Goal: Information Seeking & Learning: Compare options

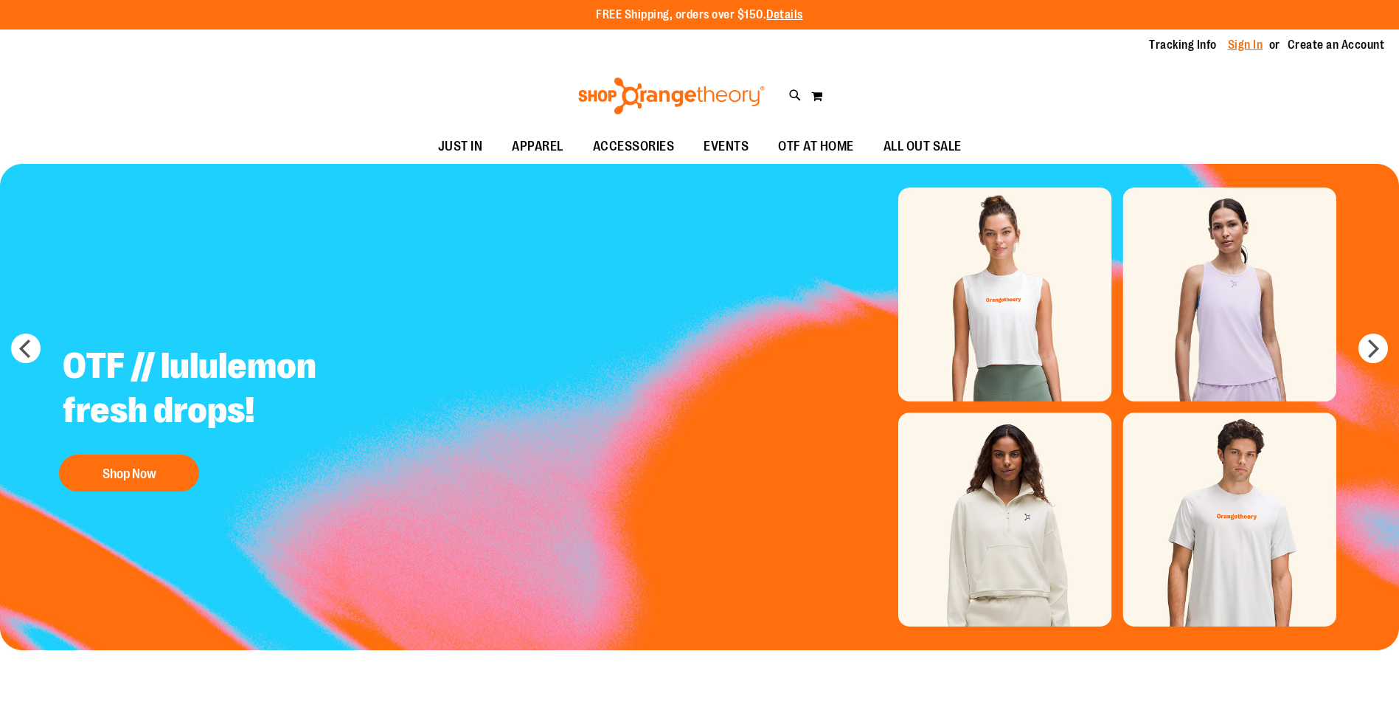
type input "**********"
click at [1236, 50] on link "Sign In" at bounding box center [1245, 45] width 35 height 16
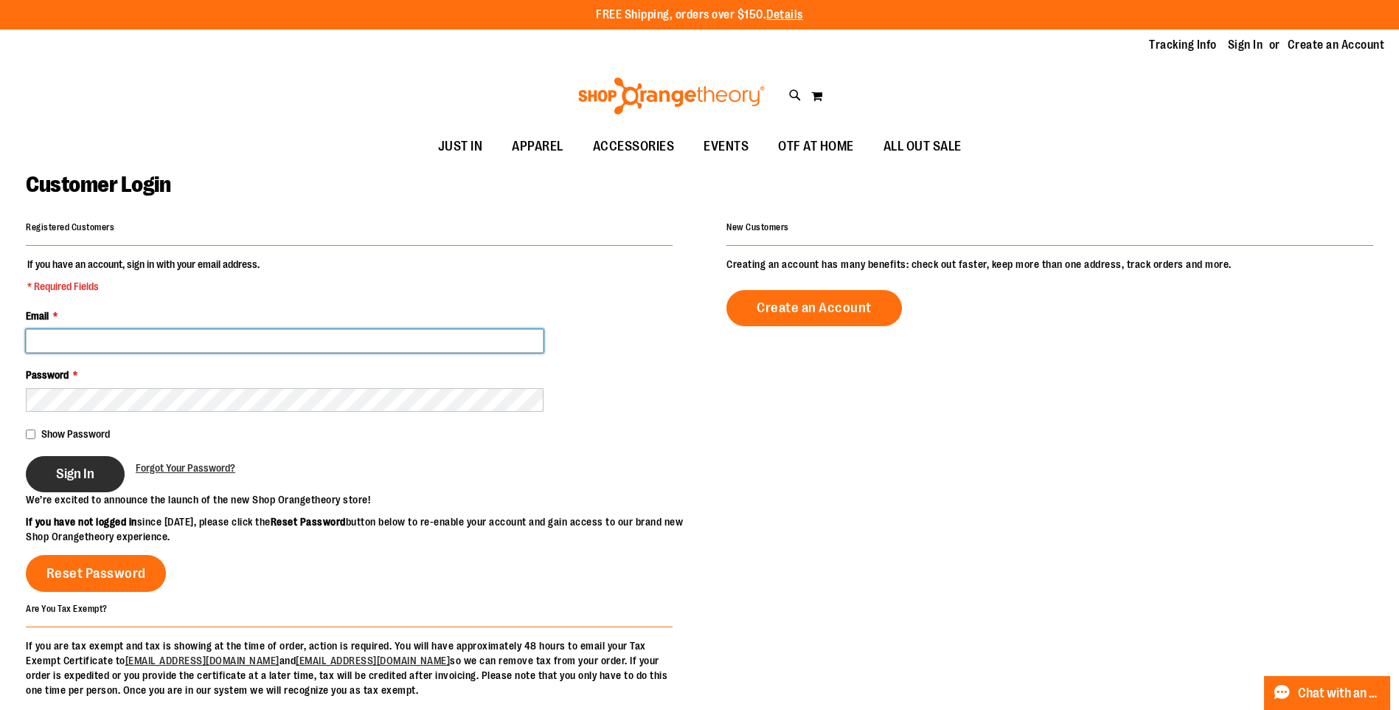
type input "**********"
click at [43, 463] on button "Sign In" at bounding box center [75, 474] width 99 height 36
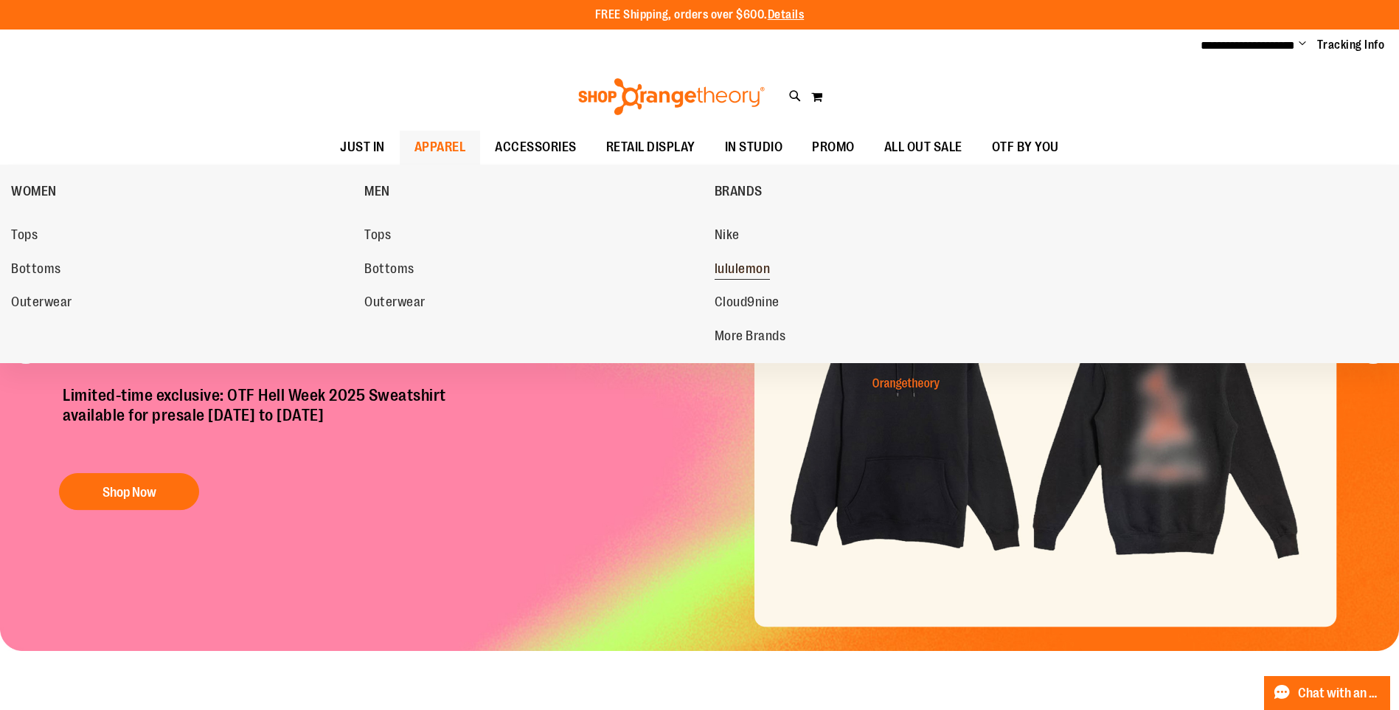
type input "**********"
click at [746, 266] on span "lululemon" at bounding box center [743, 270] width 56 height 18
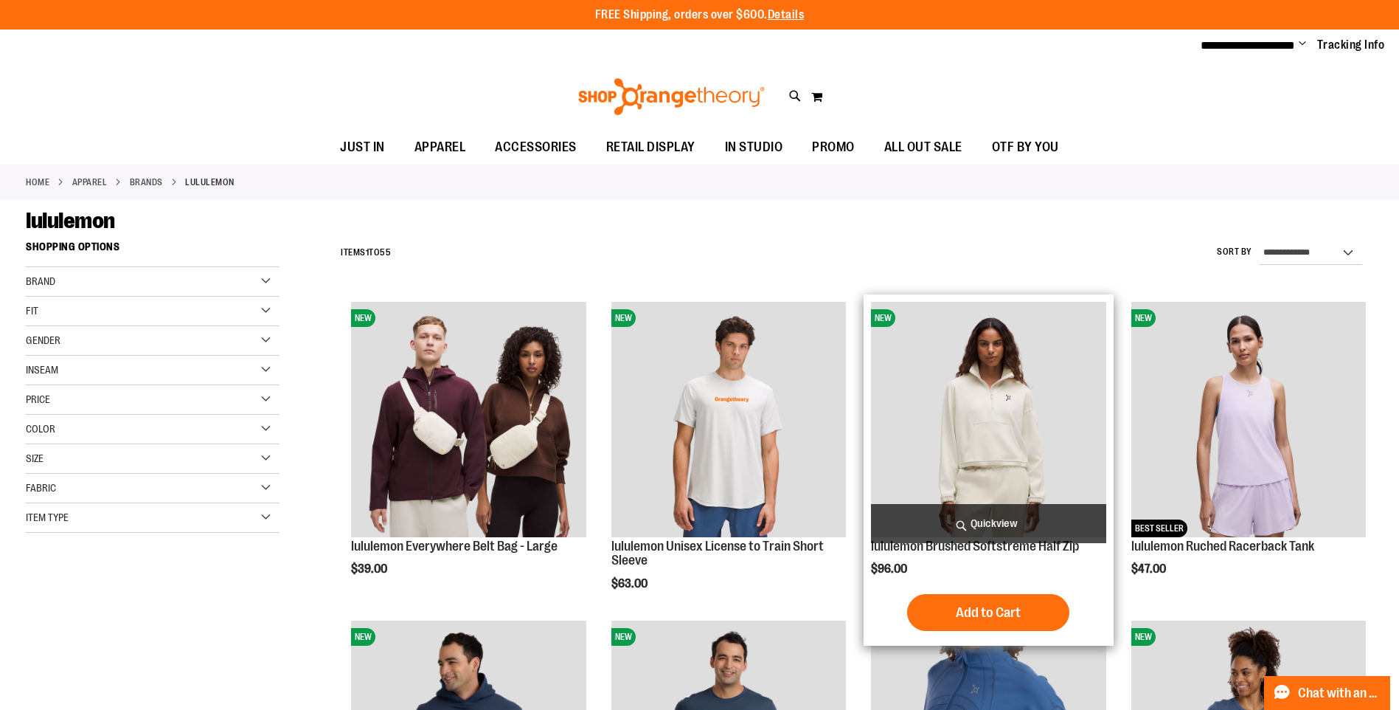
type input "**********"
click at [980, 531] on span "Quickview" at bounding box center [988, 523] width 235 height 39
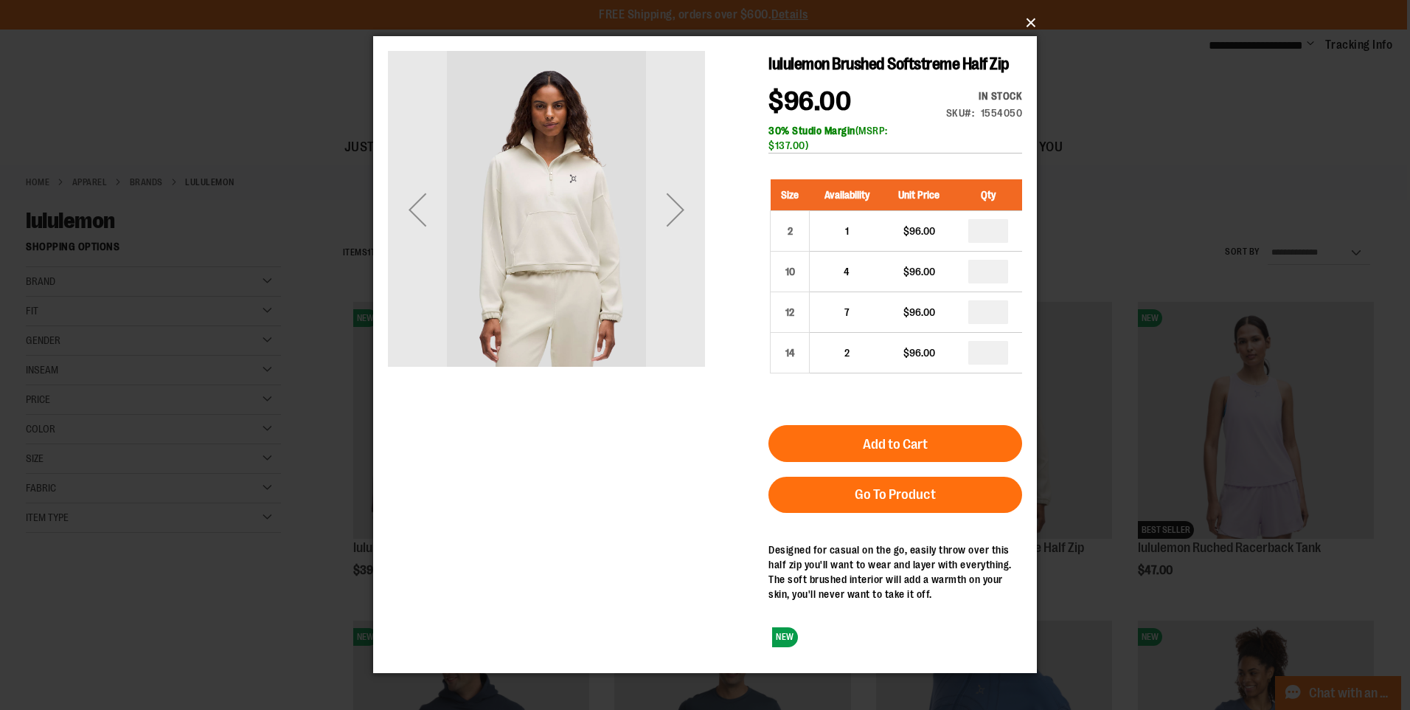
click at [1027, 27] on button "×" at bounding box center [710, 23] width 664 height 32
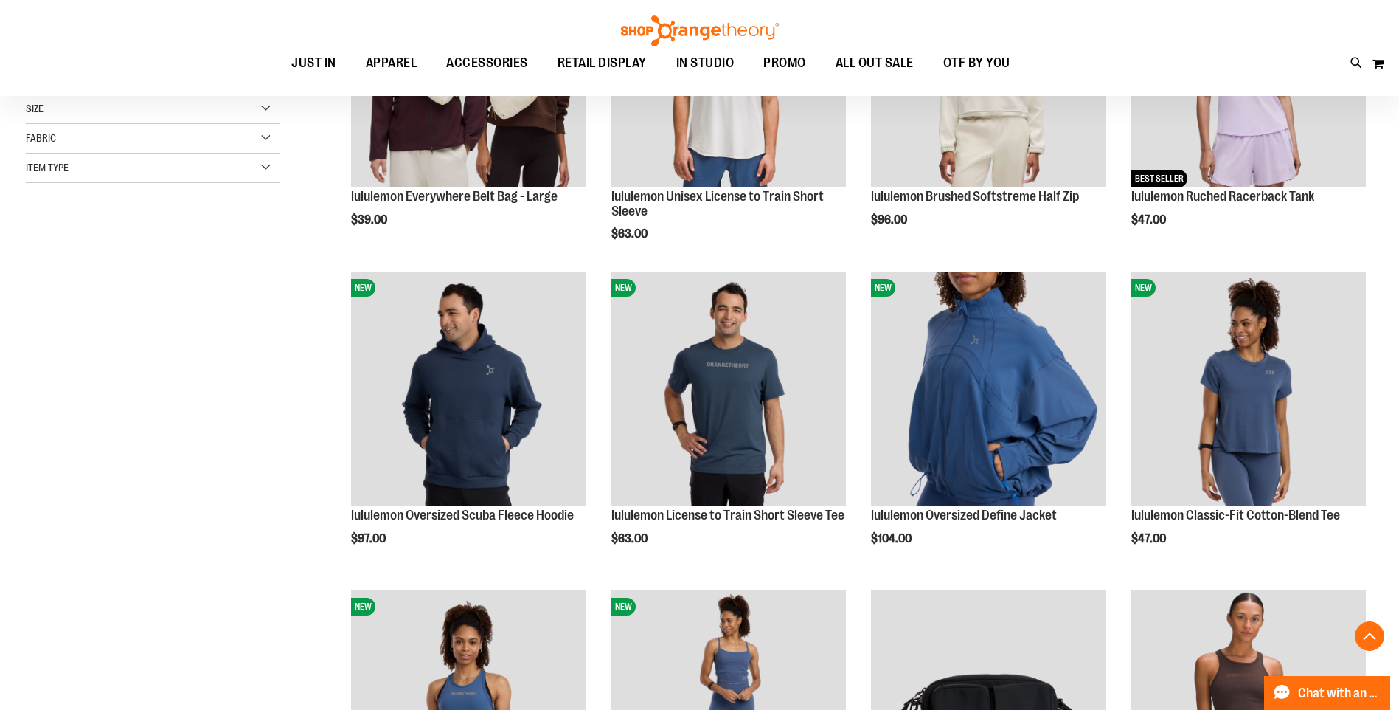
scroll to position [368, 0]
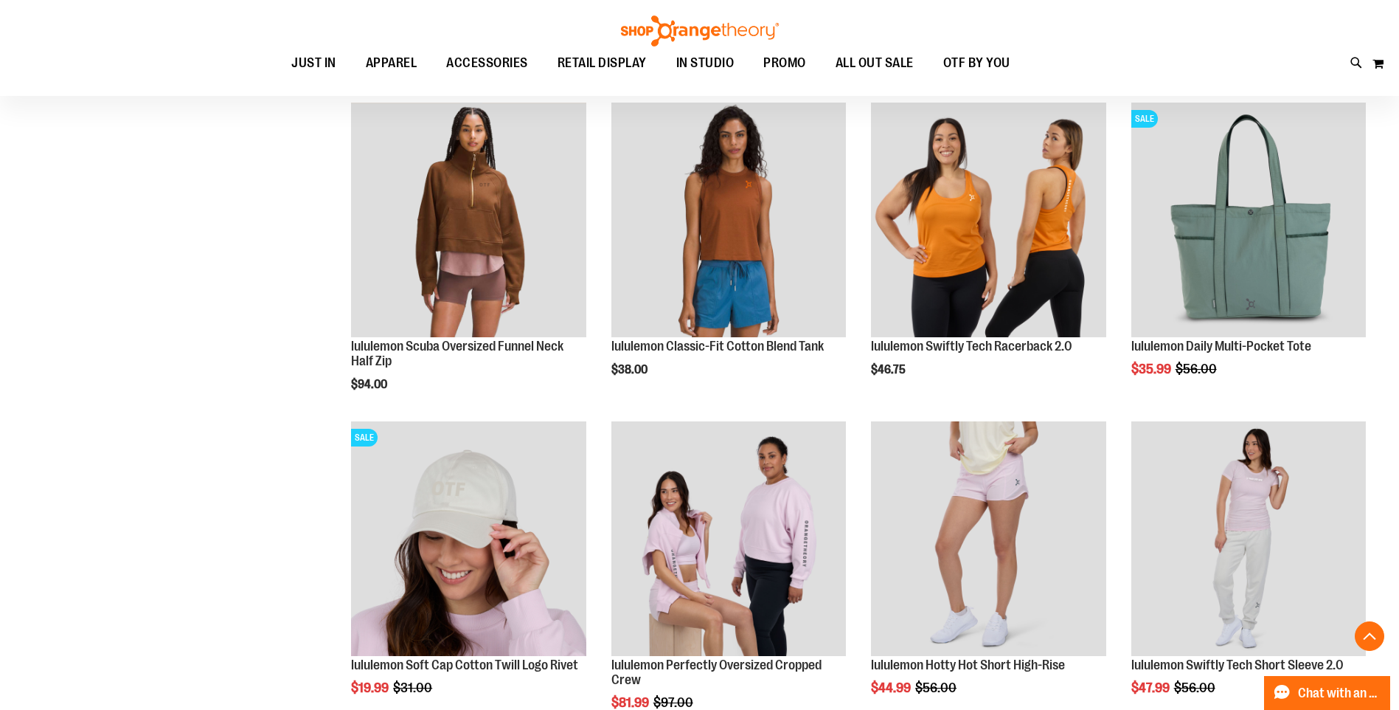
scroll to position [1180, 0]
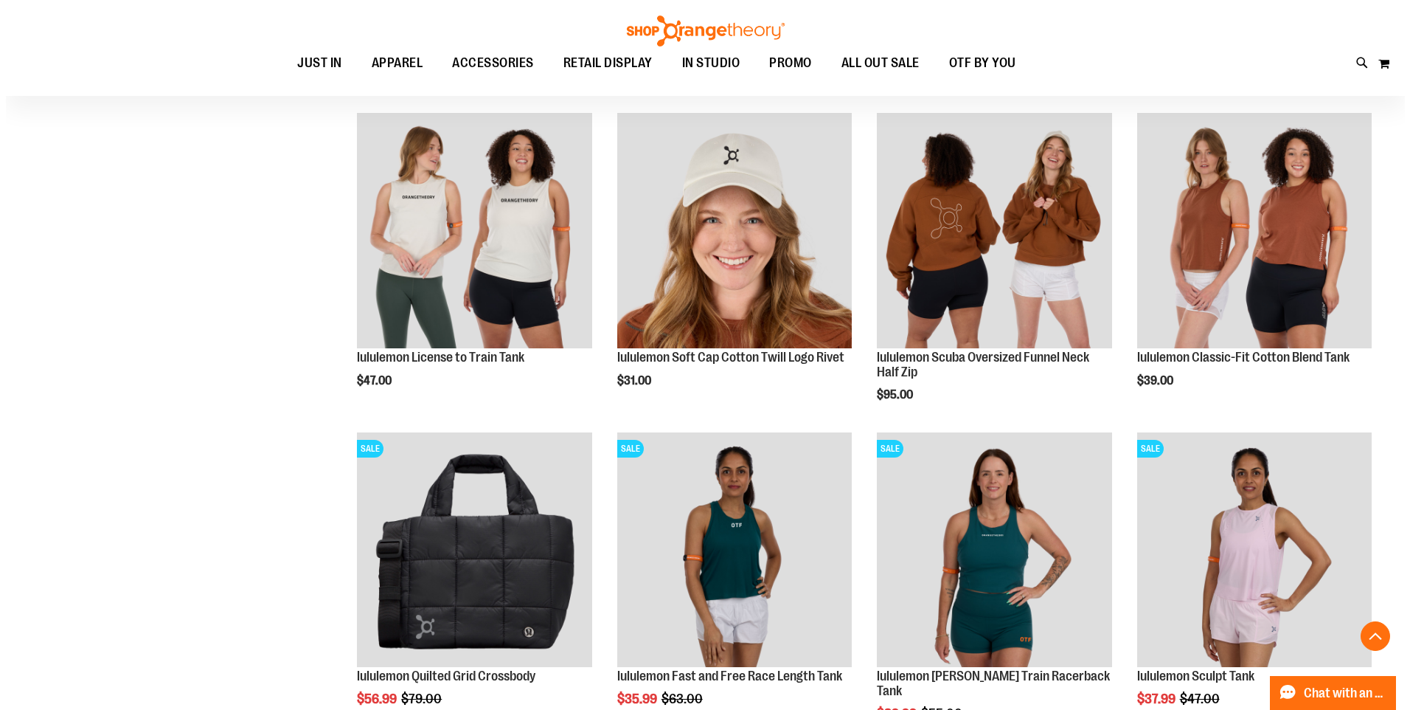
scroll to position [2434, 0]
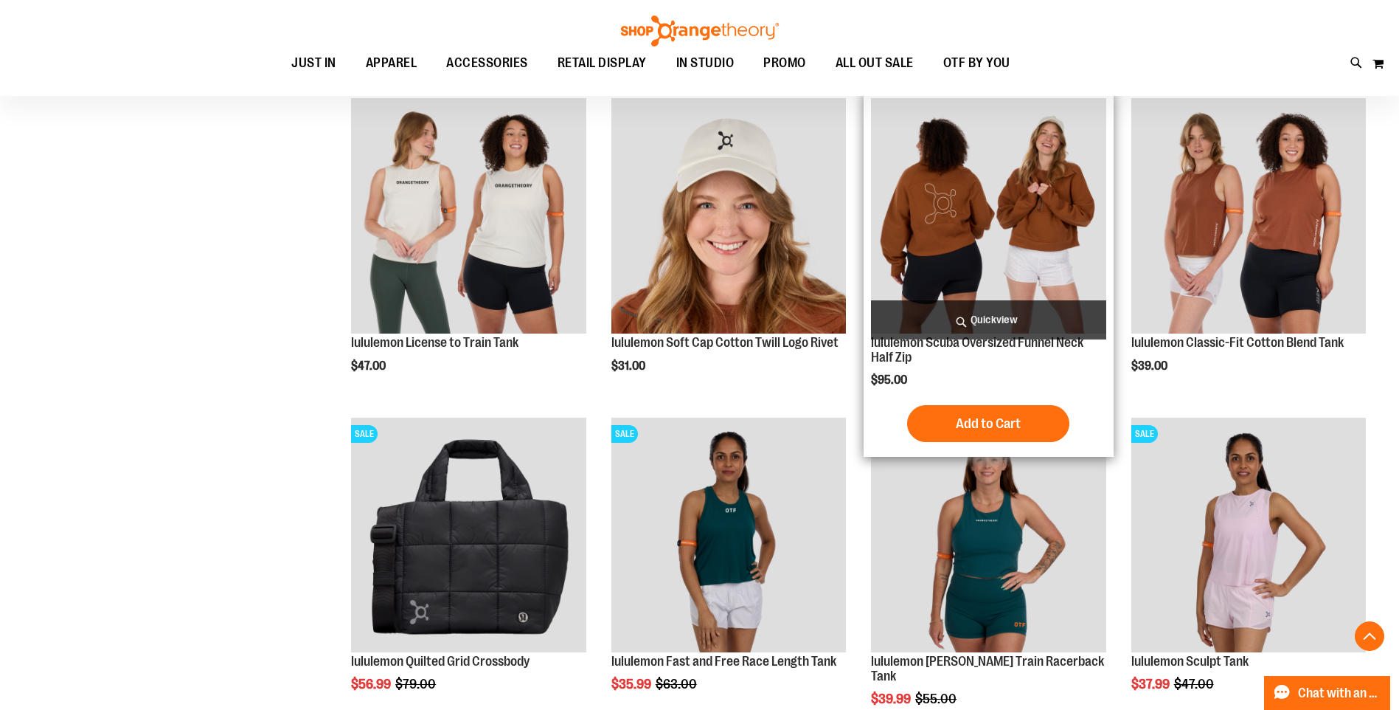
click at [952, 305] on span "Quickview" at bounding box center [988, 319] width 235 height 39
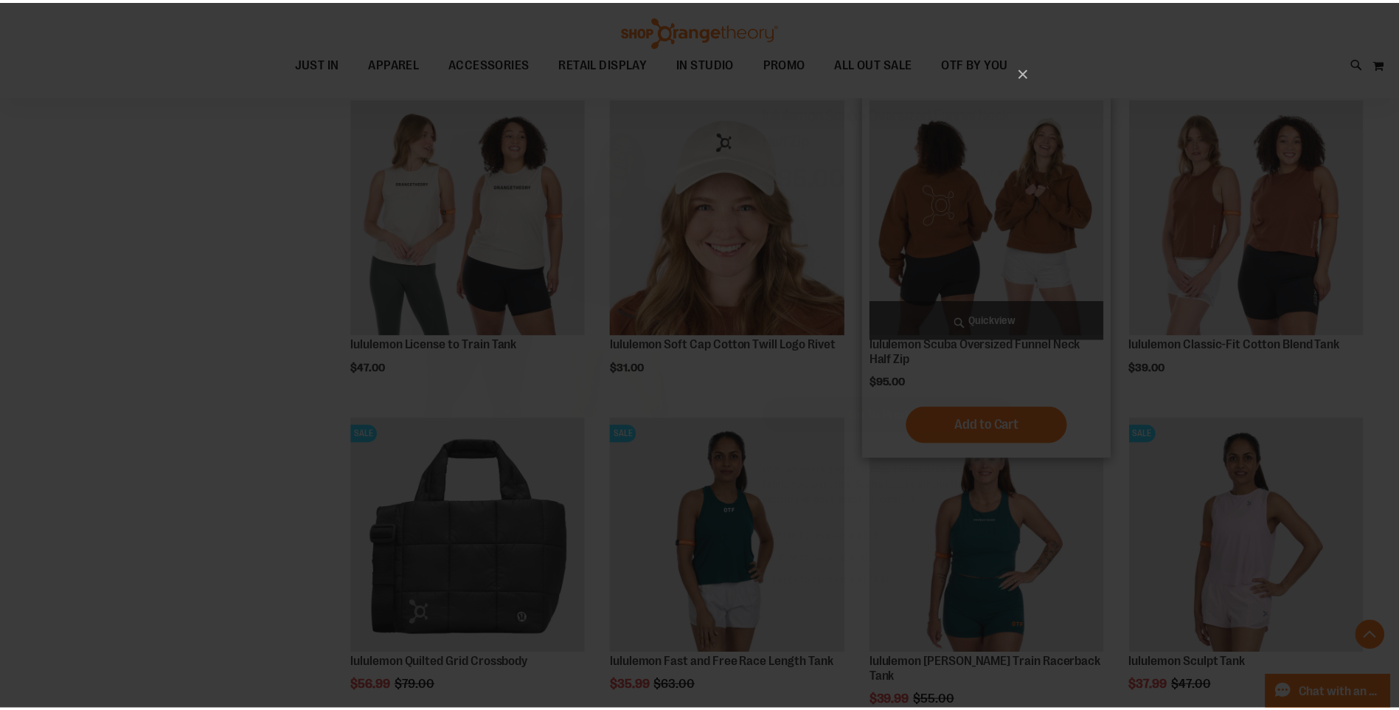
scroll to position [0, 0]
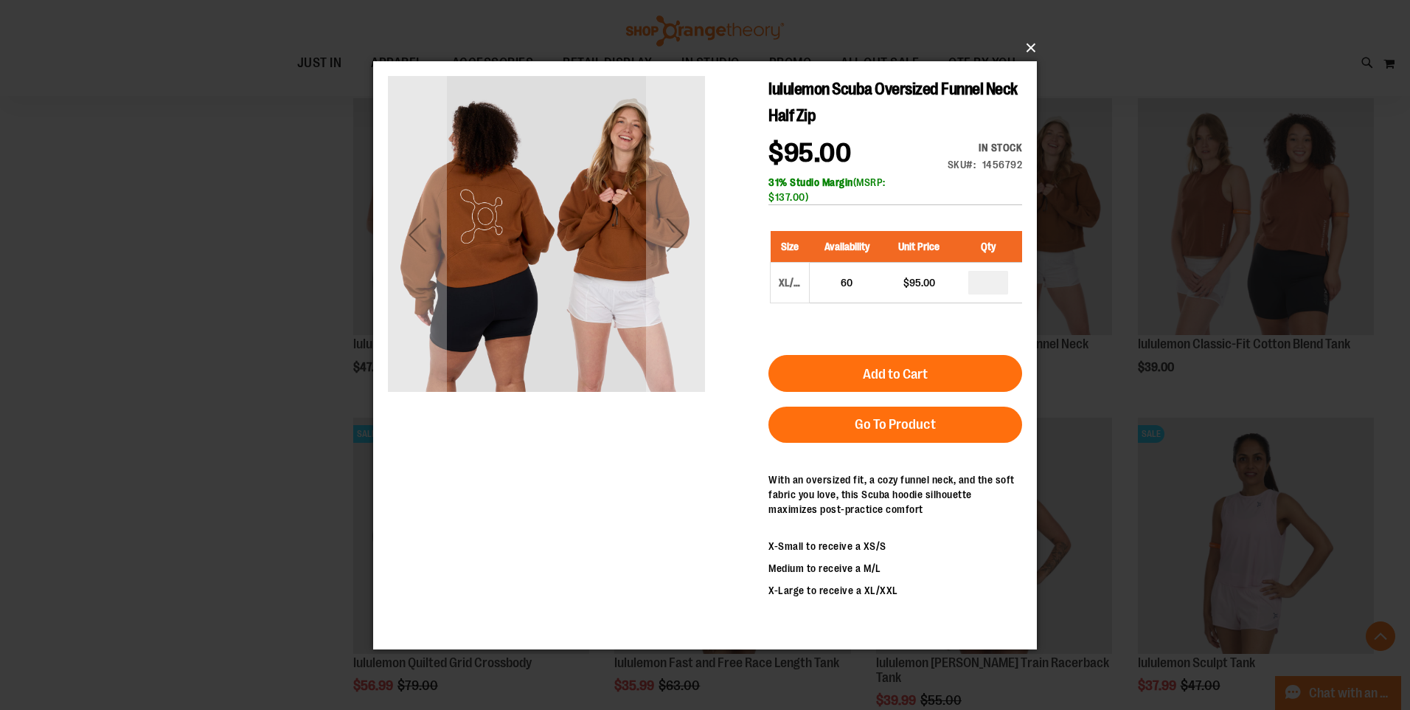
click at [1023, 47] on button "×" at bounding box center [710, 48] width 664 height 32
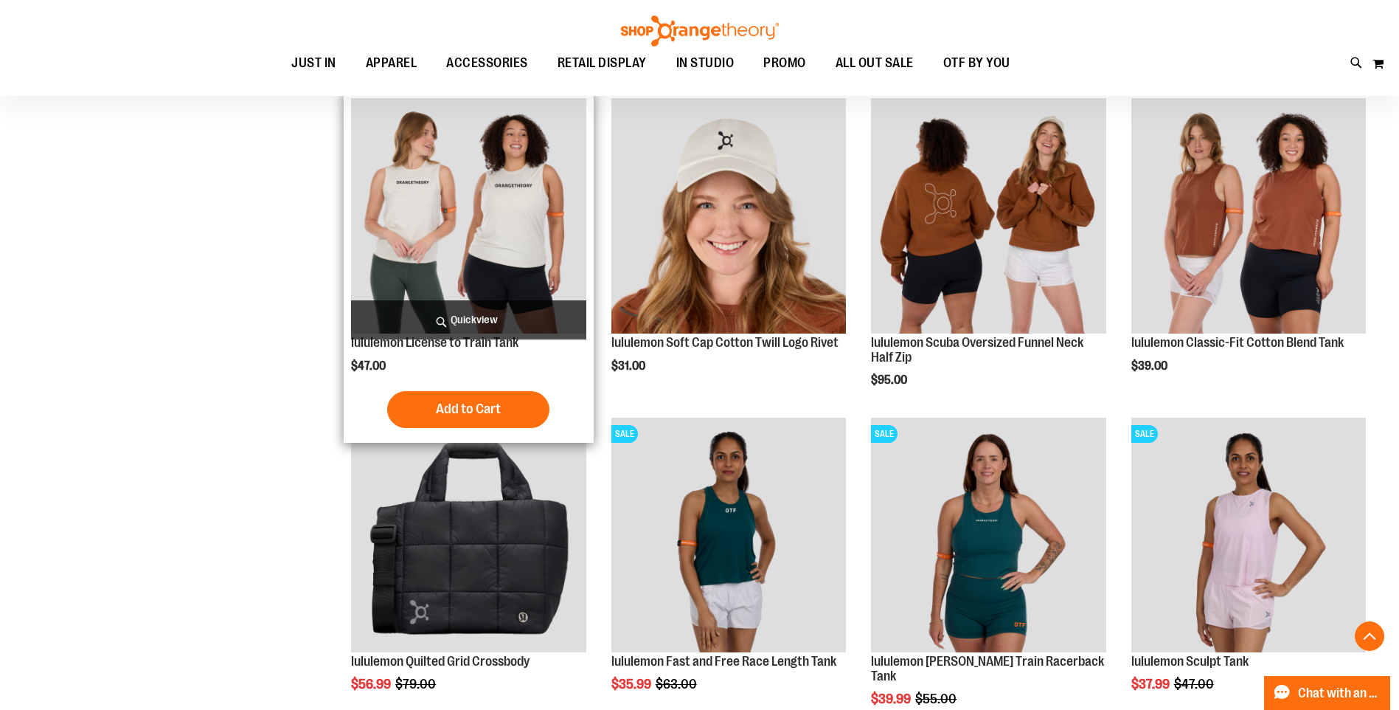
scroll to position [2655, 0]
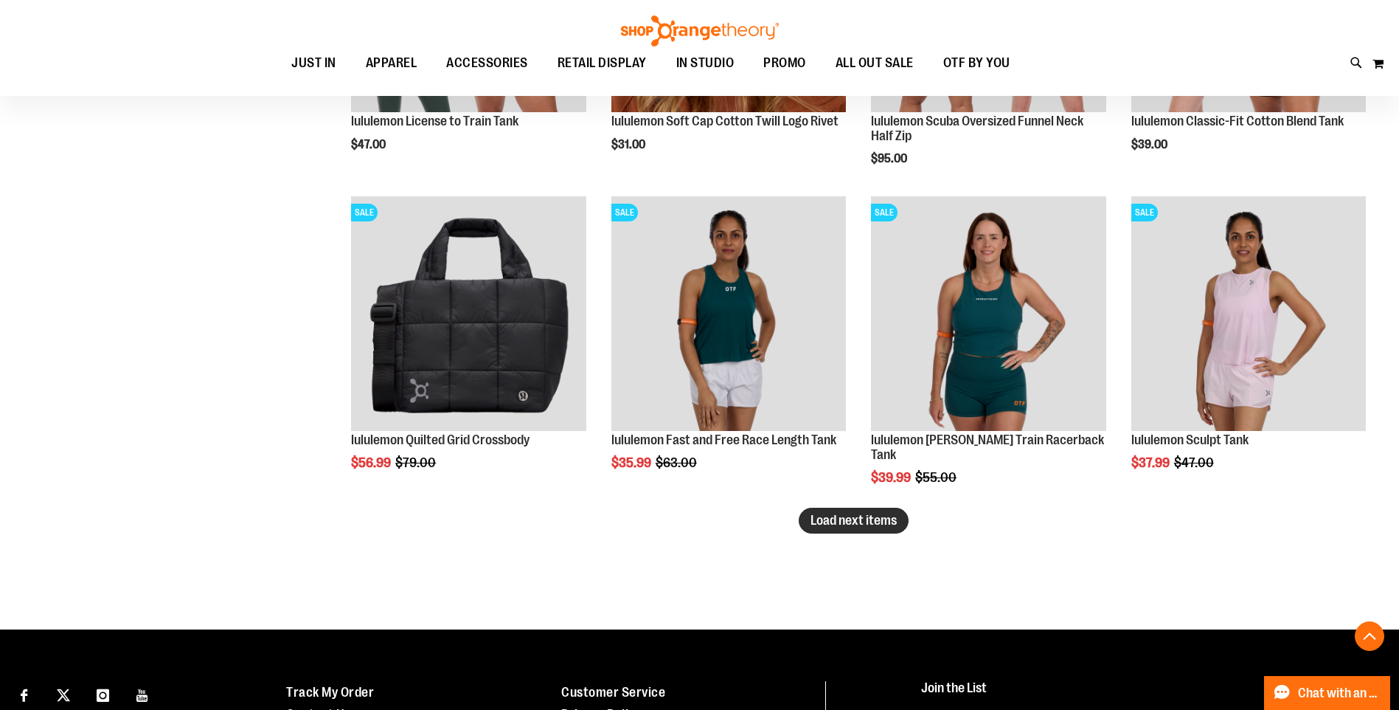
click at [862, 525] on span "Load next items" at bounding box center [854, 520] width 86 height 15
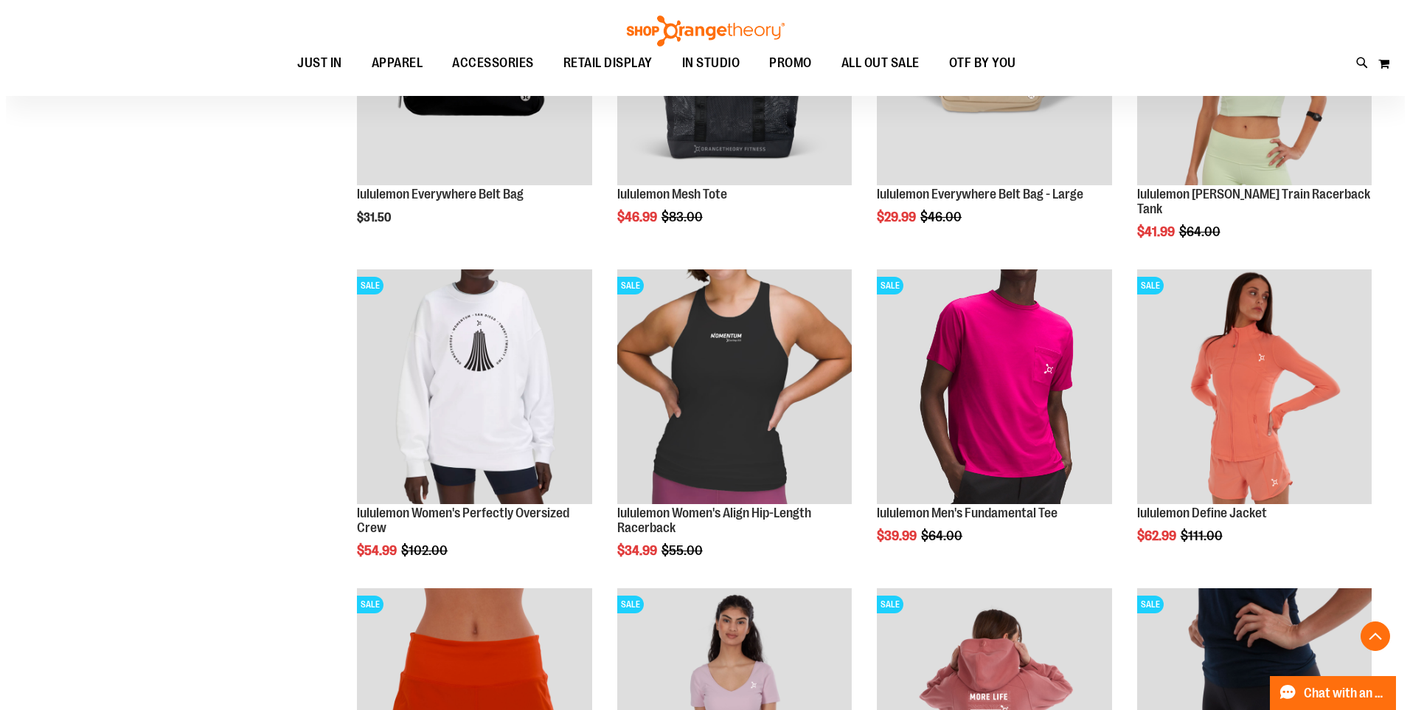
scroll to position [3245, 0]
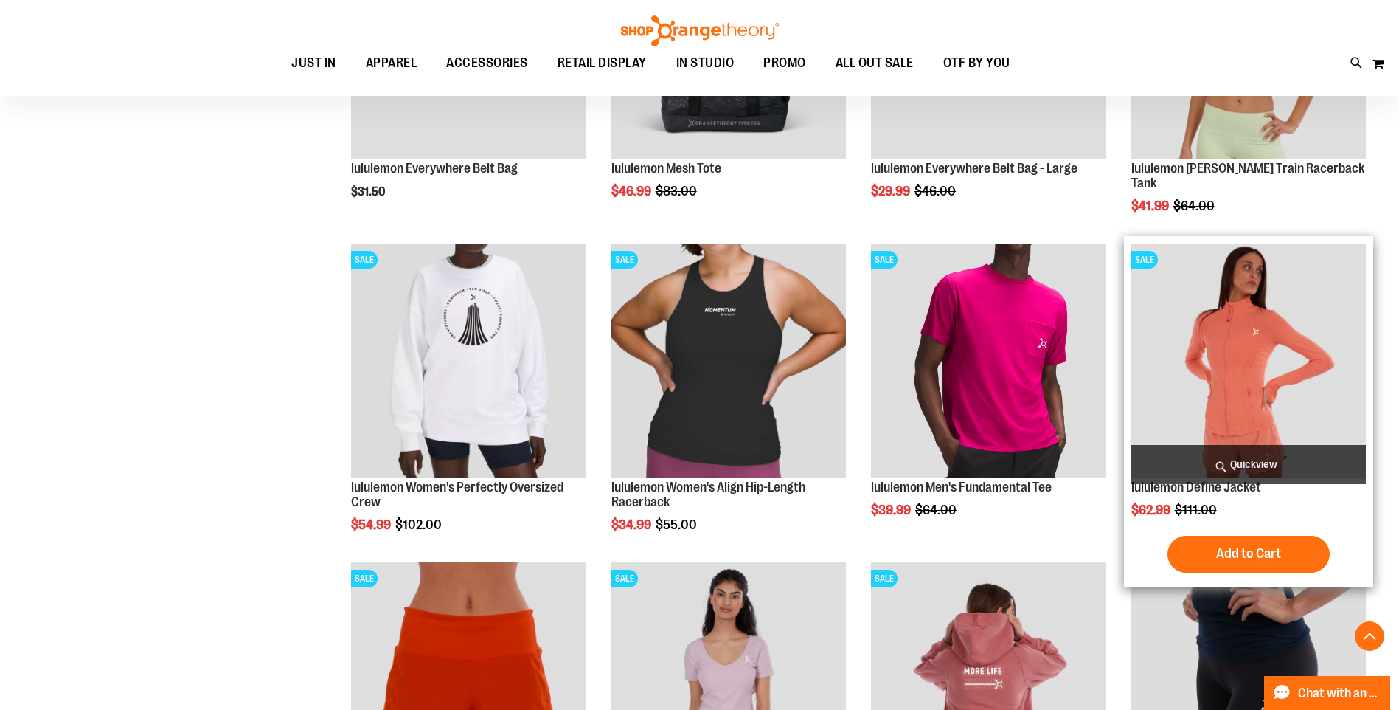
click at [1246, 457] on span "Quickview" at bounding box center [1249, 464] width 235 height 39
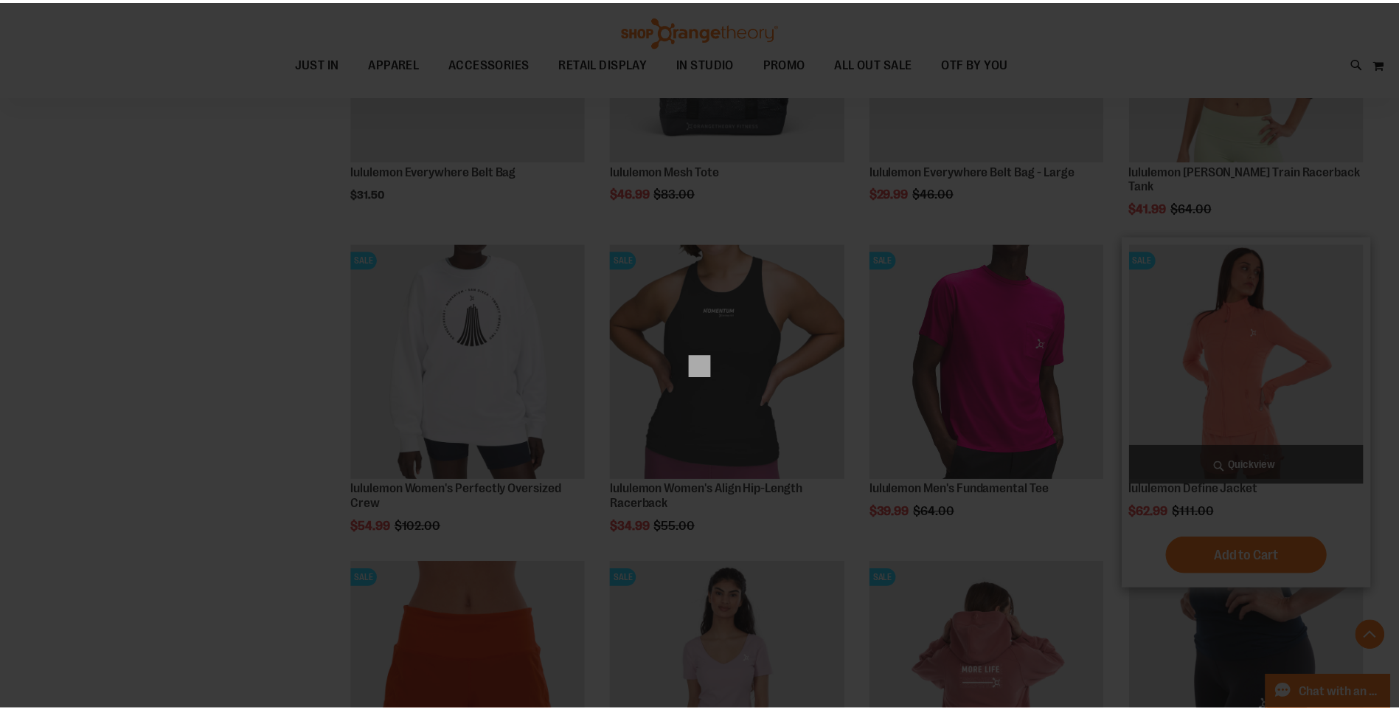
scroll to position [0, 0]
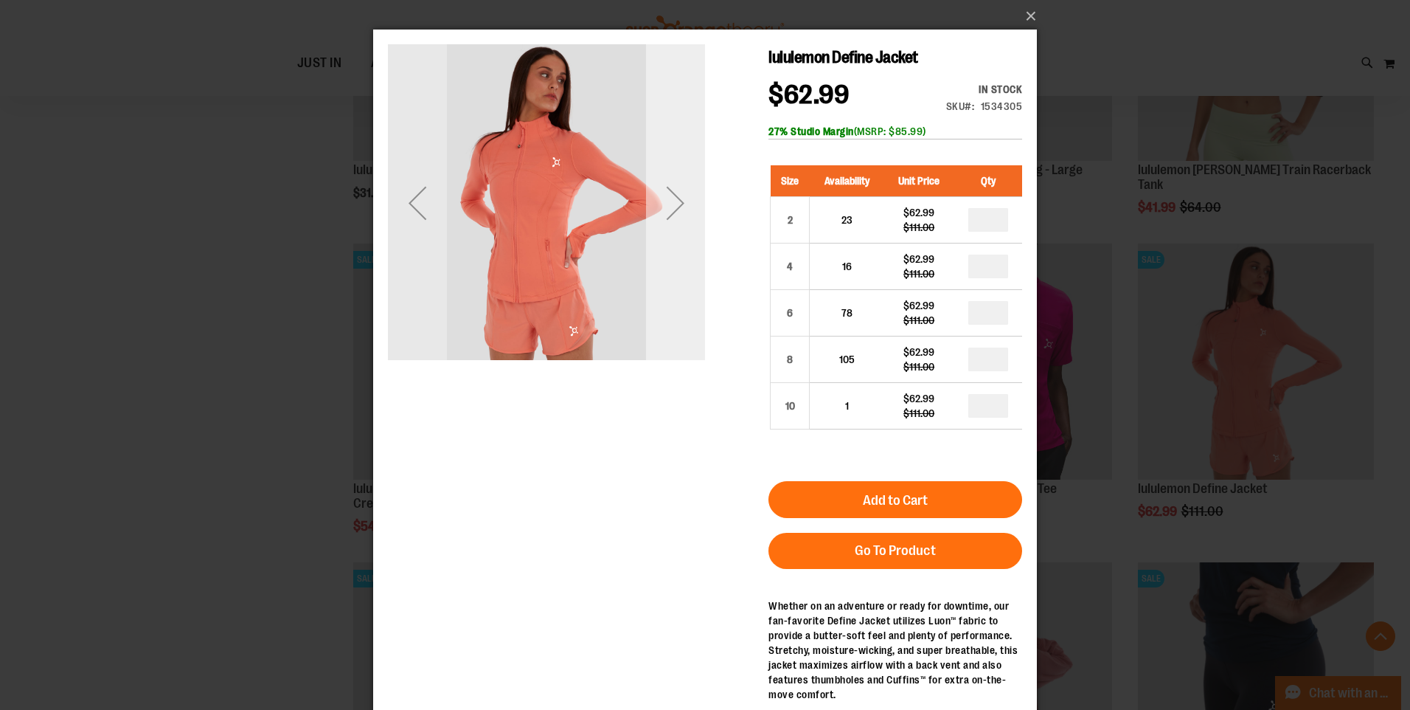
click at [680, 212] on div "Next" at bounding box center [675, 202] width 59 height 59
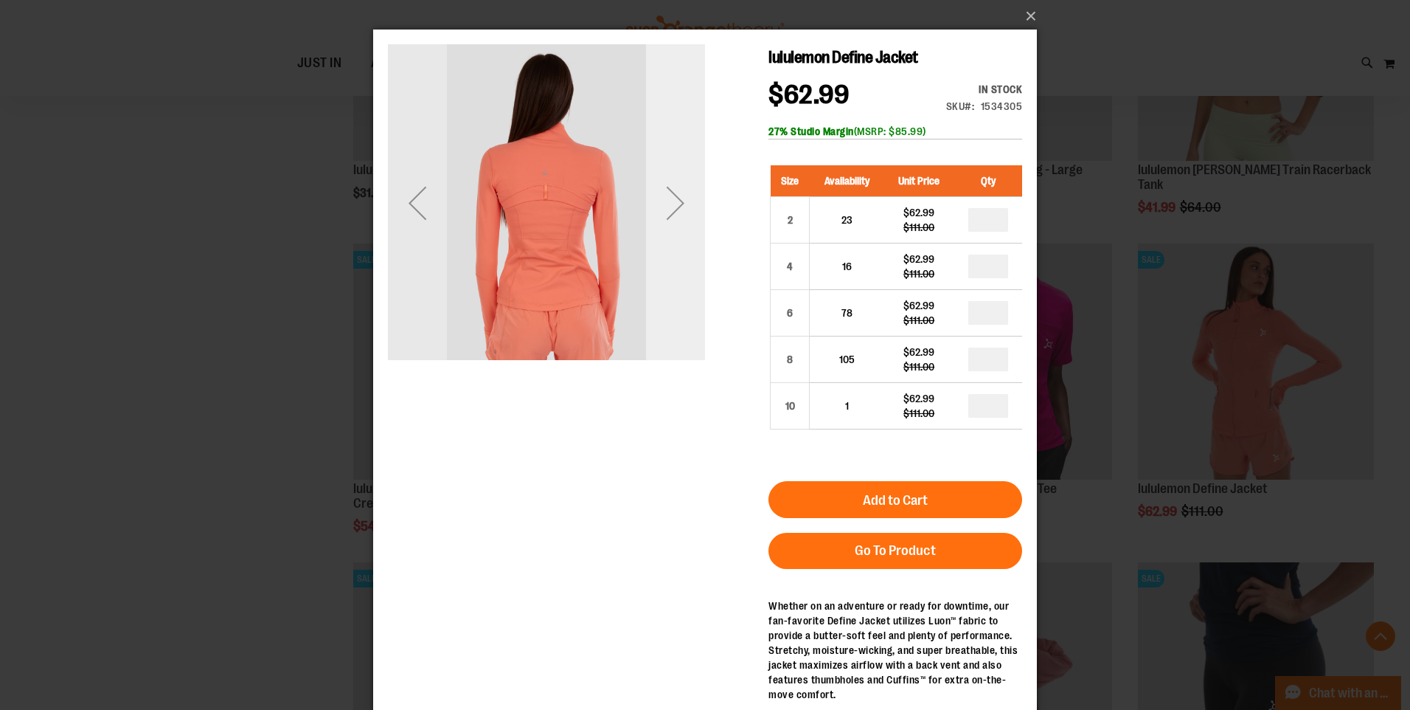
click at [680, 212] on div "Next" at bounding box center [675, 202] width 59 height 59
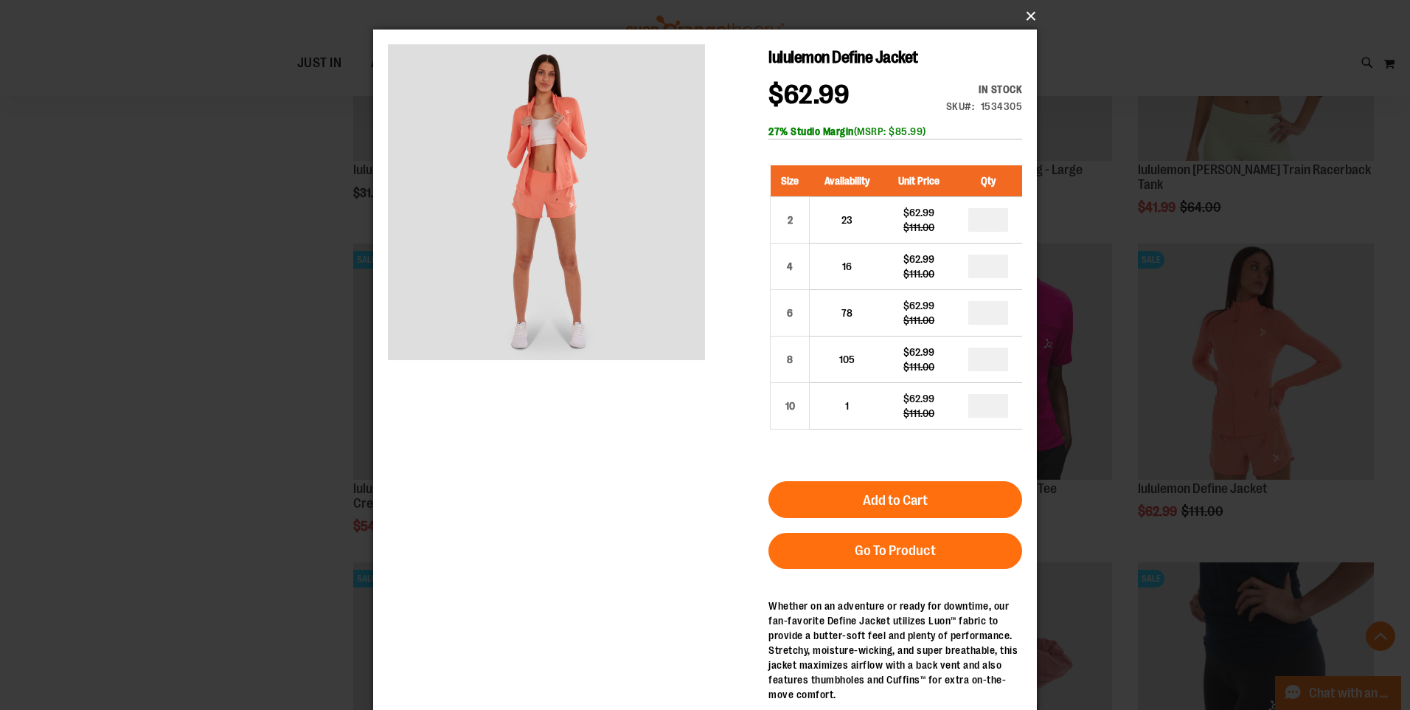
click at [1022, 21] on button "×" at bounding box center [710, 16] width 664 height 32
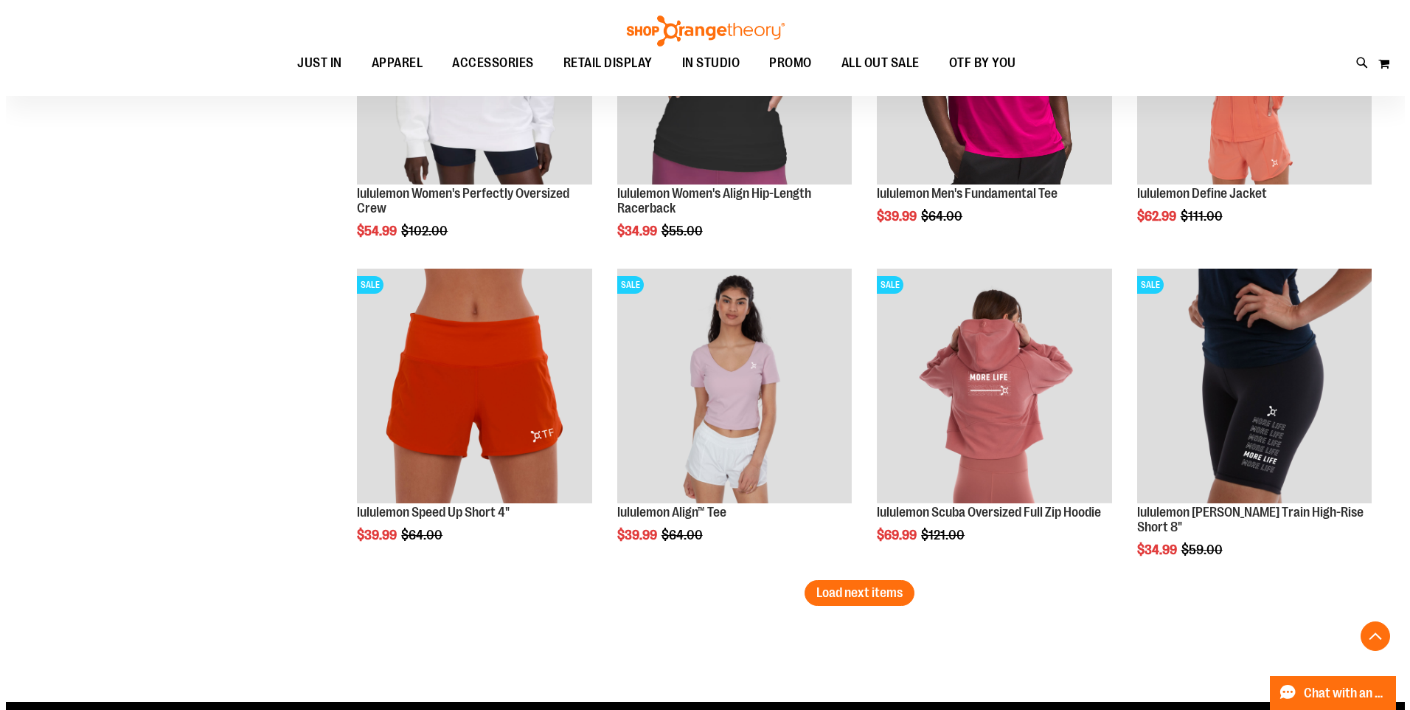
scroll to position [3540, 0]
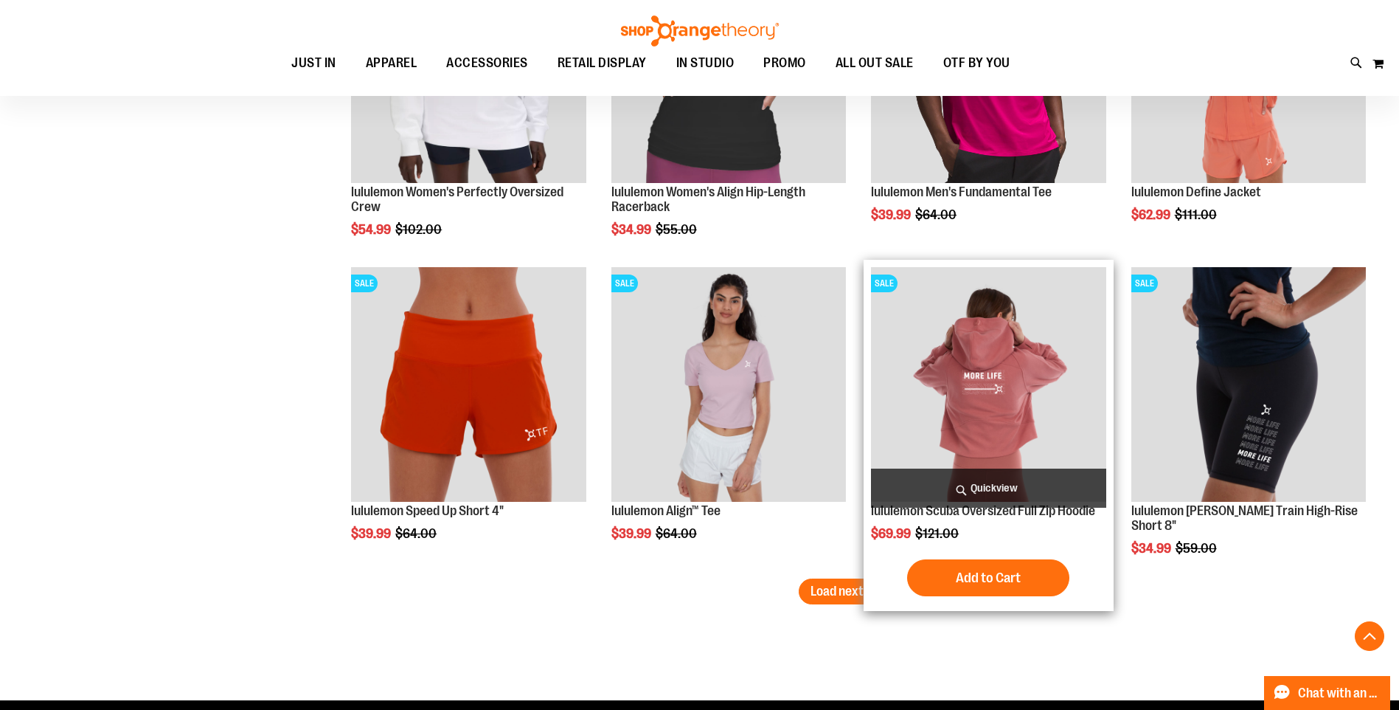
click at [986, 486] on span "Quickview" at bounding box center [988, 487] width 235 height 39
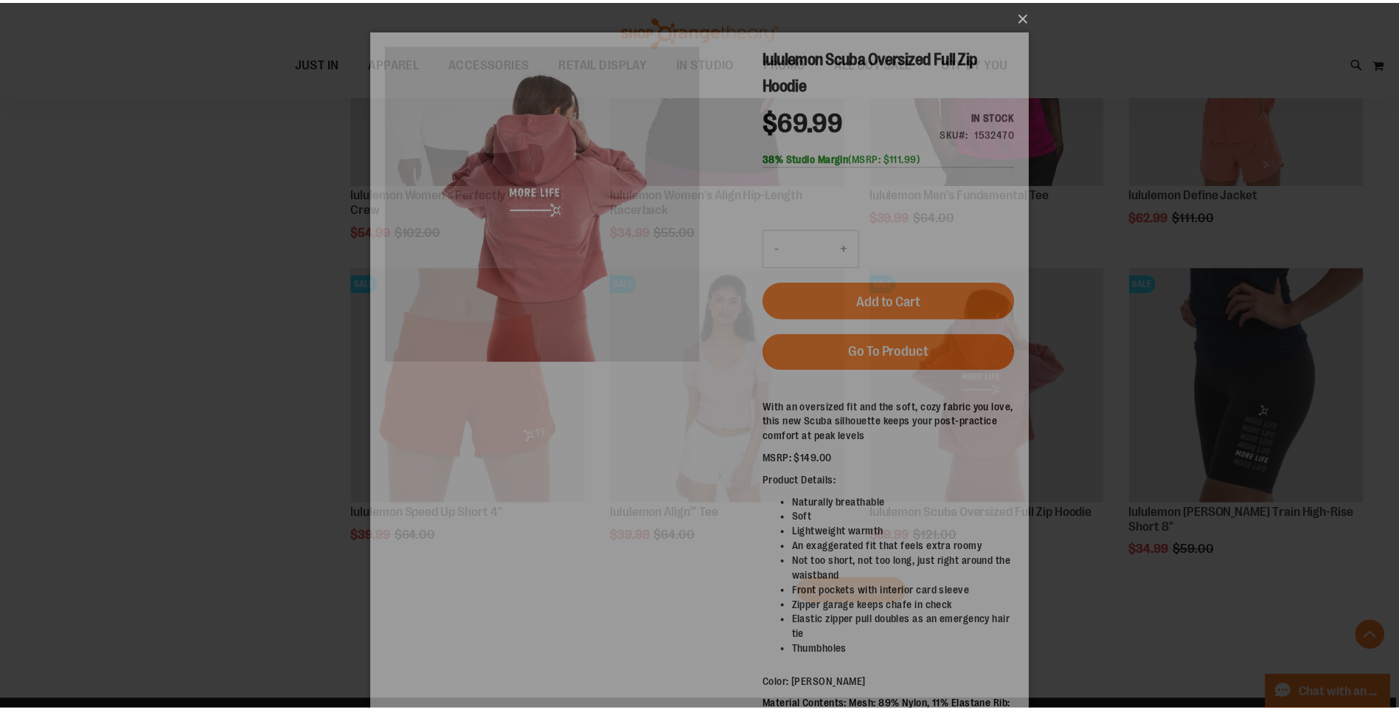
scroll to position [0, 0]
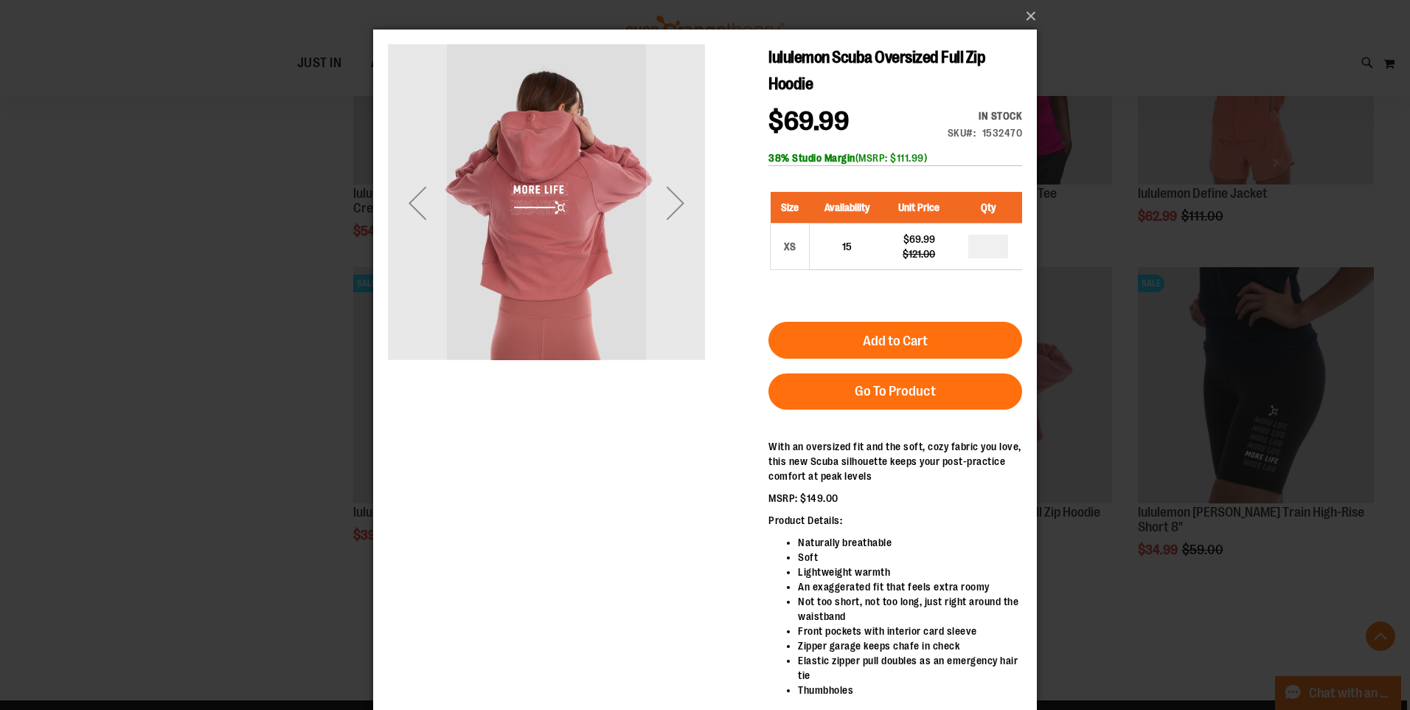
click at [690, 210] on div "Next" at bounding box center [675, 202] width 59 height 59
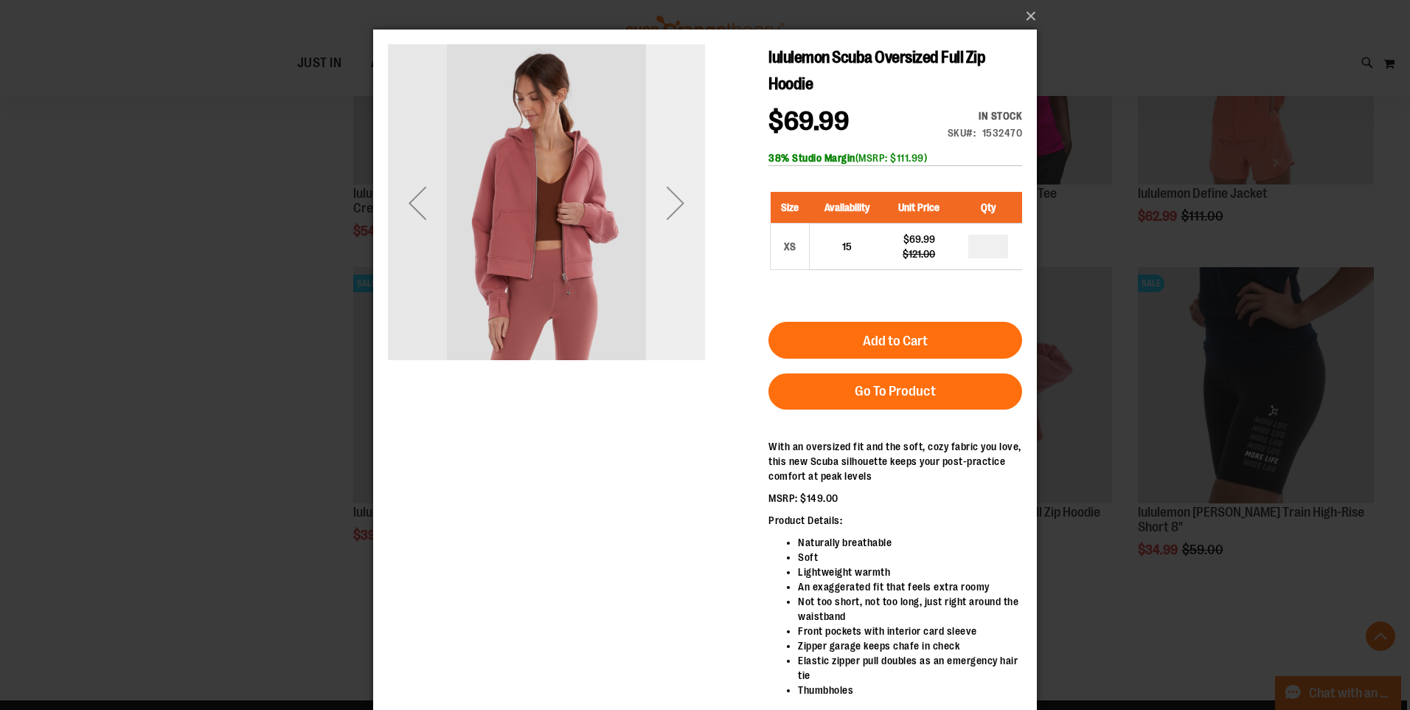
click at [689, 210] on div "Next" at bounding box center [675, 202] width 59 height 59
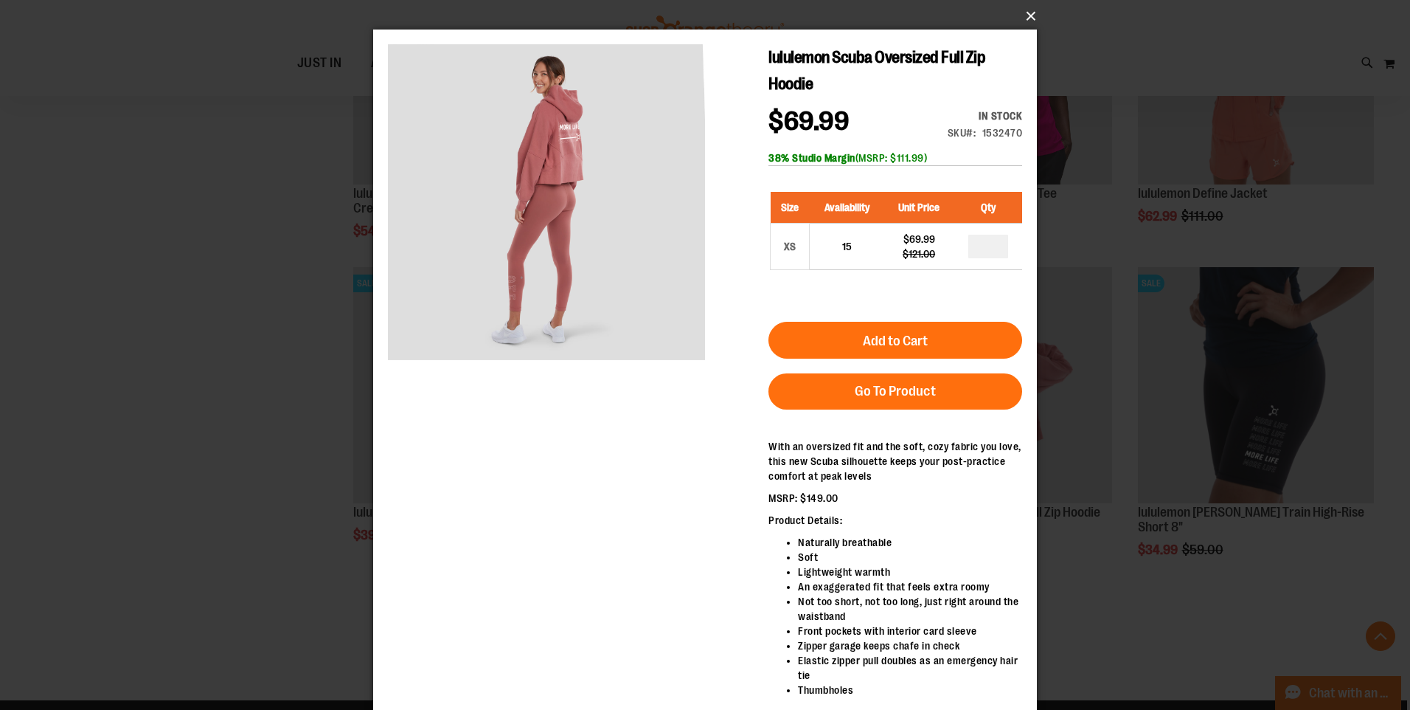
click at [1024, 19] on button "×" at bounding box center [710, 16] width 664 height 32
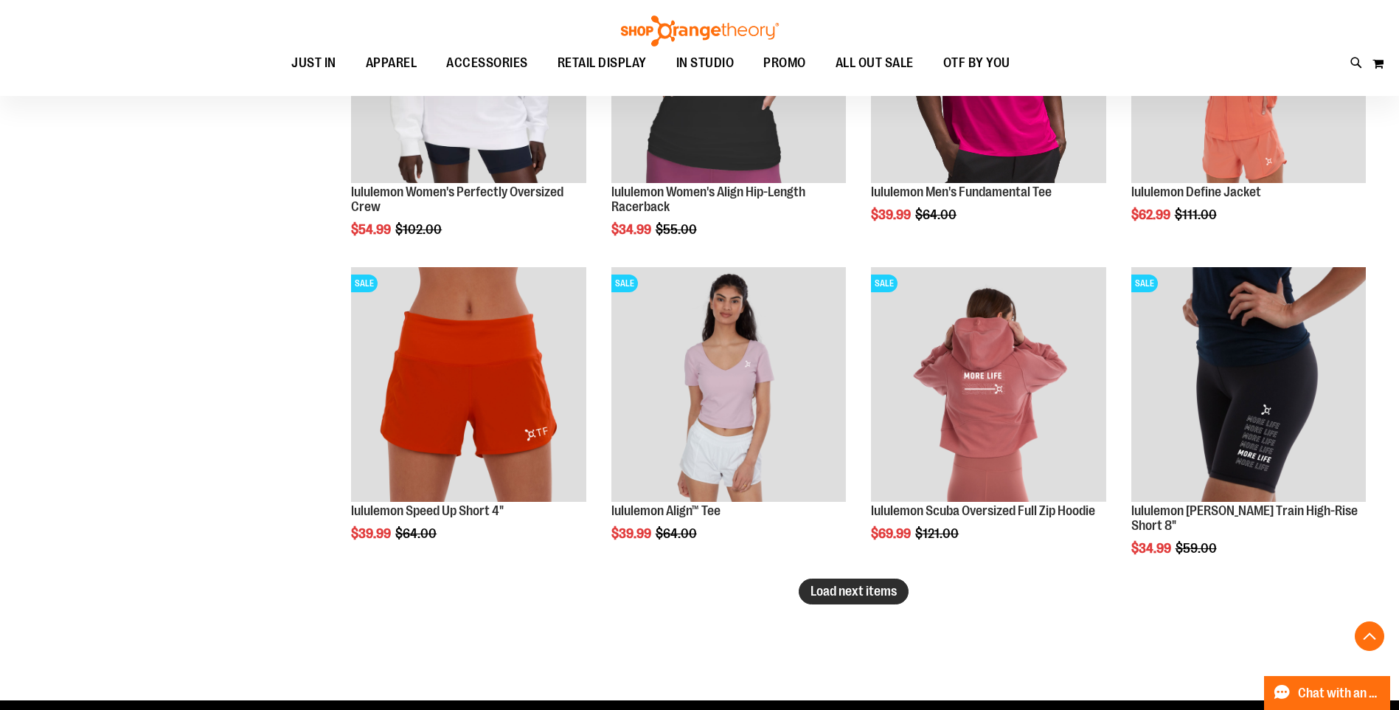
click at [885, 598] on span "Load next items" at bounding box center [854, 591] width 86 height 15
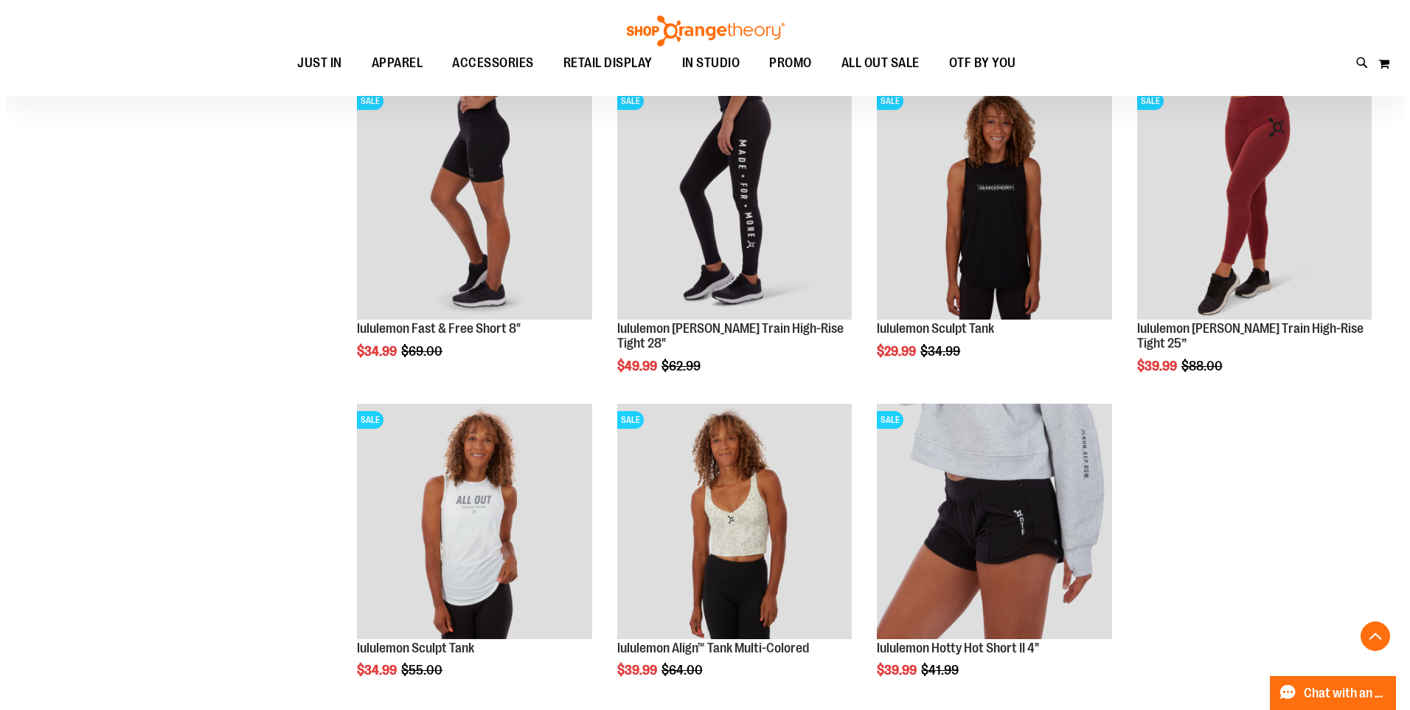
scroll to position [4057, 0]
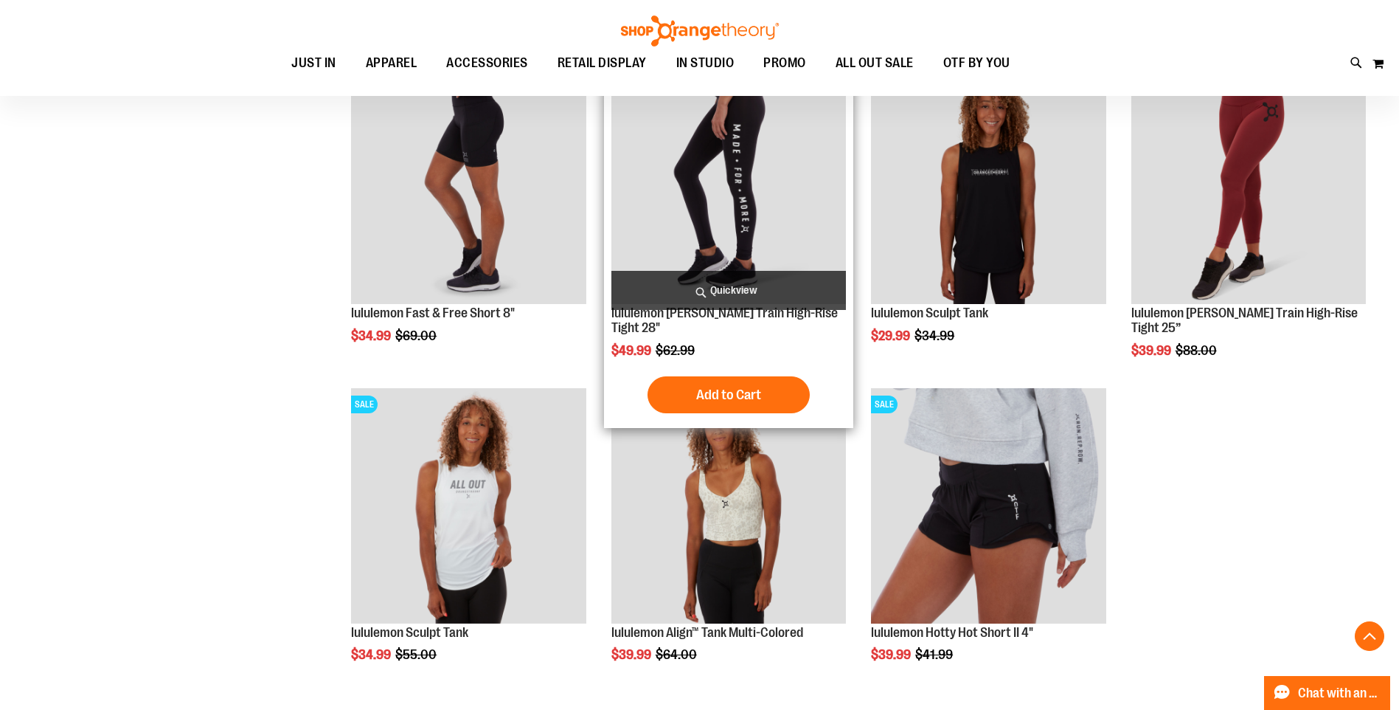
click at [731, 286] on span "Quickview" at bounding box center [729, 290] width 235 height 39
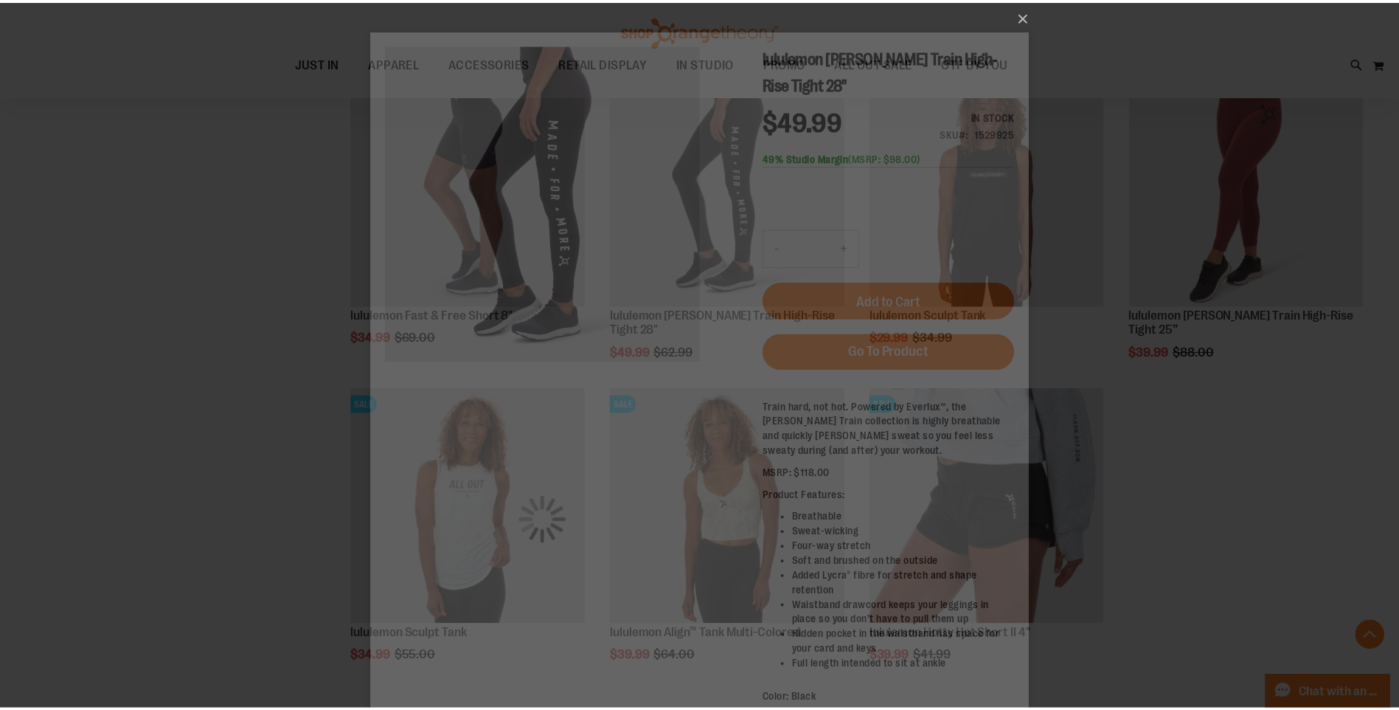
scroll to position [0, 0]
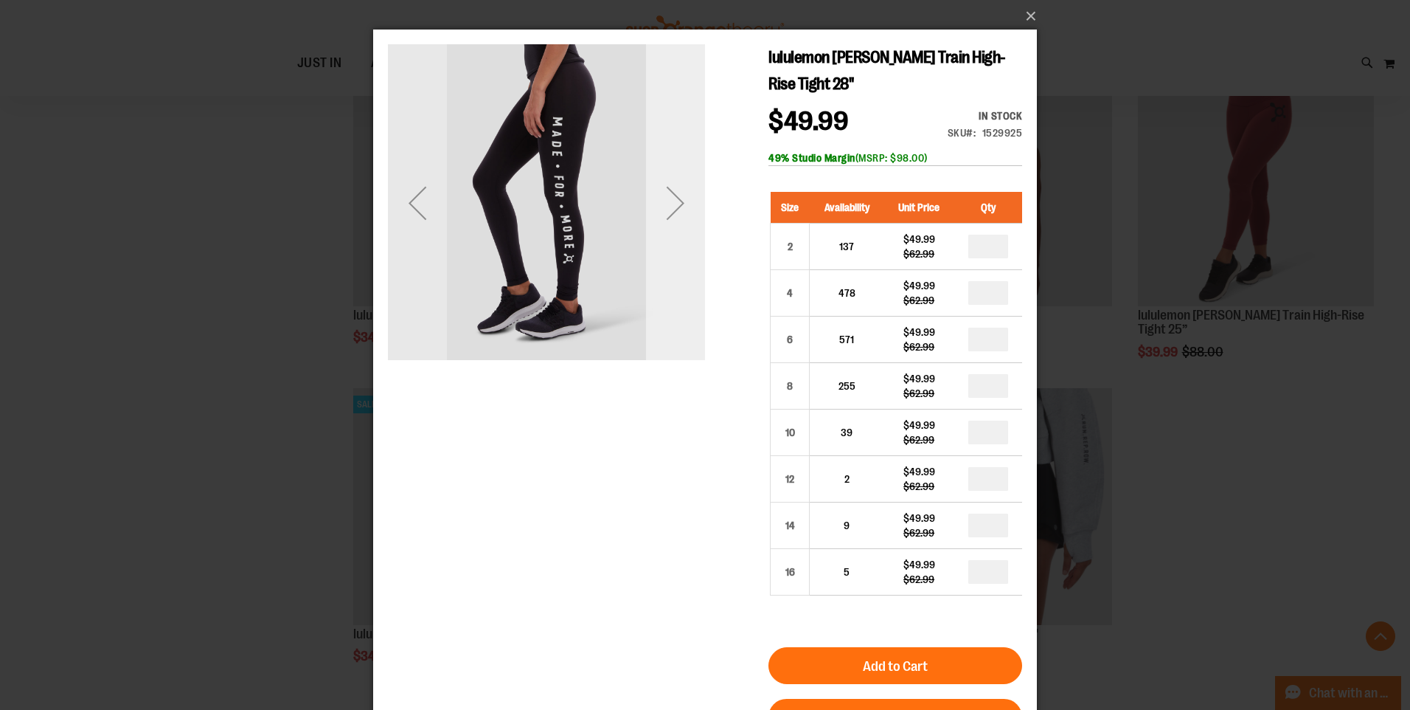
click at [682, 210] on div "Next" at bounding box center [675, 202] width 59 height 59
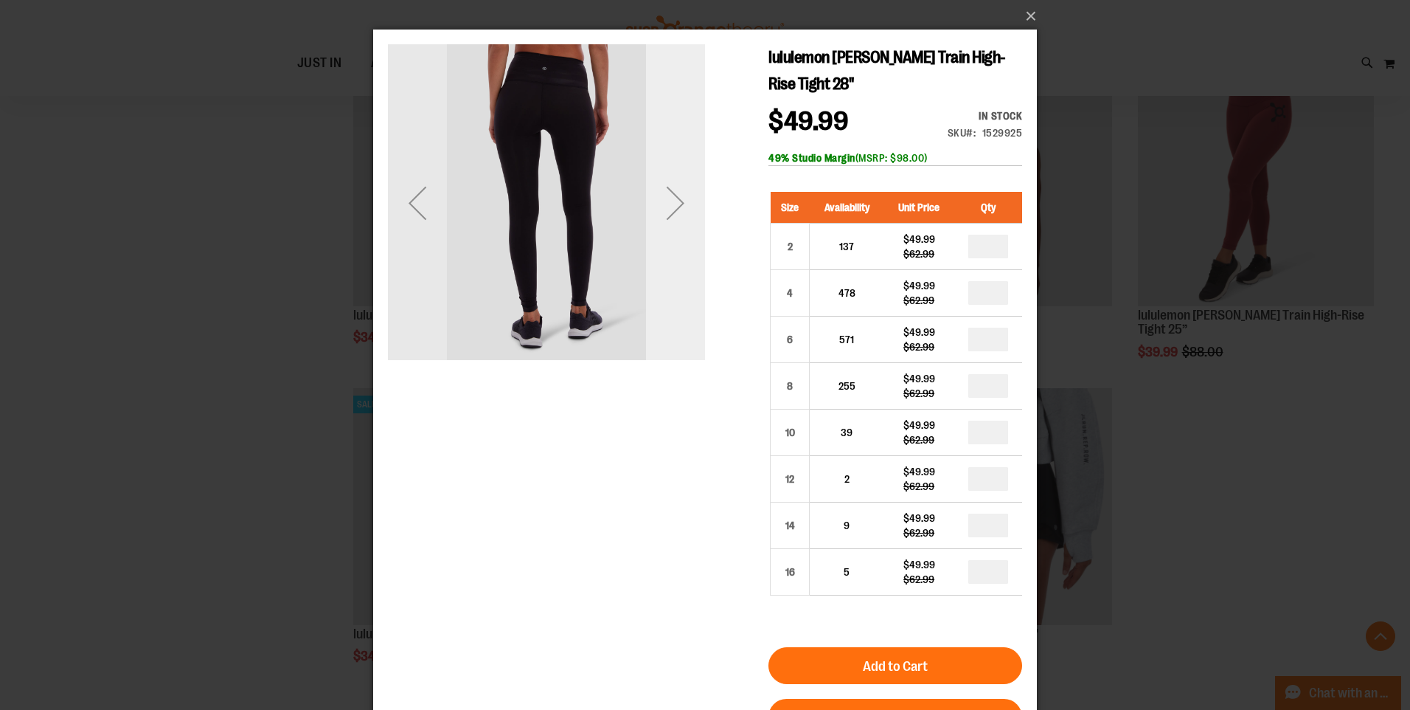
click at [682, 210] on div "Next" at bounding box center [675, 202] width 59 height 59
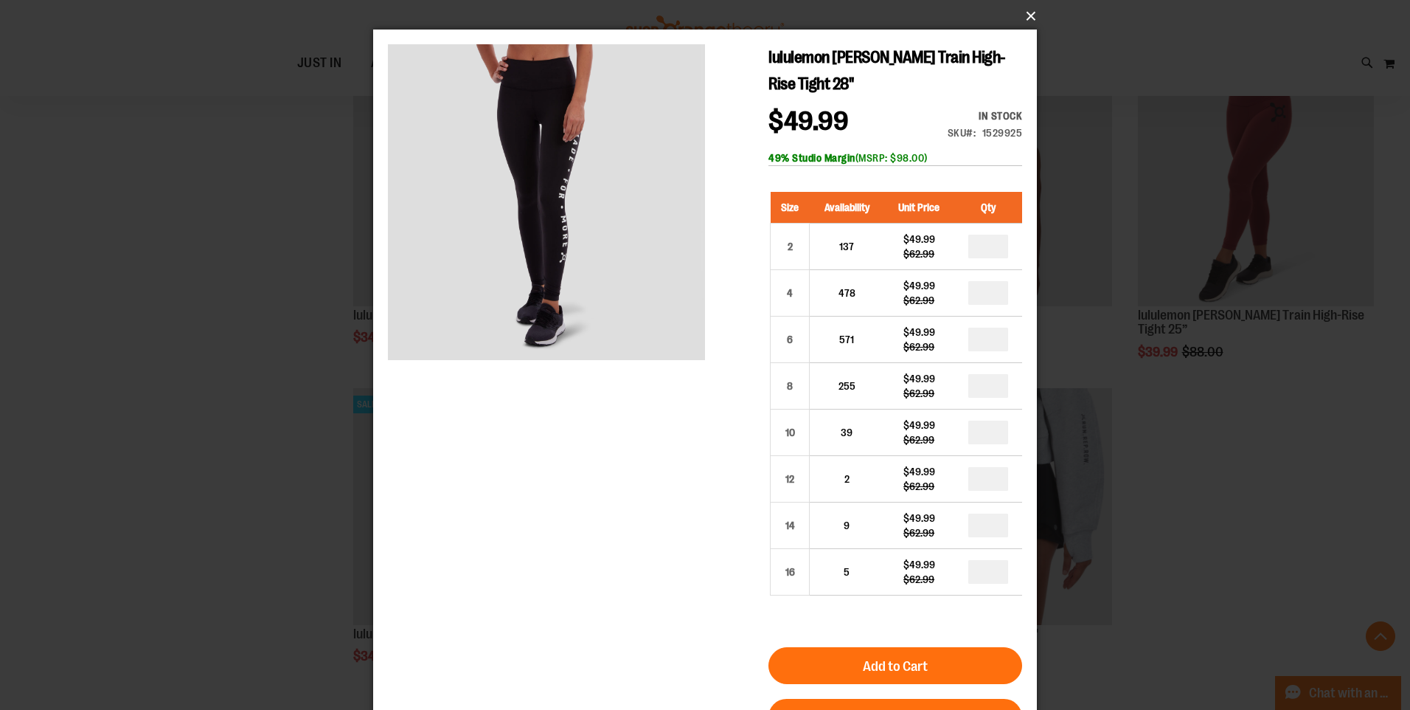
click at [1030, 14] on button "×" at bounding box center [710, 16] width 664 height 32
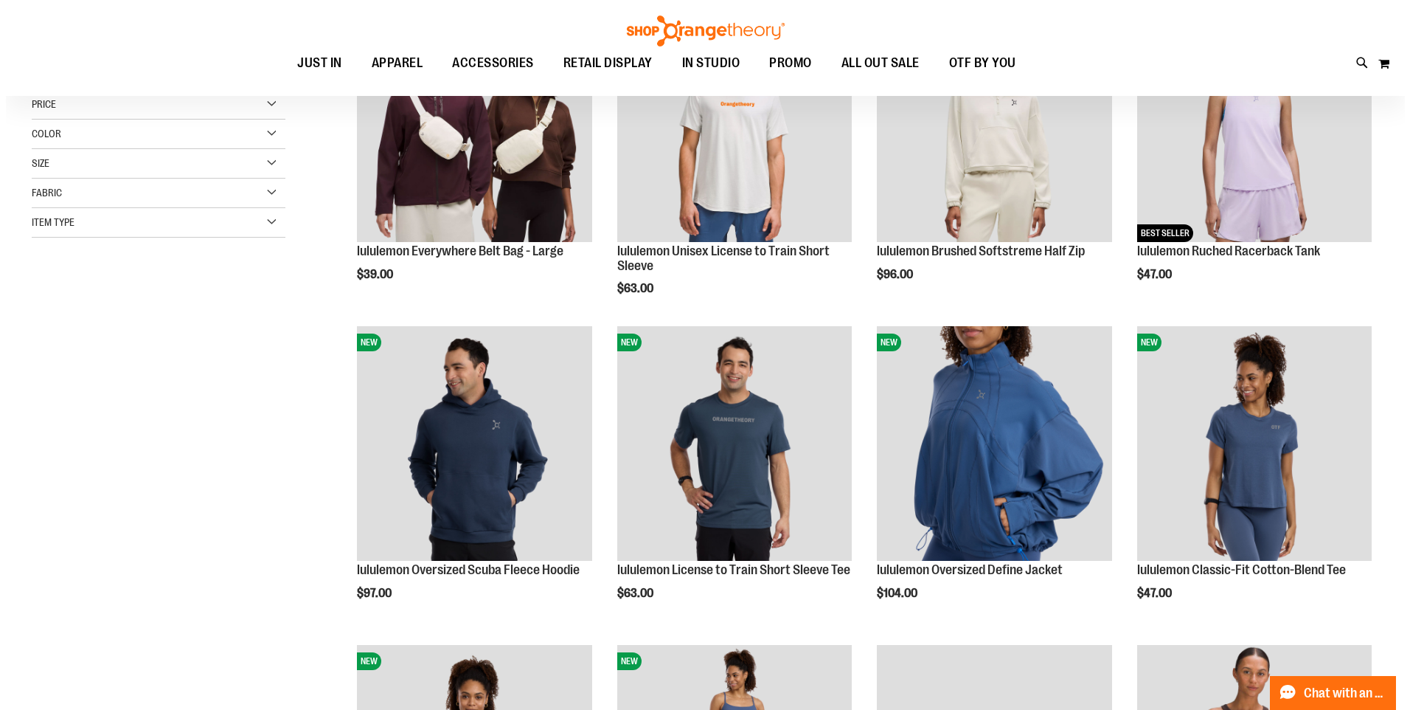
scroll to position [294, 0]
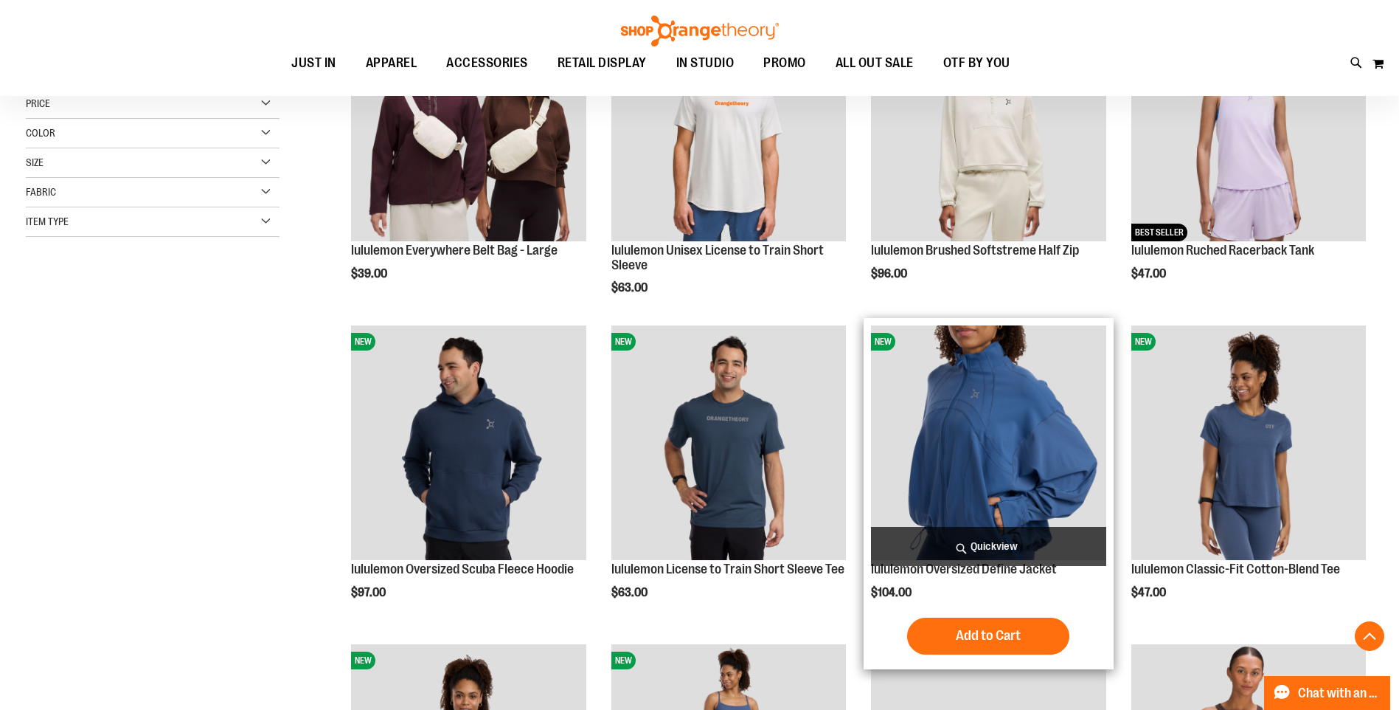
click at [961, 547] on span "Quickview" at bounding box center [988, 546] width 235 height 39
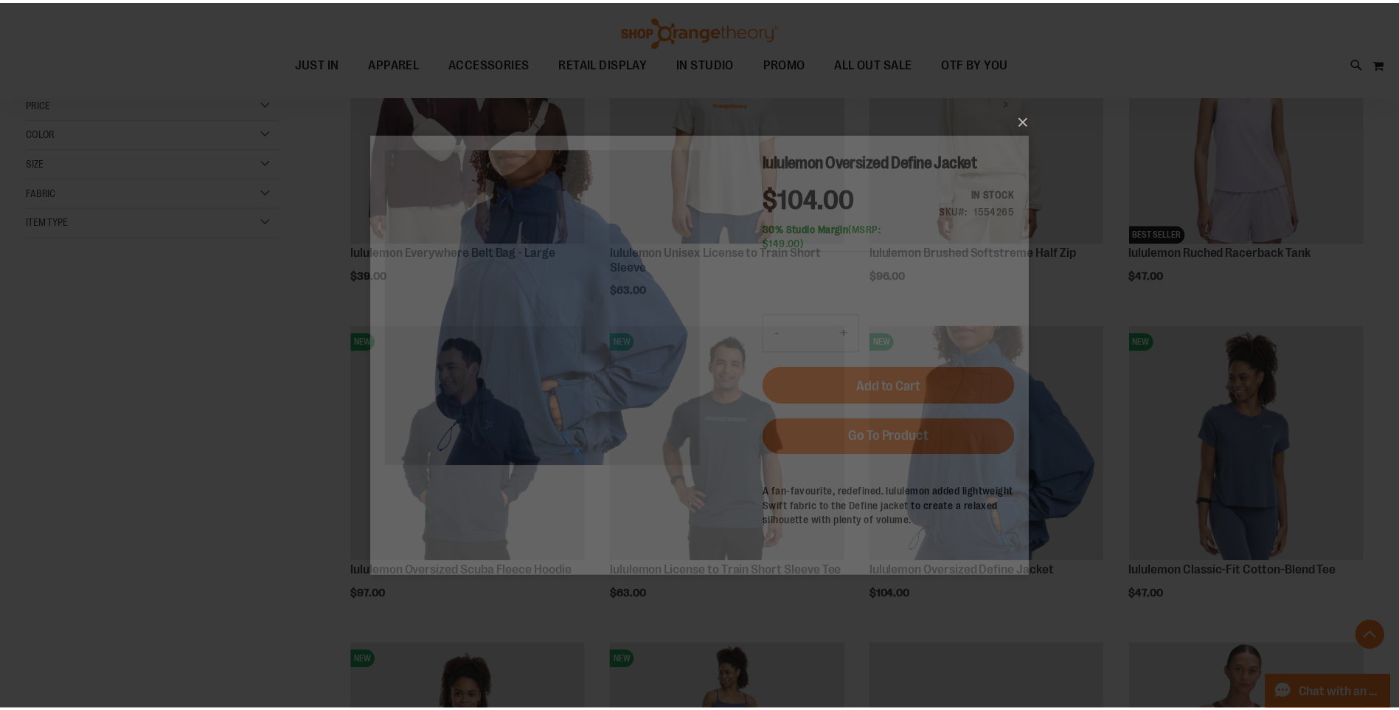
scroll to position [0, 0]
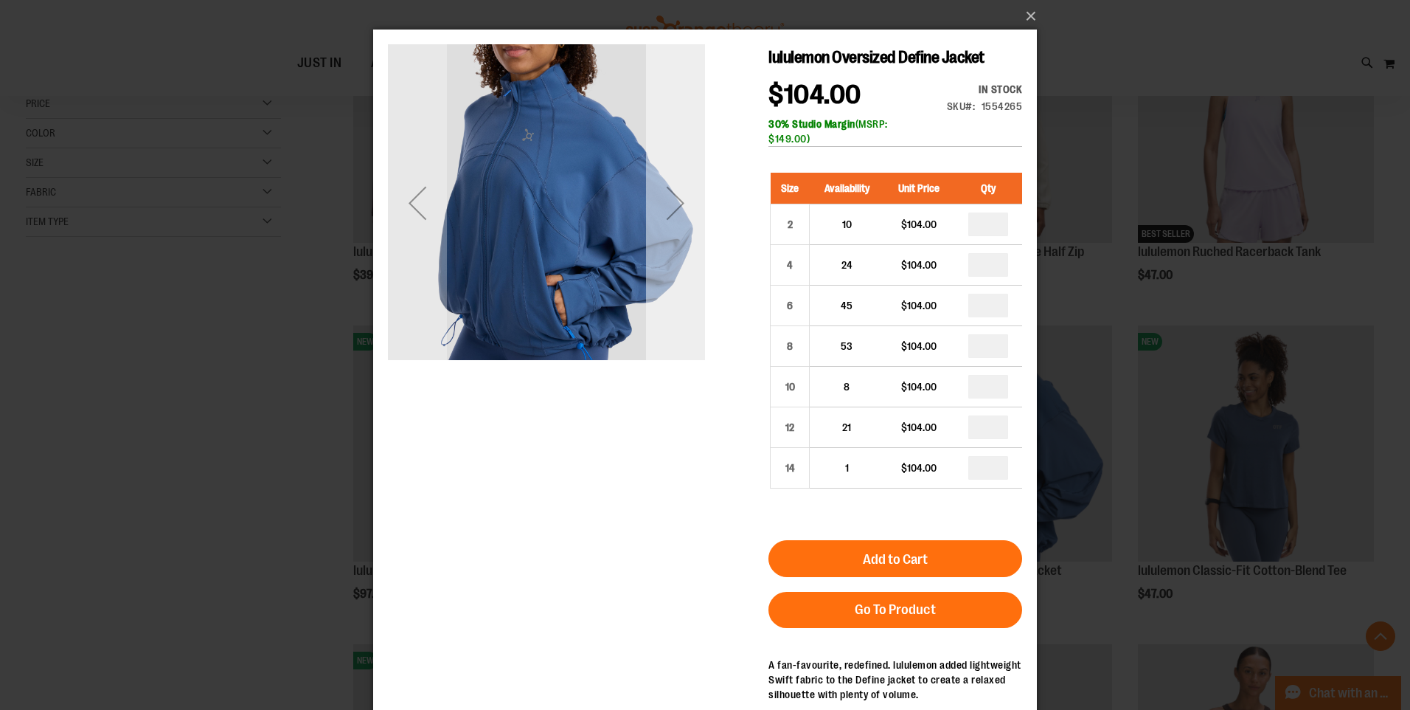
click at [680, 197] on div "Next" at bounding box center [675, 202] width 59 height 59
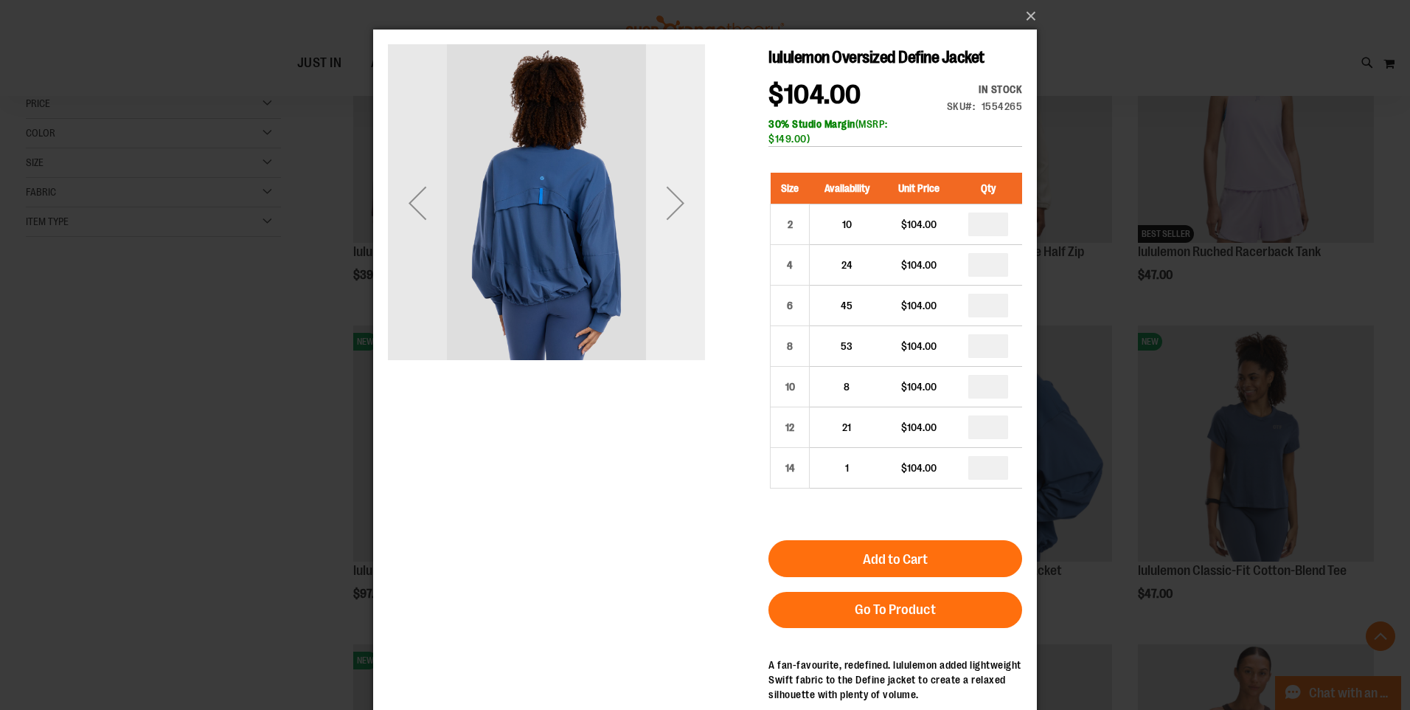
click at [680, 197] on div "Next" at bounding box center [675, 202] width 59 height 59
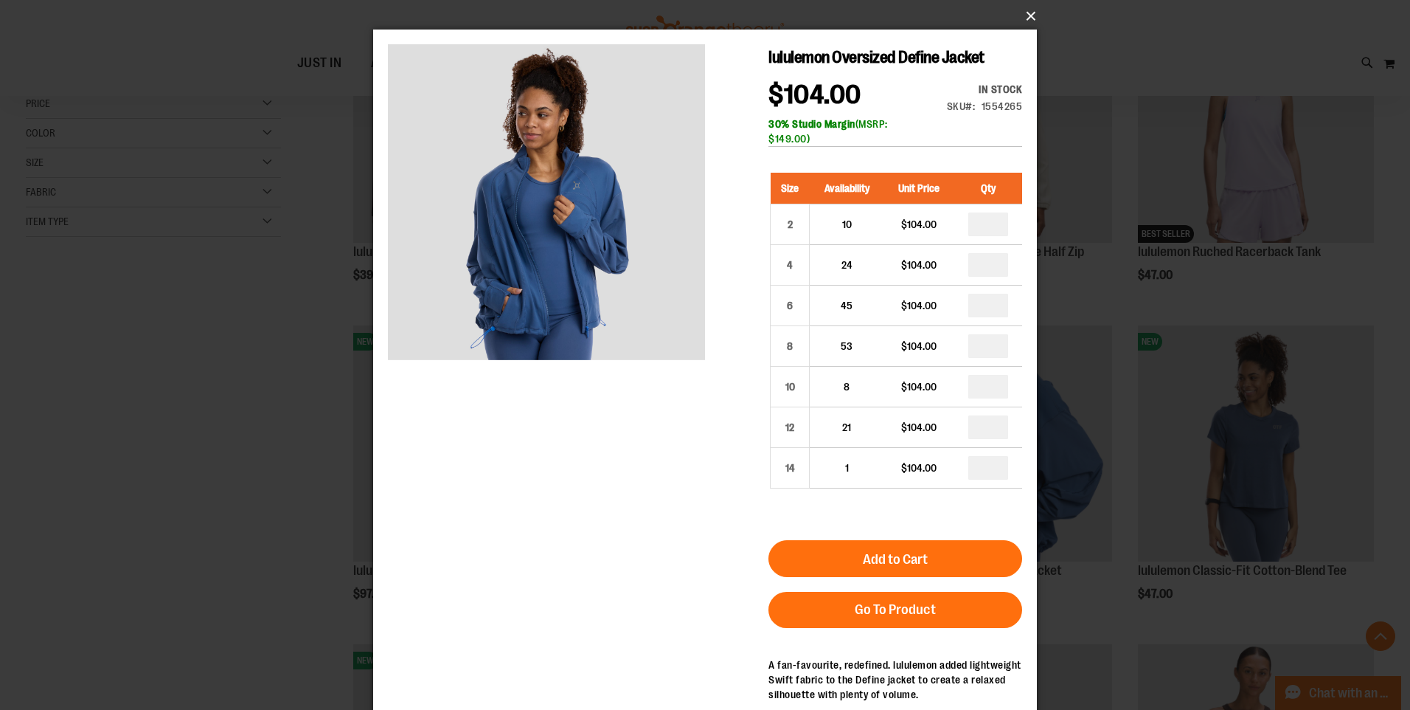
click at [1028, 14] on button "×" at bounding box center [710, 16] width 664 height 32
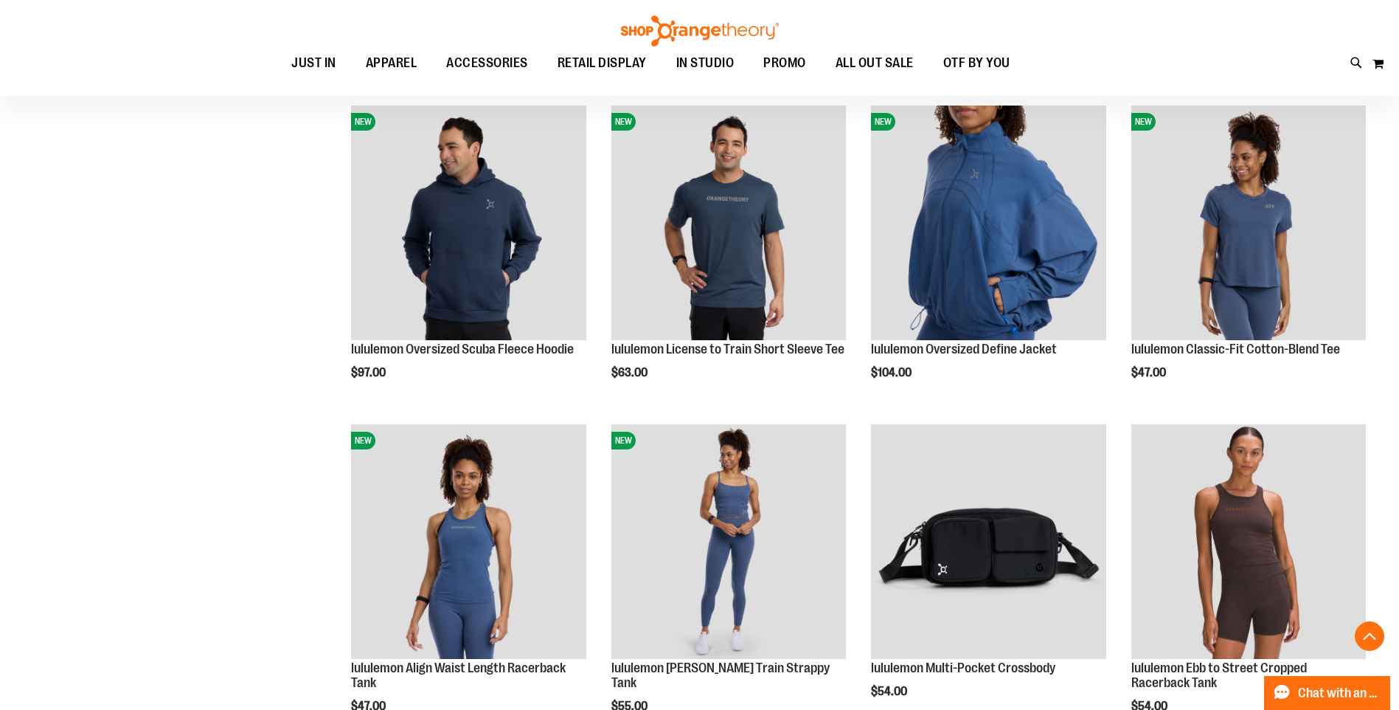
scroll to position [516, 0]
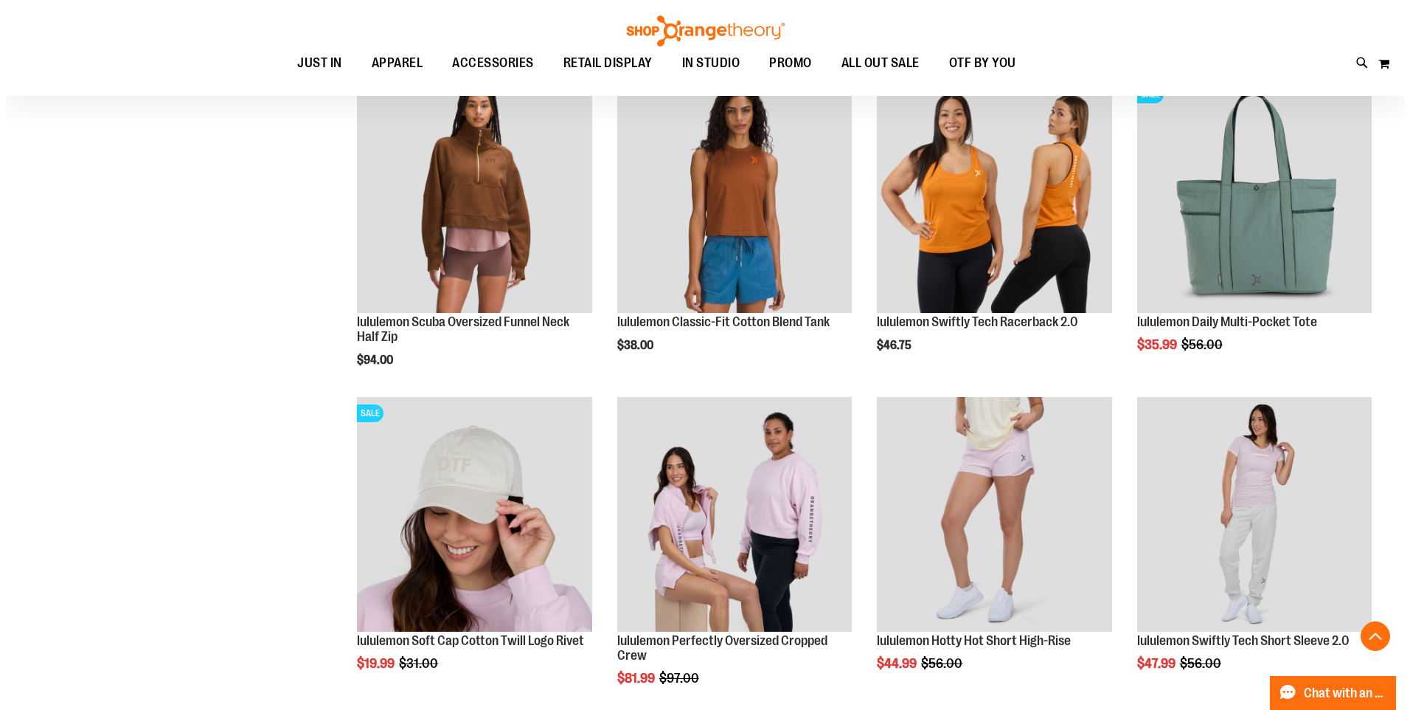
scroll to position [1180, 0]
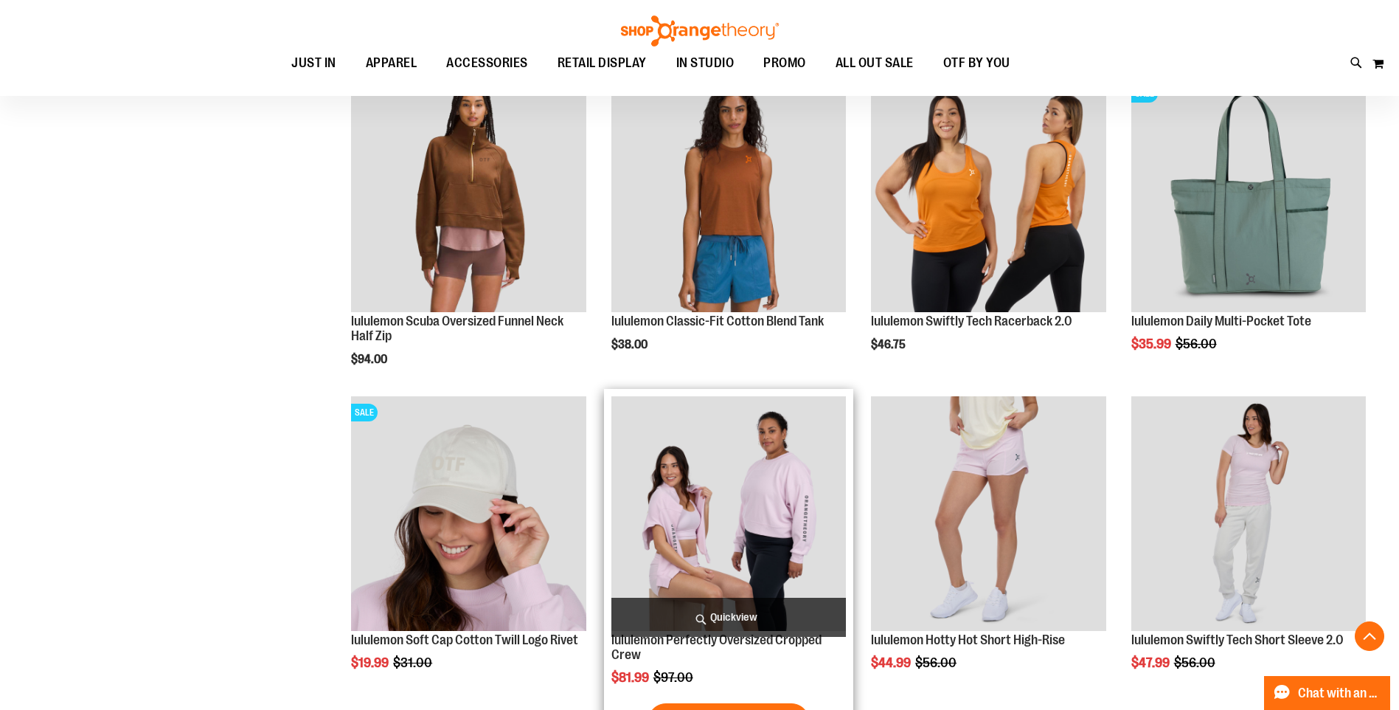
click at [720, 602] on span "Quickview" at bounding box center [729, 617] width 235 height 39
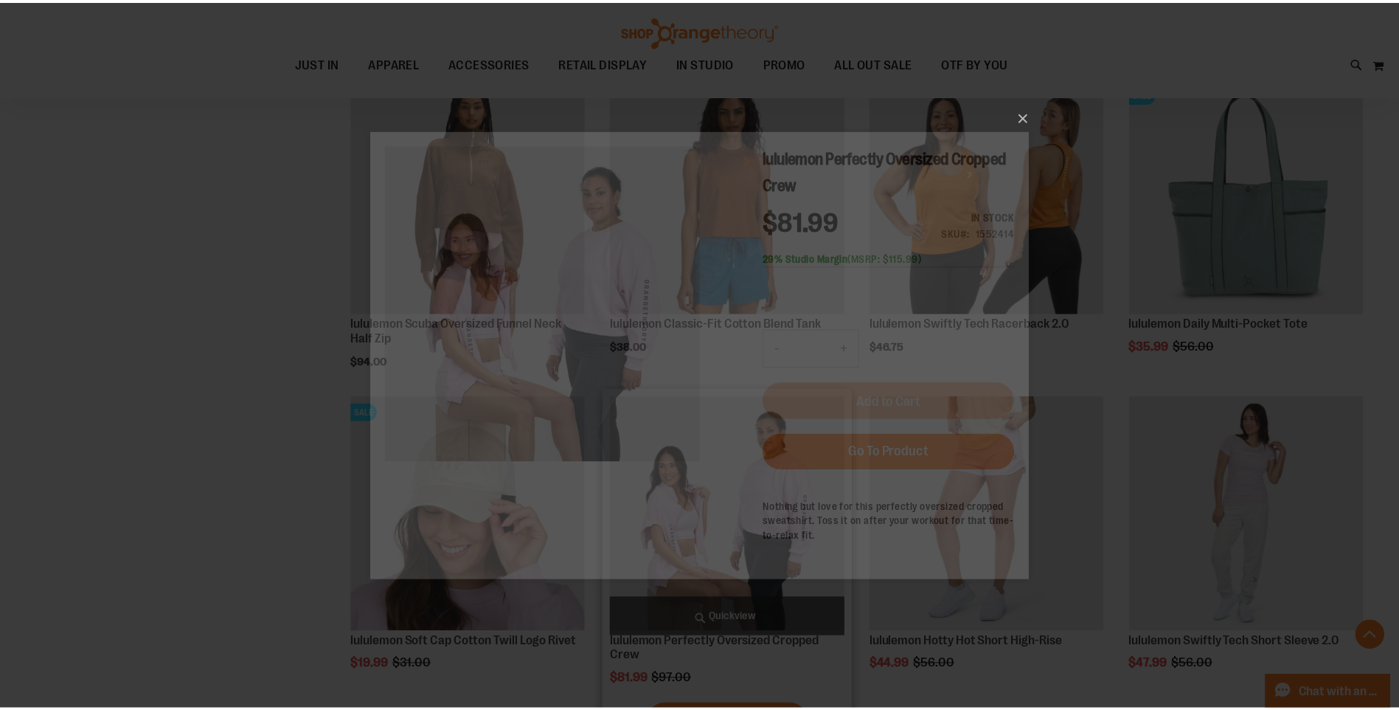
scroll to position [0, 0]
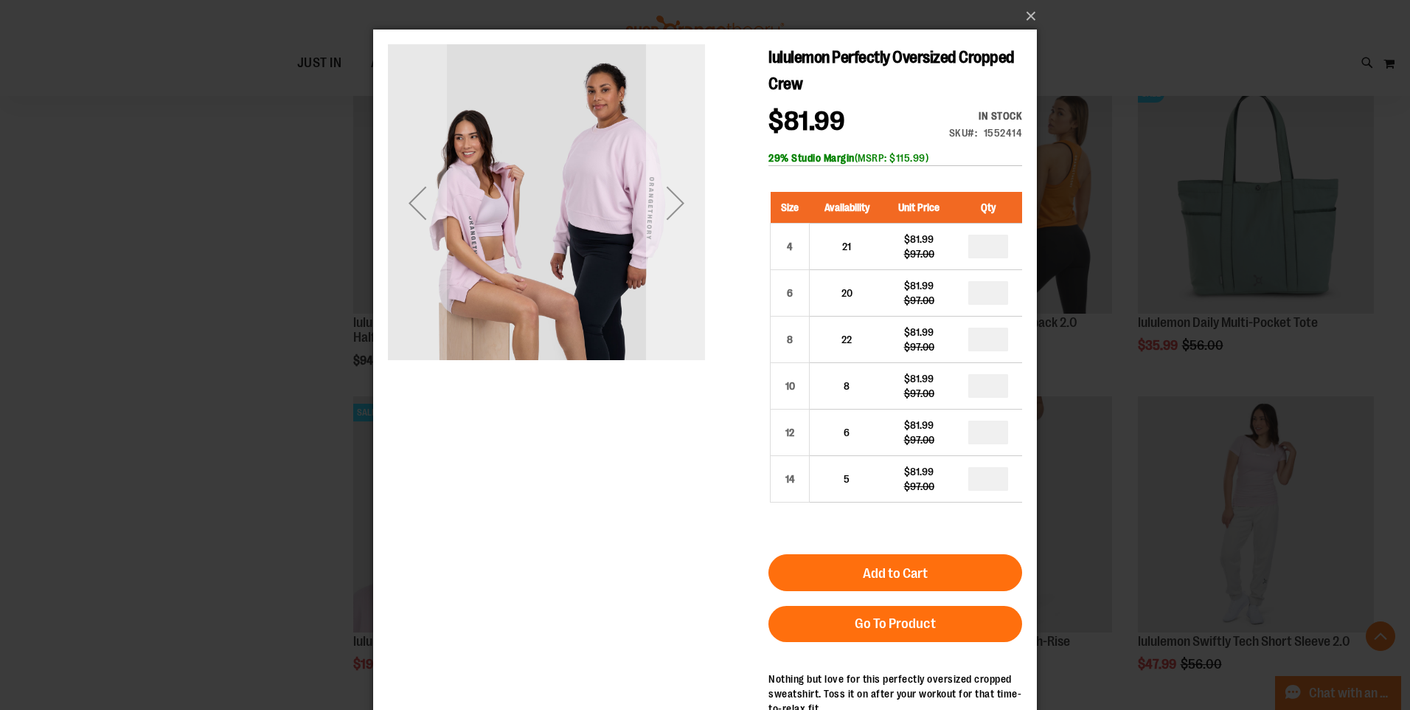
click at [682, 210] on div "Next" at bounding box center [675, 202] width 59 height 59
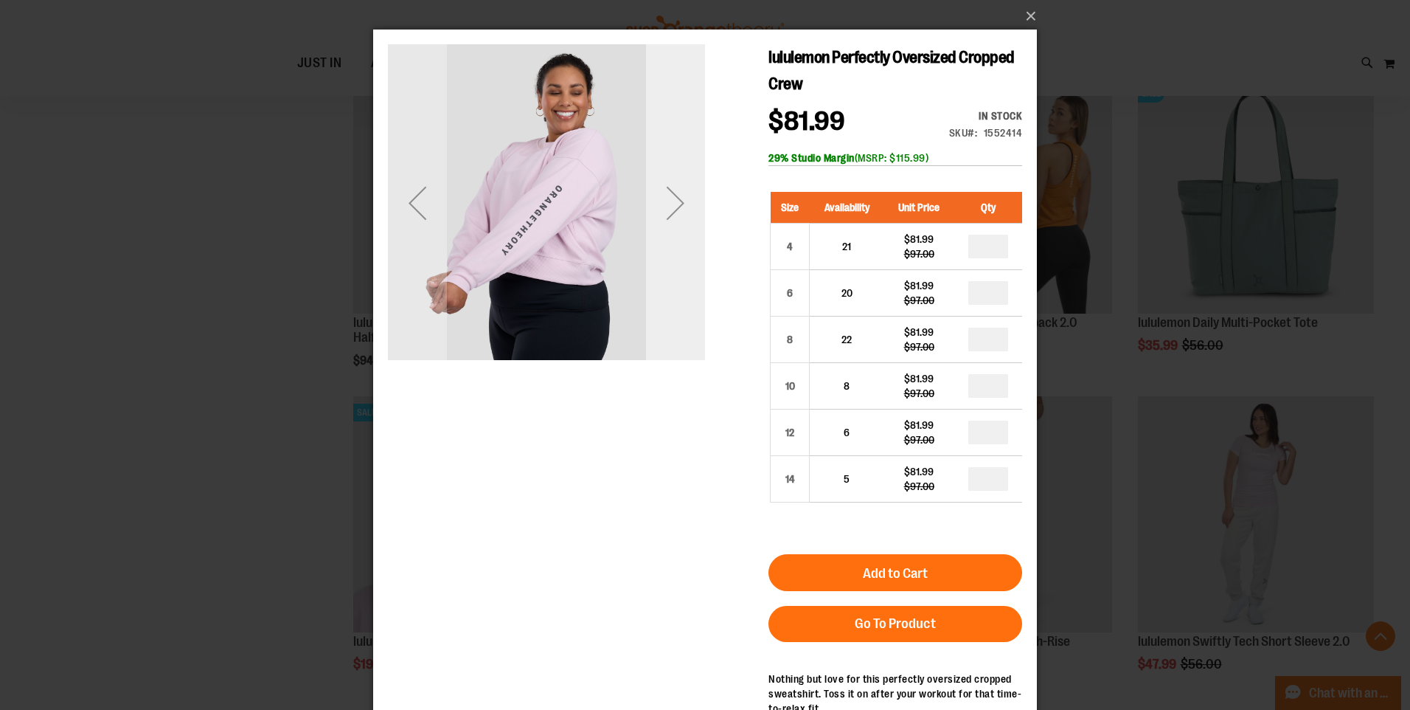
click at [682, 210] on div "Next" at bounding box center [675, 202] width 59 height 59
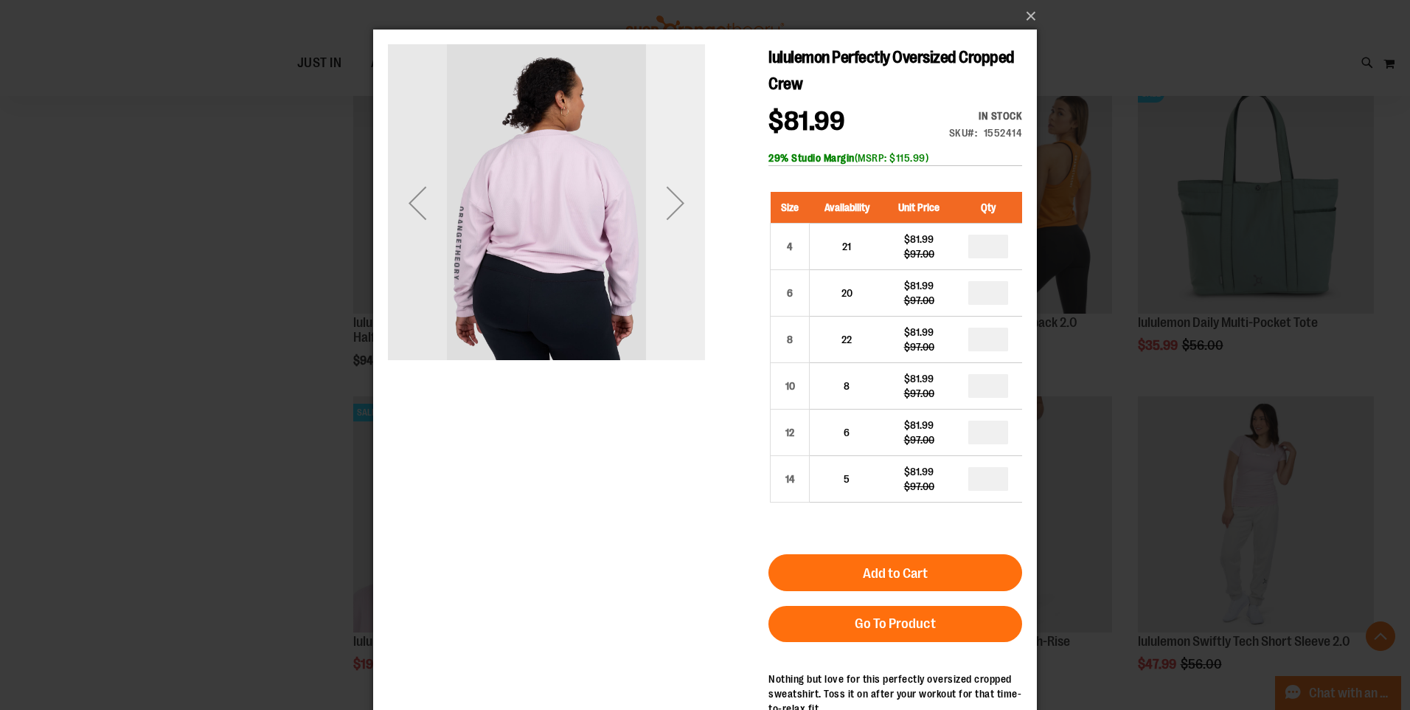
click at [682, 210] on div "Next" at bounding box center [675, 202] width 59 height 59
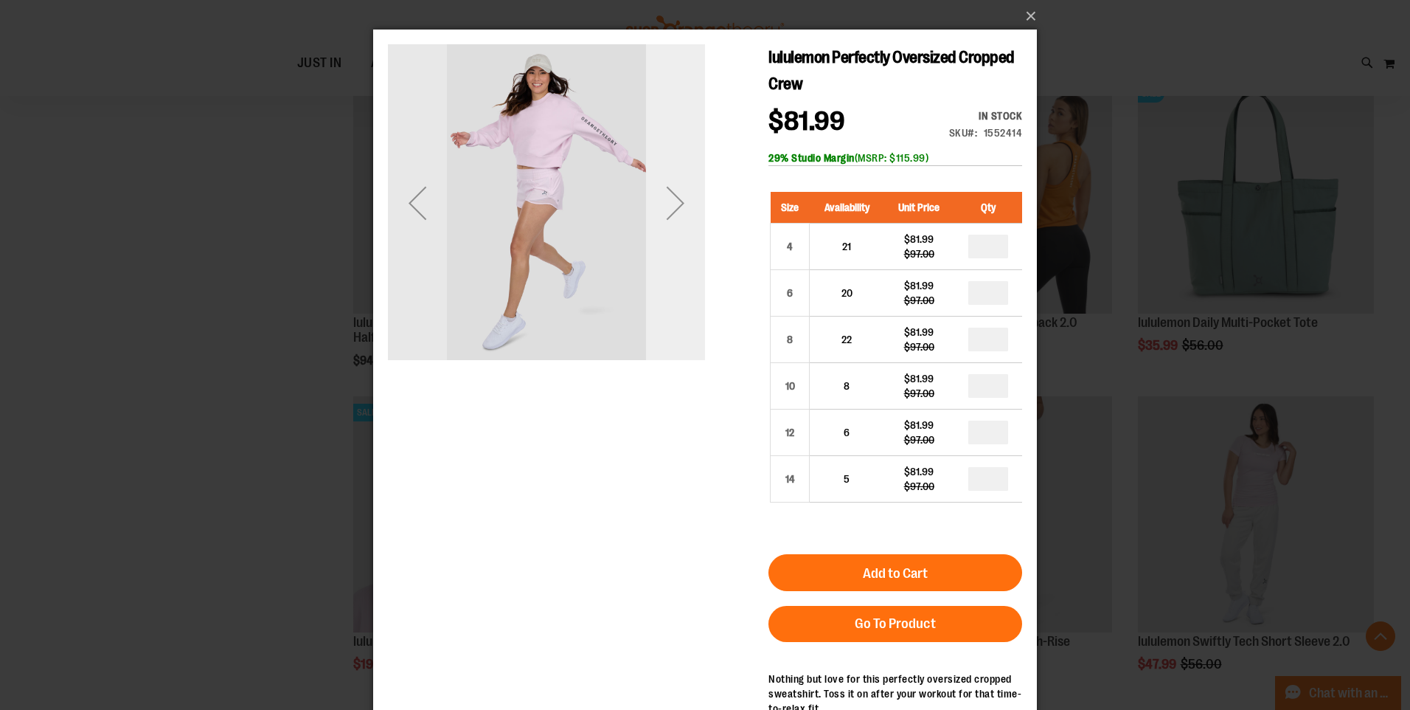
click at [682, 210] on div "Next" at bounding box center [675, 202] width 59 height 59
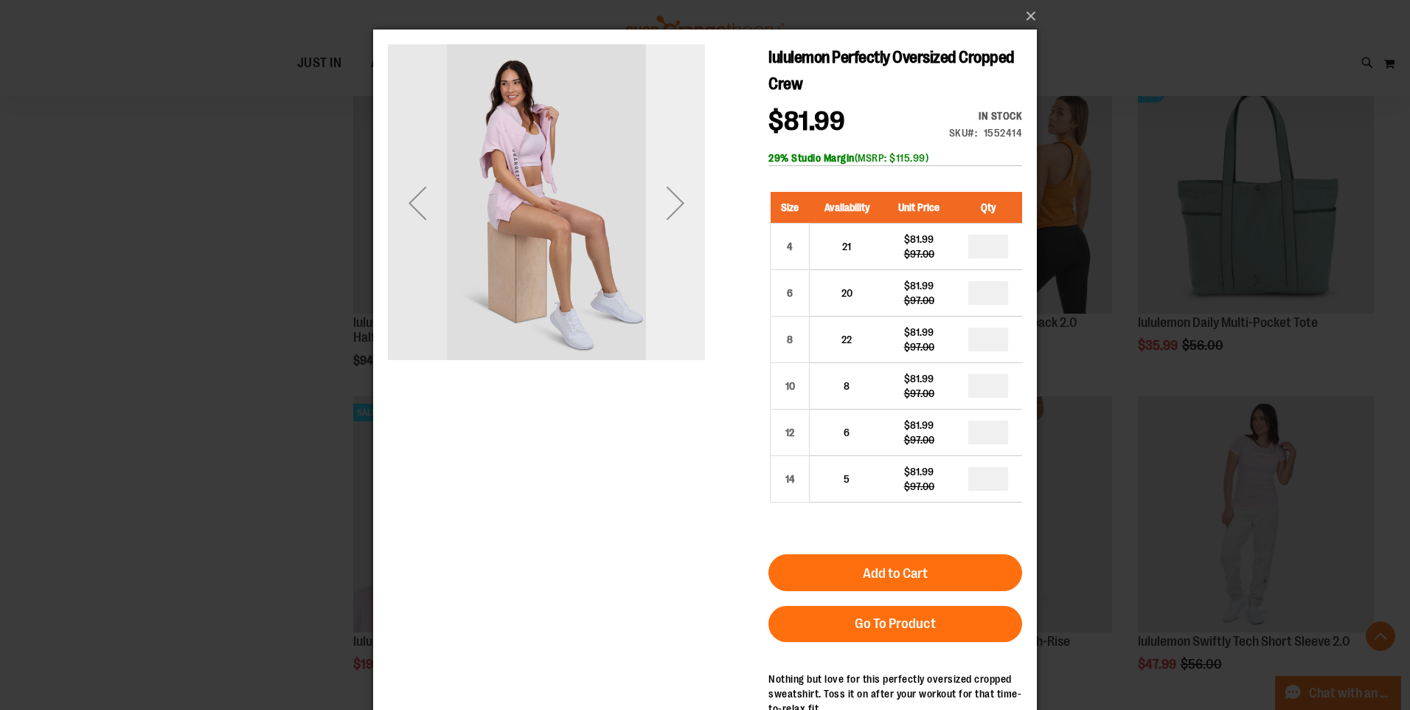
click at [682, 210] on div "Next" at bounding box center [675, 202] width 59 height 59
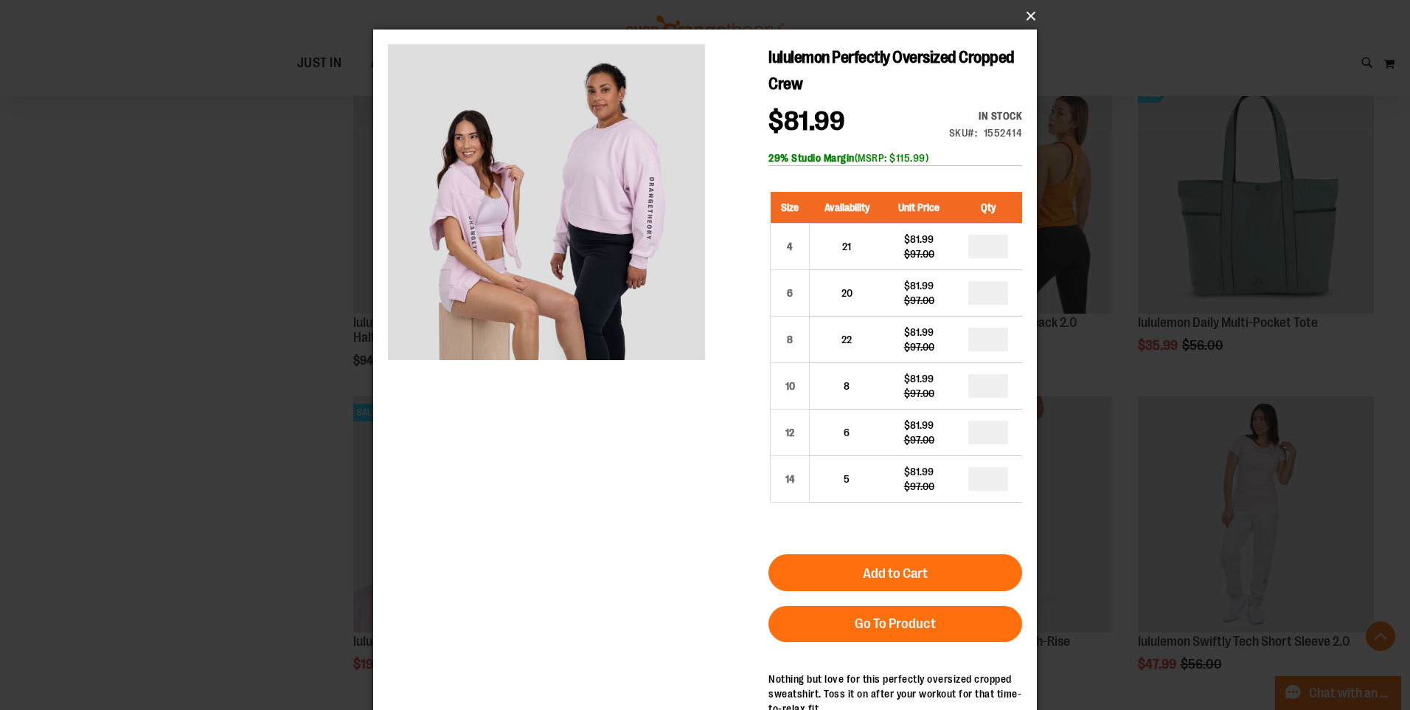
click at [1022, 10] on button "×" at bounding box center [710, 16] width 664 height 32
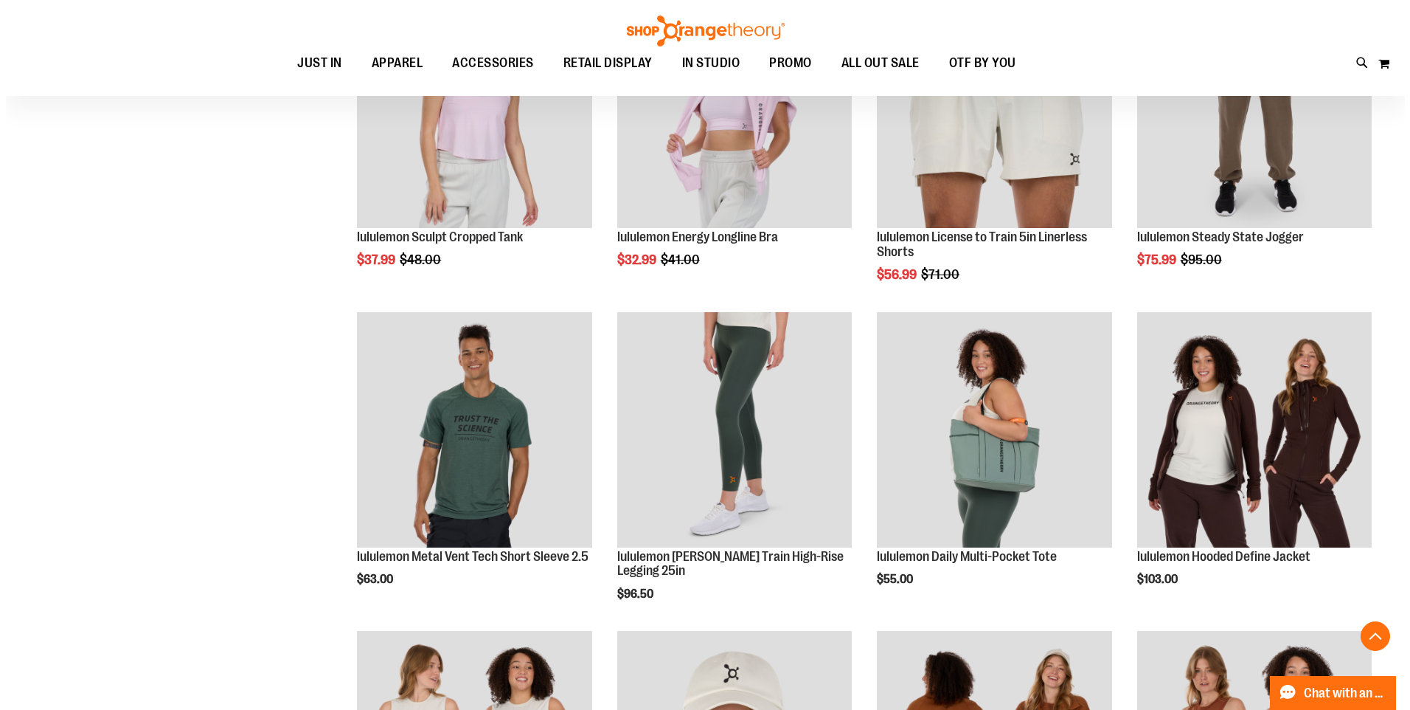
scroll to position [1917, 0]
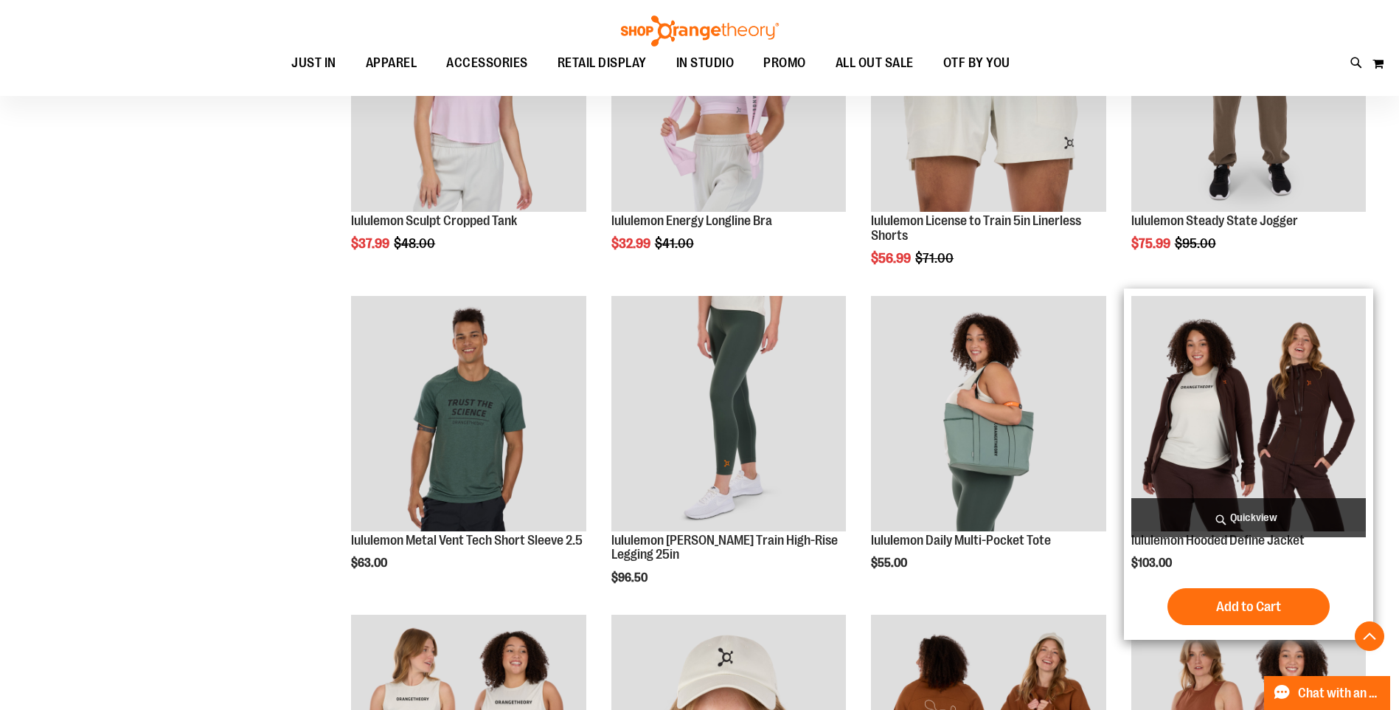
click at [1219, 519] on span "Quickview" at bounding box center [1249, 517] width 235 height 39
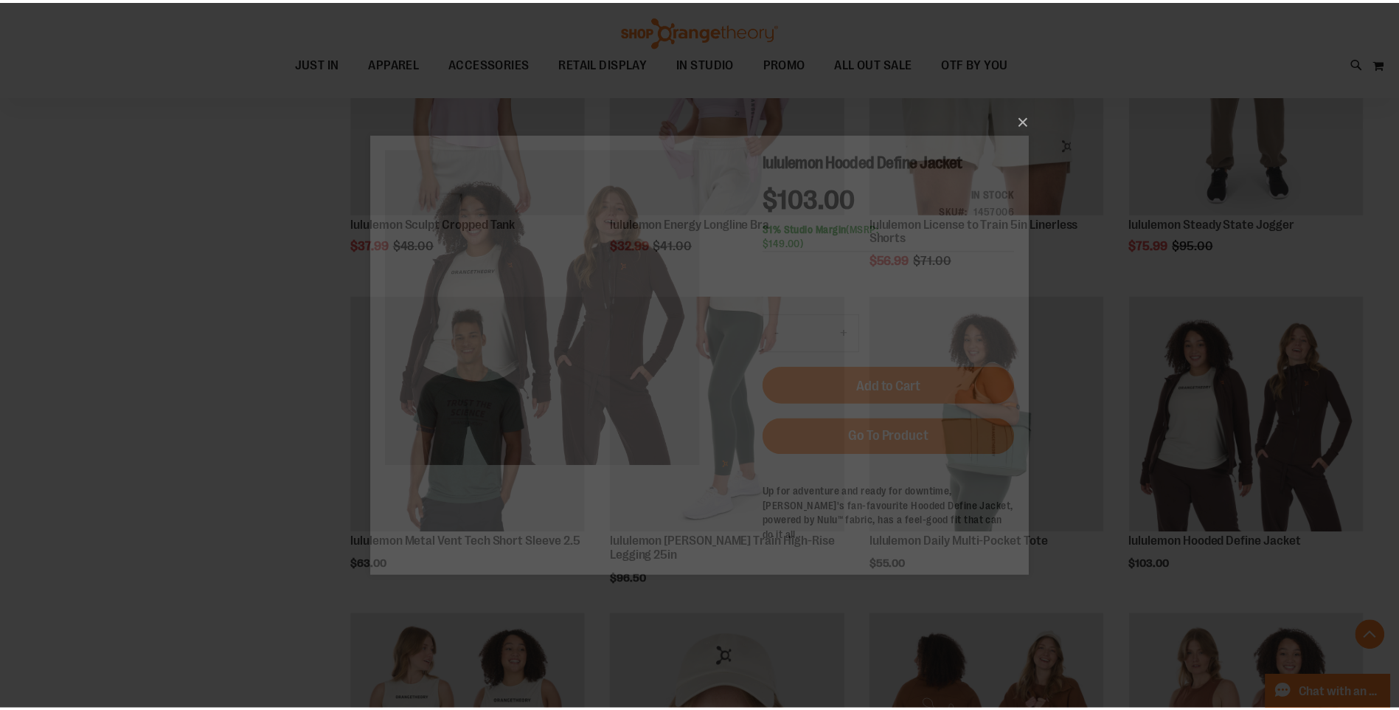
scroll to position [0, 0]
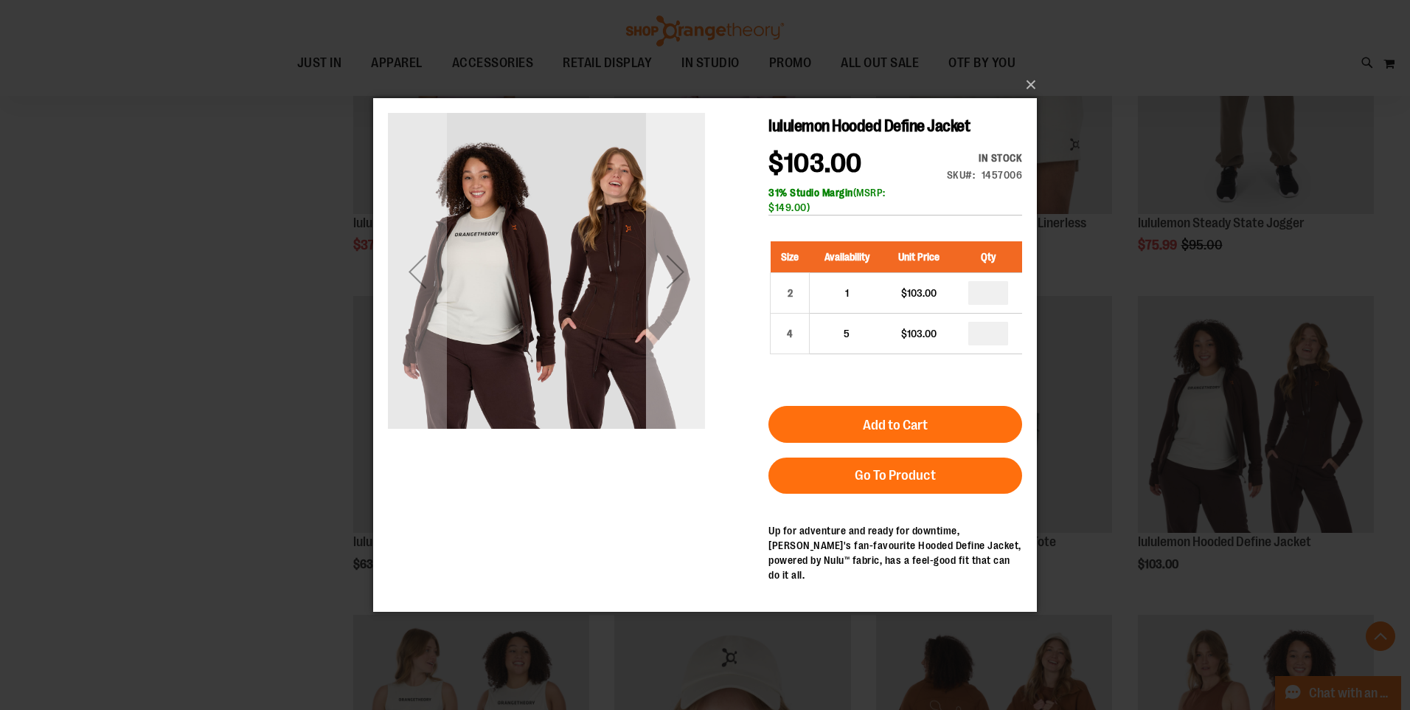
click at [688, 283] on div "Next" at bounding box center [675, 271] width 59 height 59
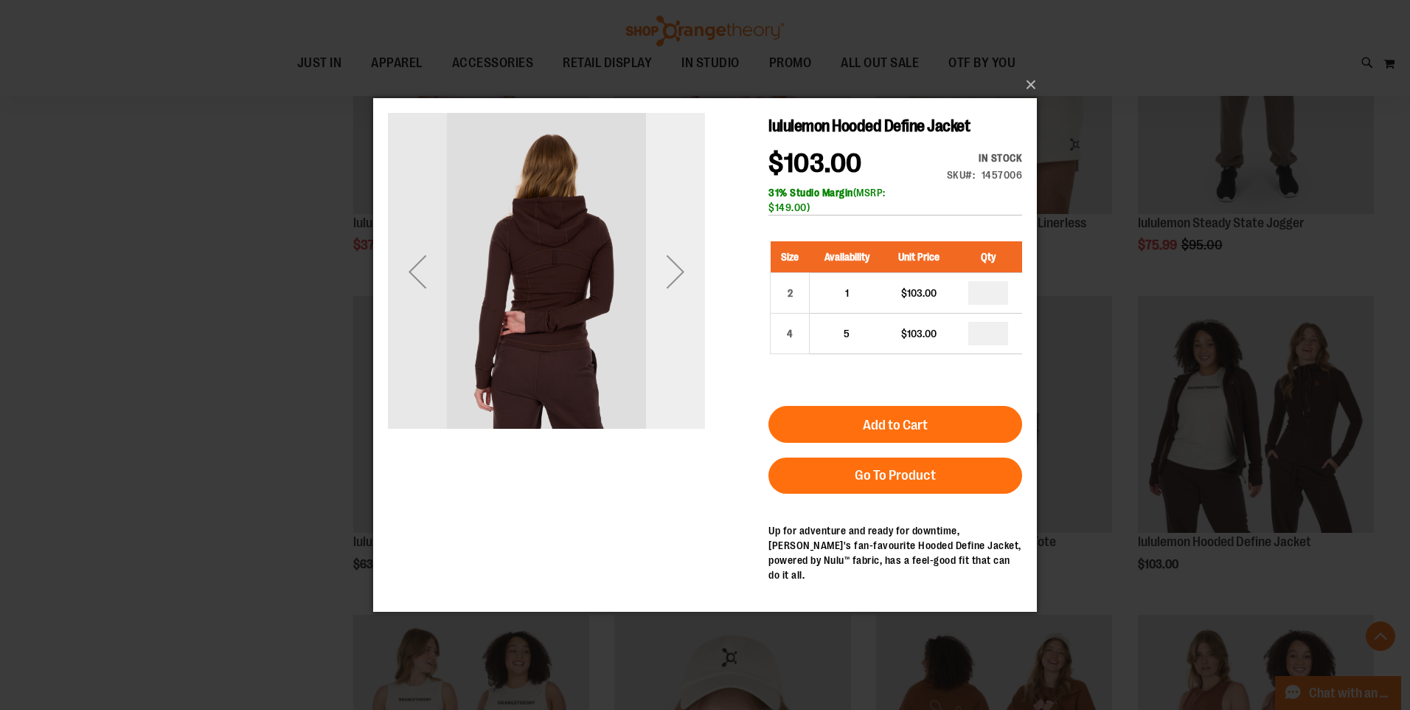
click at [688, 283] on div "Next" at bounding box center [675, 271] width 59 height 59
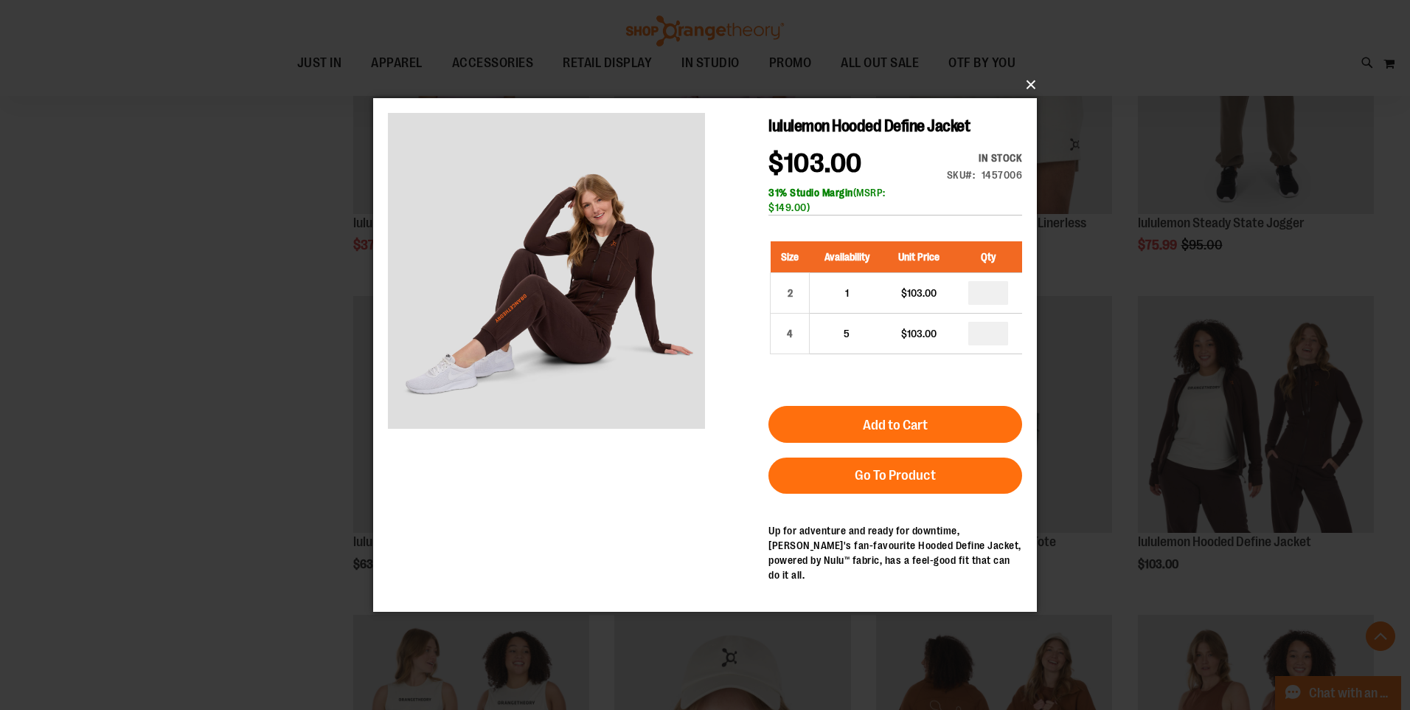
click at [1030, 81] on button "×" at bounding box center [710, 85] width 664 height 32
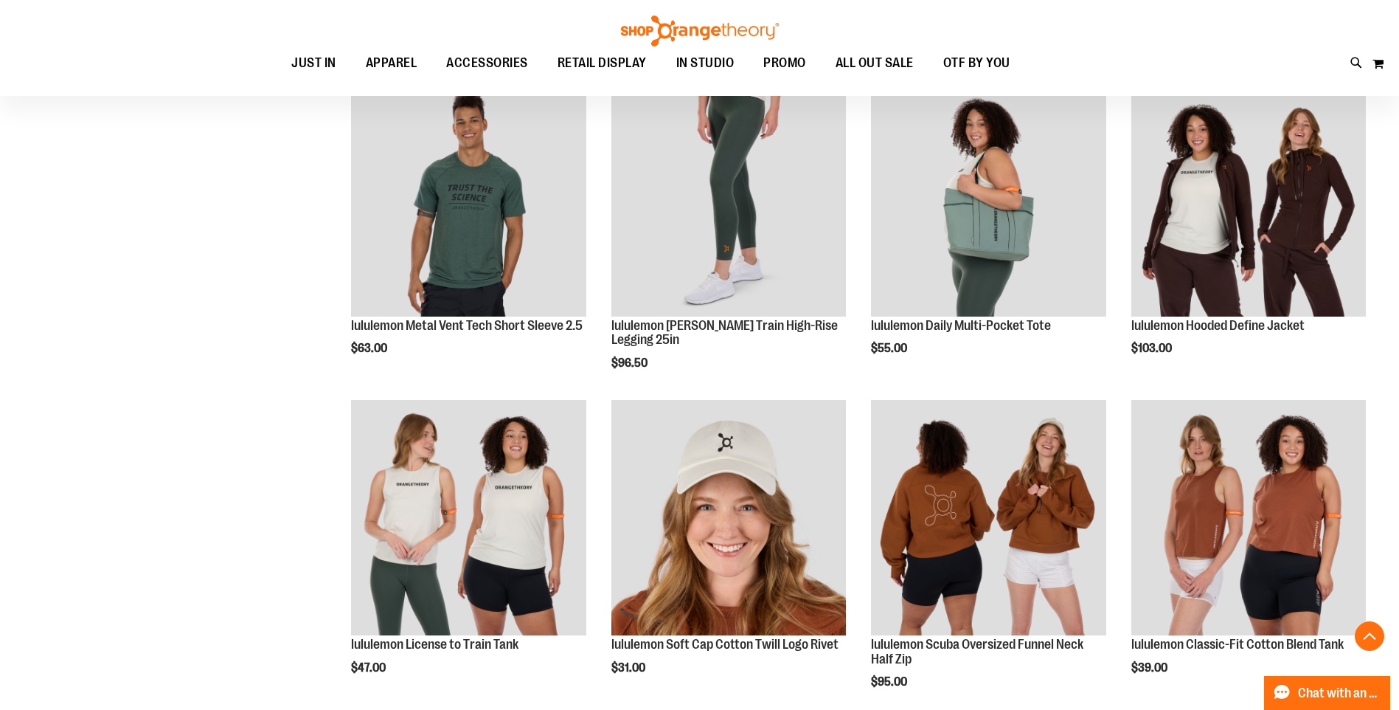
scroll to position [2139, 0]
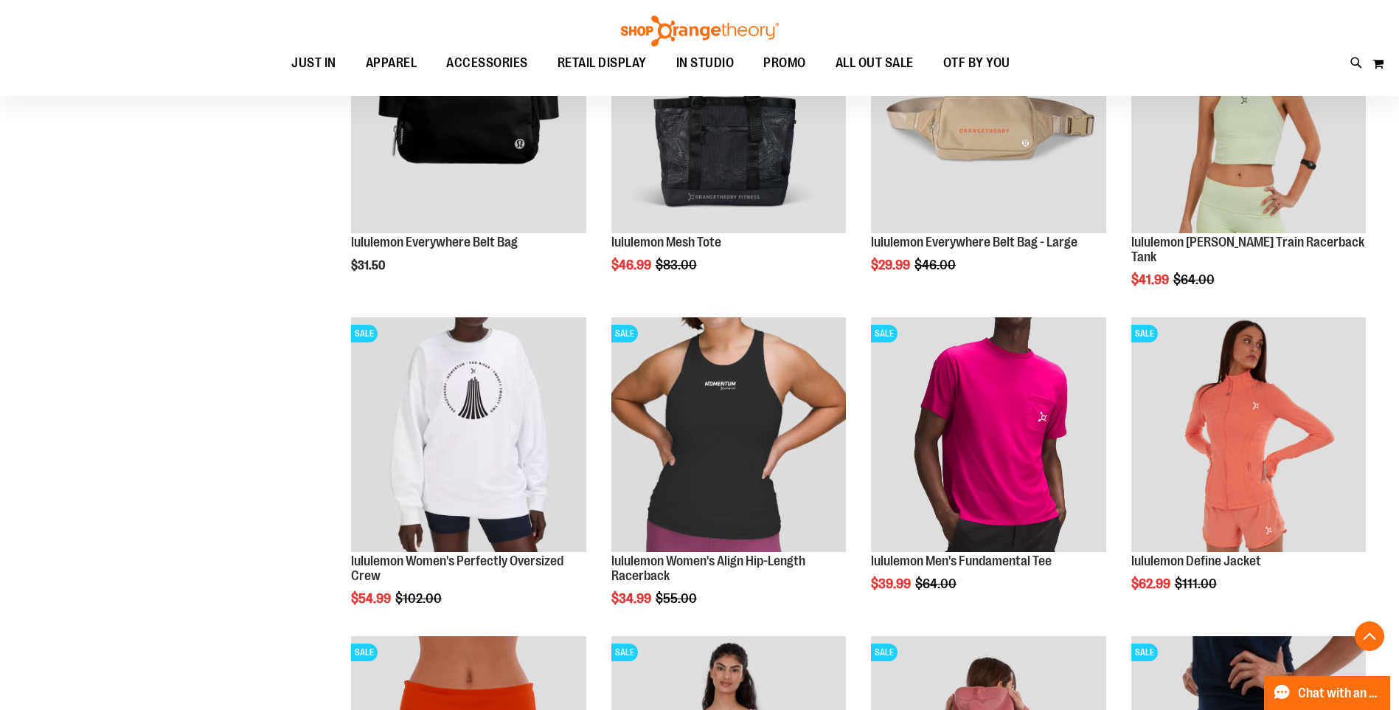
scroll to position [3245, 0]
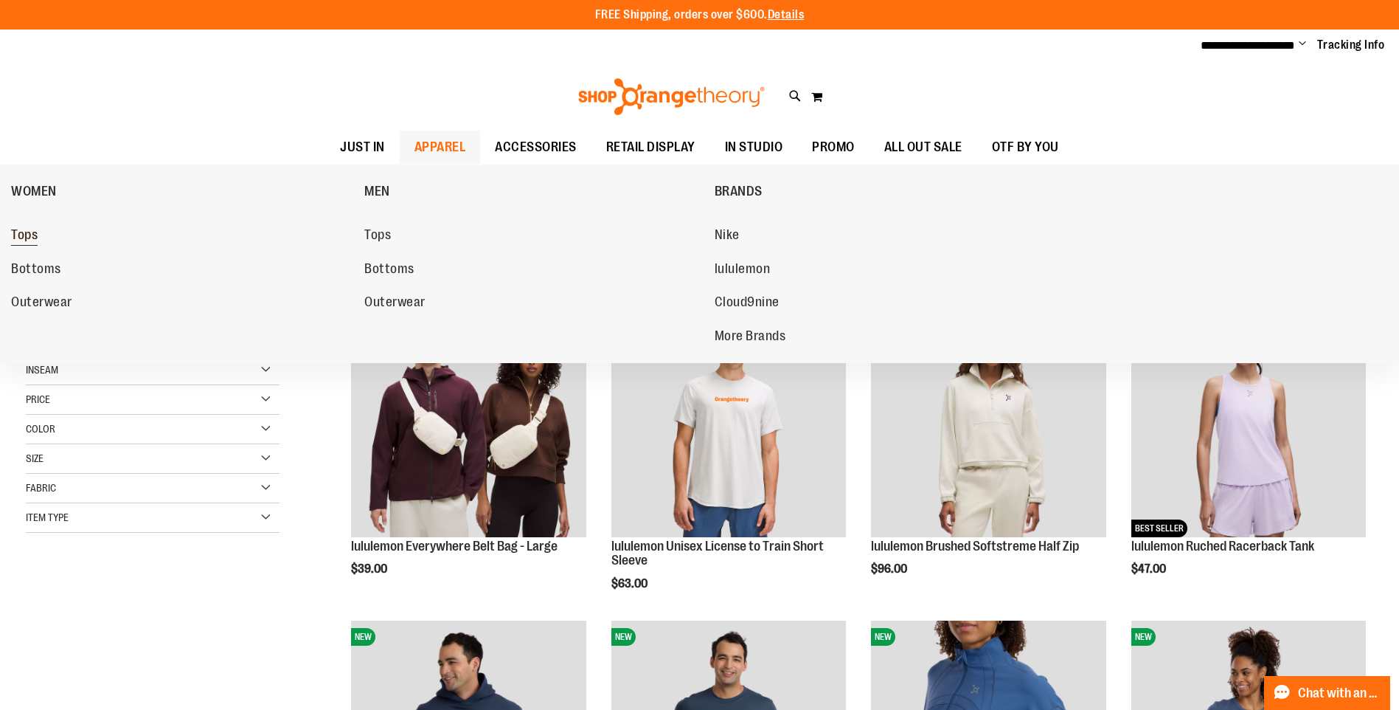
click at [29, 236] on span "Tops" at bounding box center [24, 236] width 27 height 18
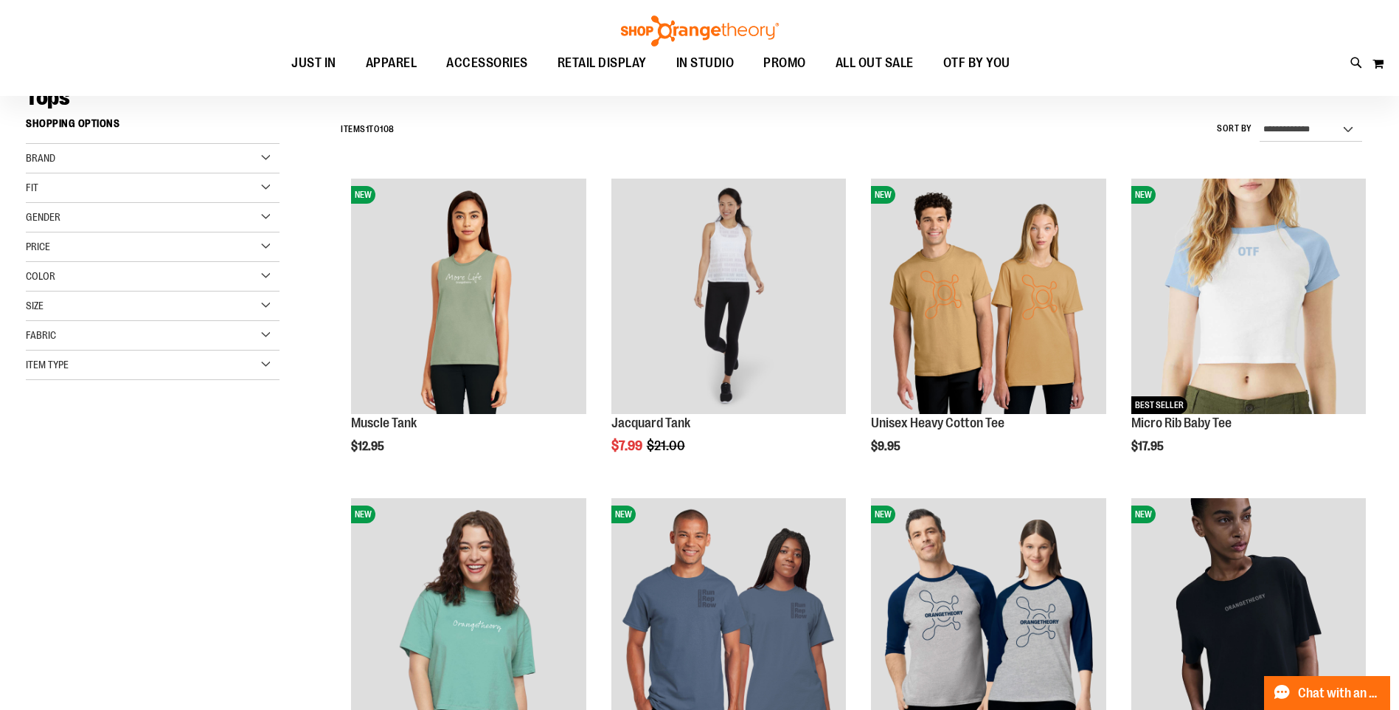
scroll to position [147, 0]
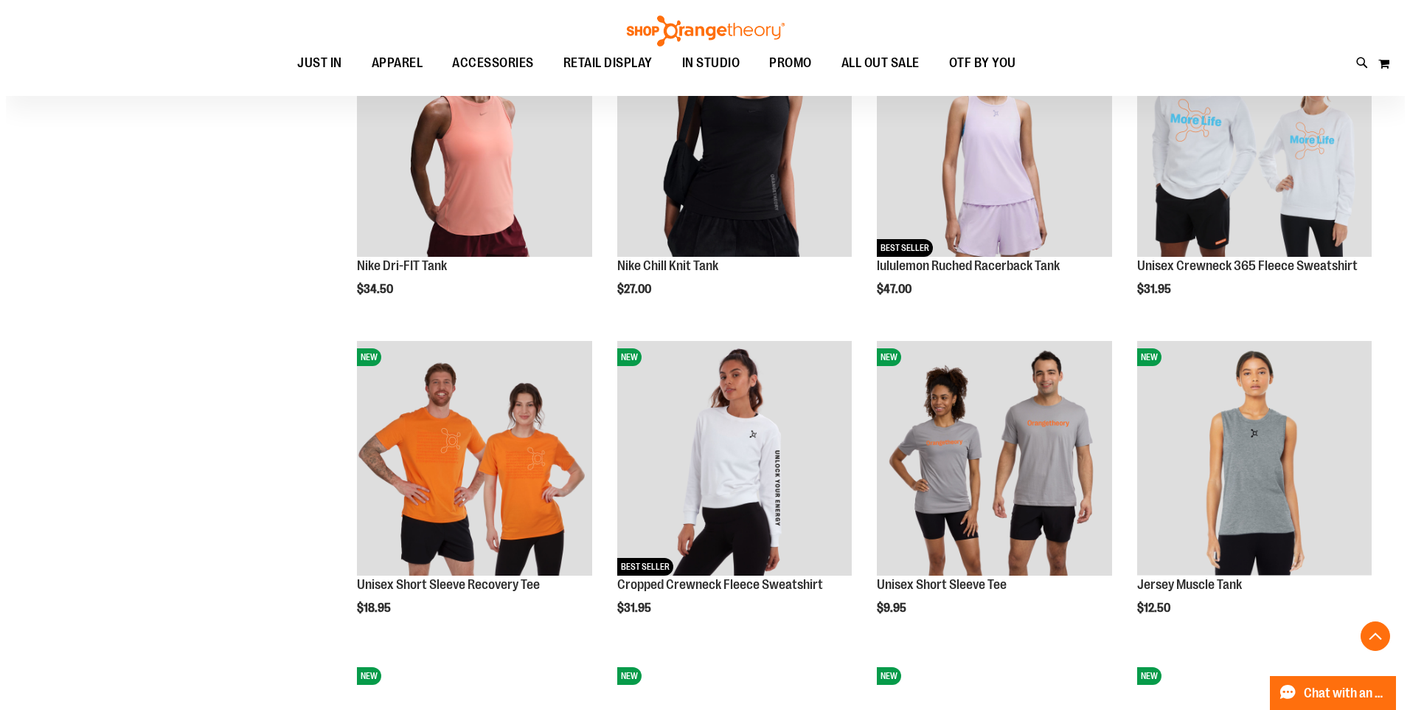
scroll to position [958, 0]
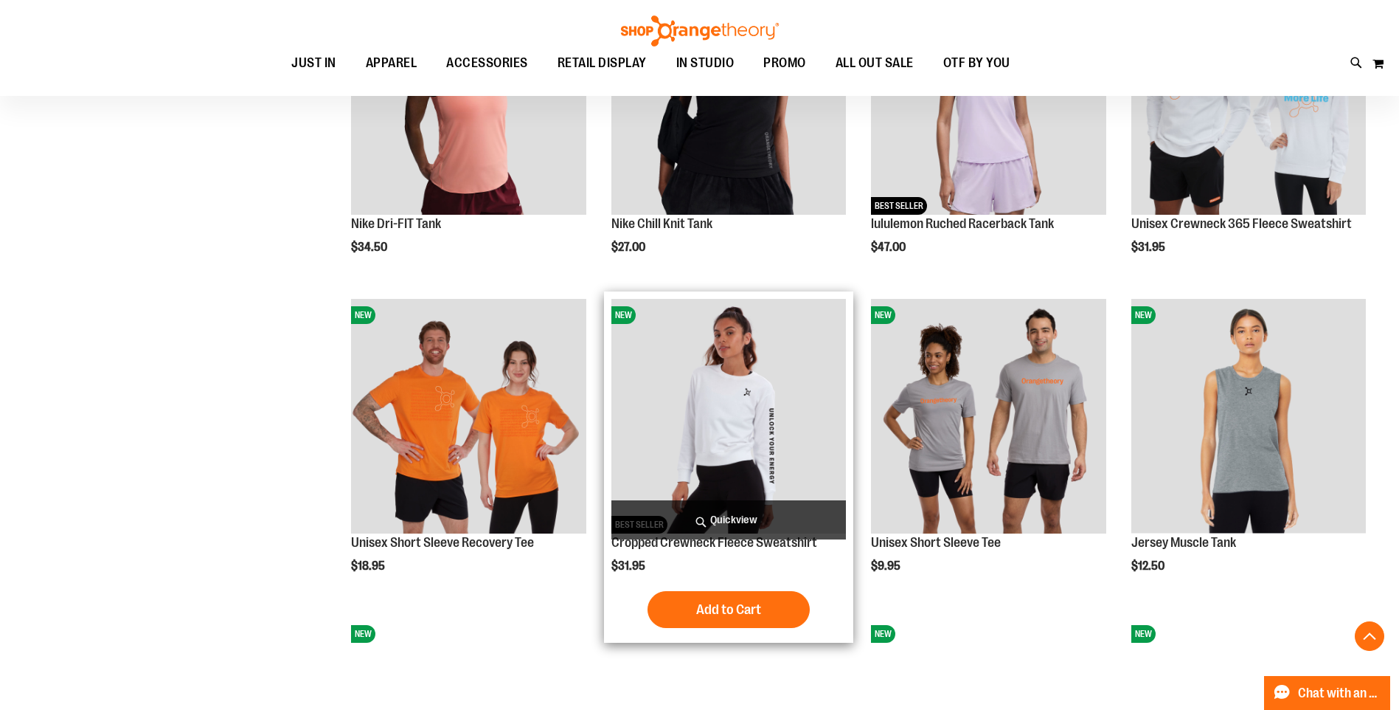
type input "**********"
click at [726, 513] on span "Quickview" at bounding box center [729, 519] width 235 height 39
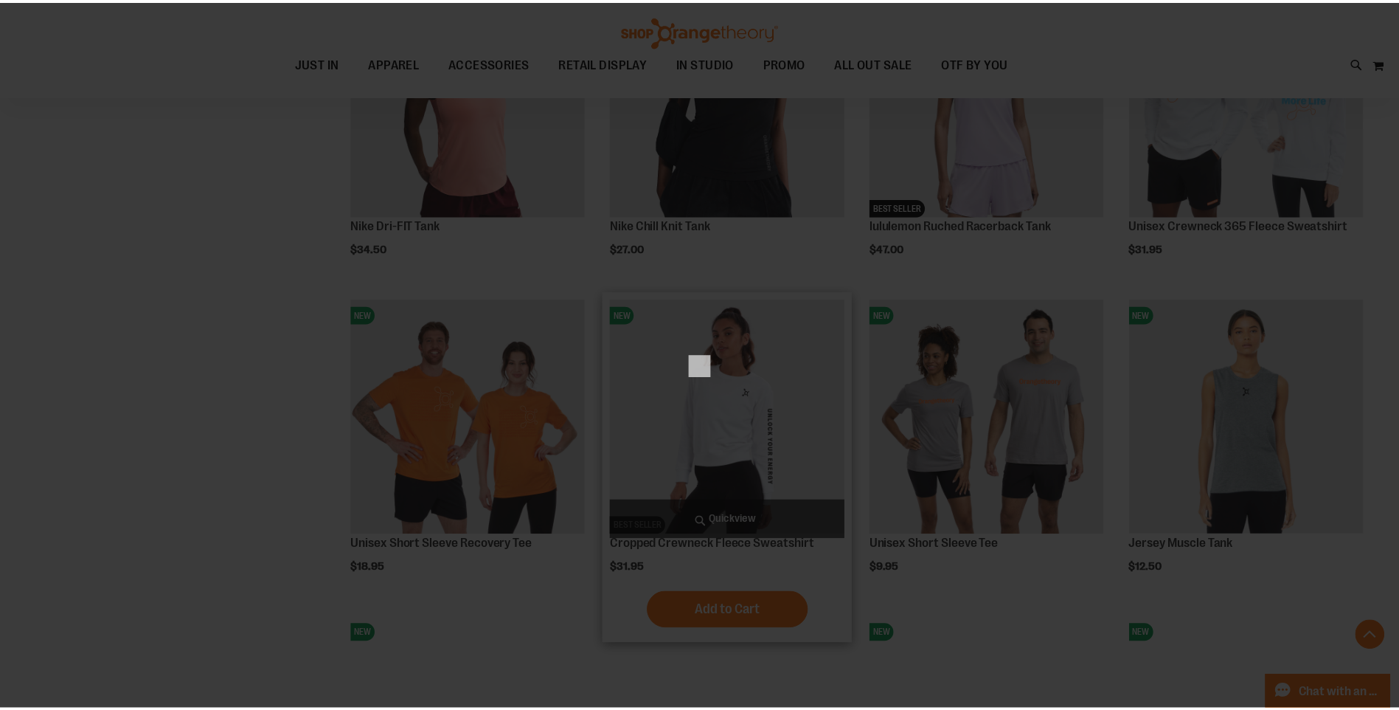
scroll to position [0, 0]
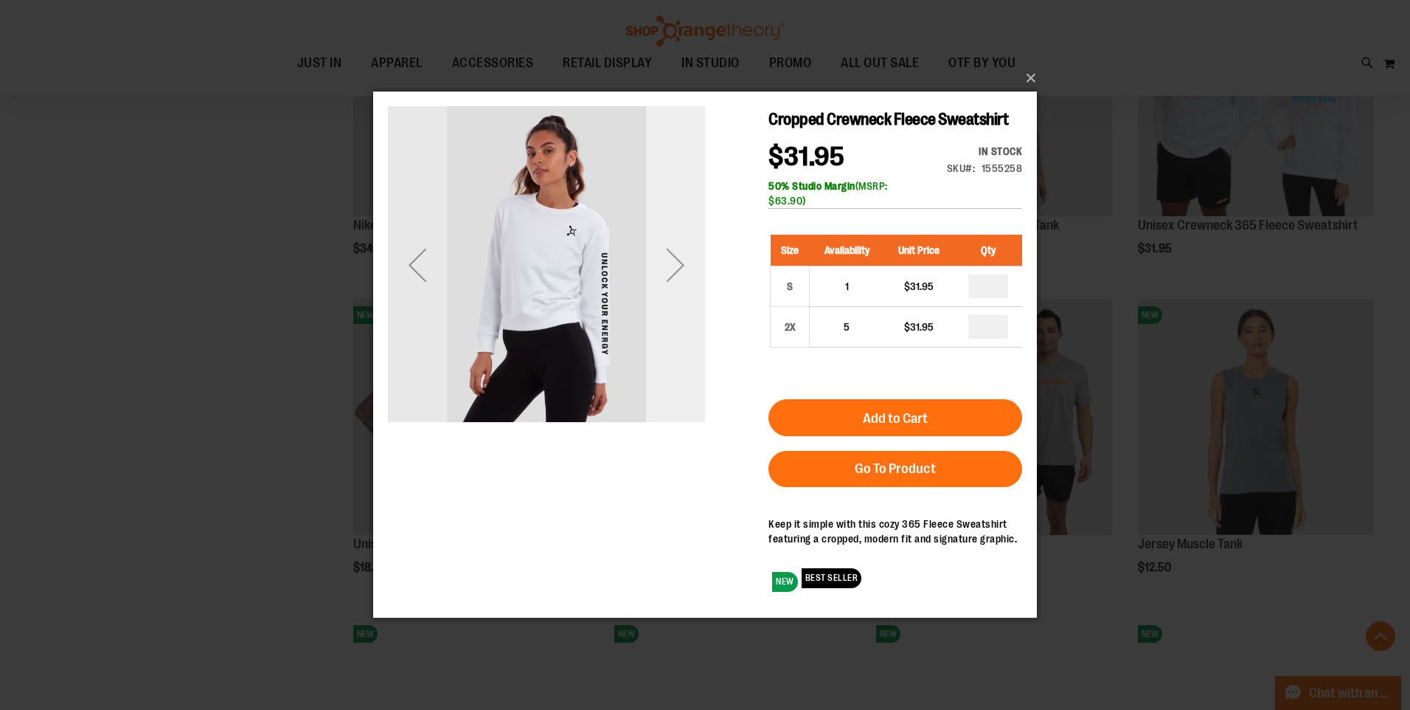
click at [683, 275] on div "Next" at bounding box center [675, 264] width 59 height 59
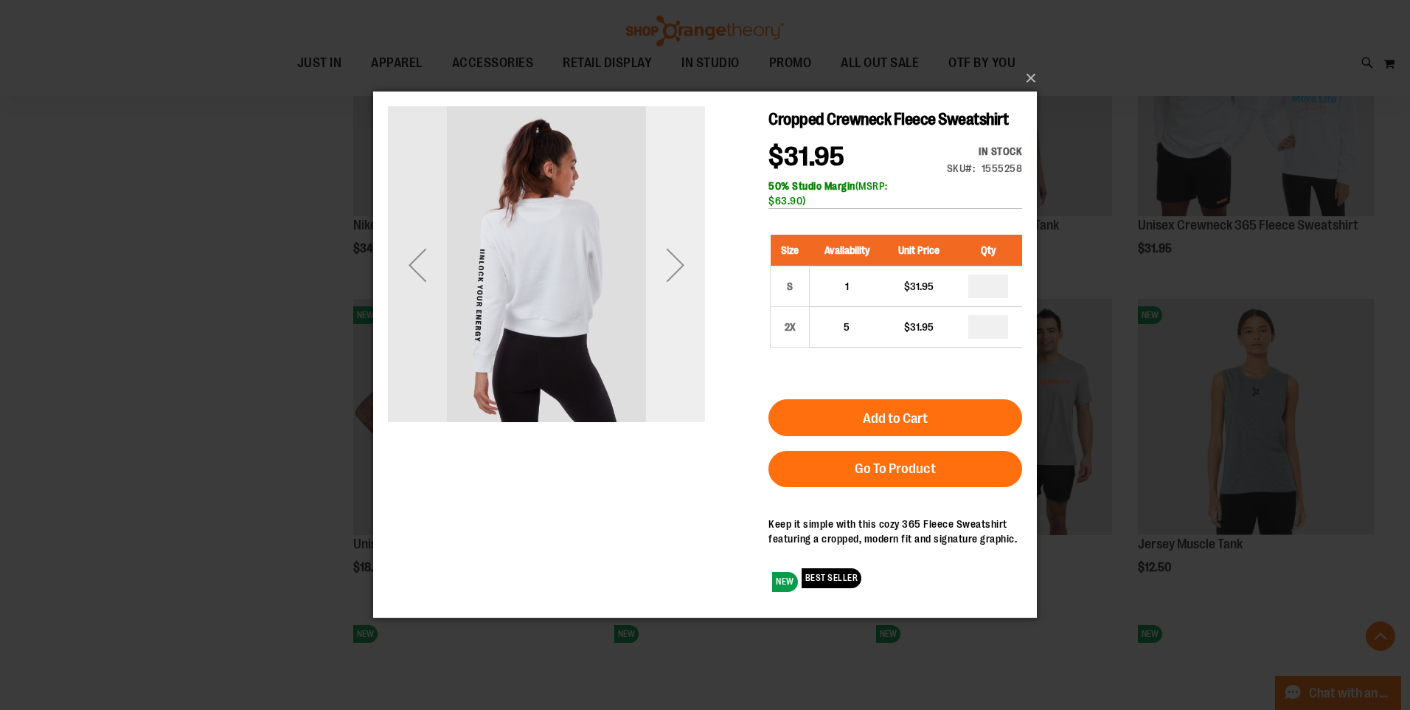
click at [683, 275] on div "Next" at bounding box center [675, 264] width 59 height 59
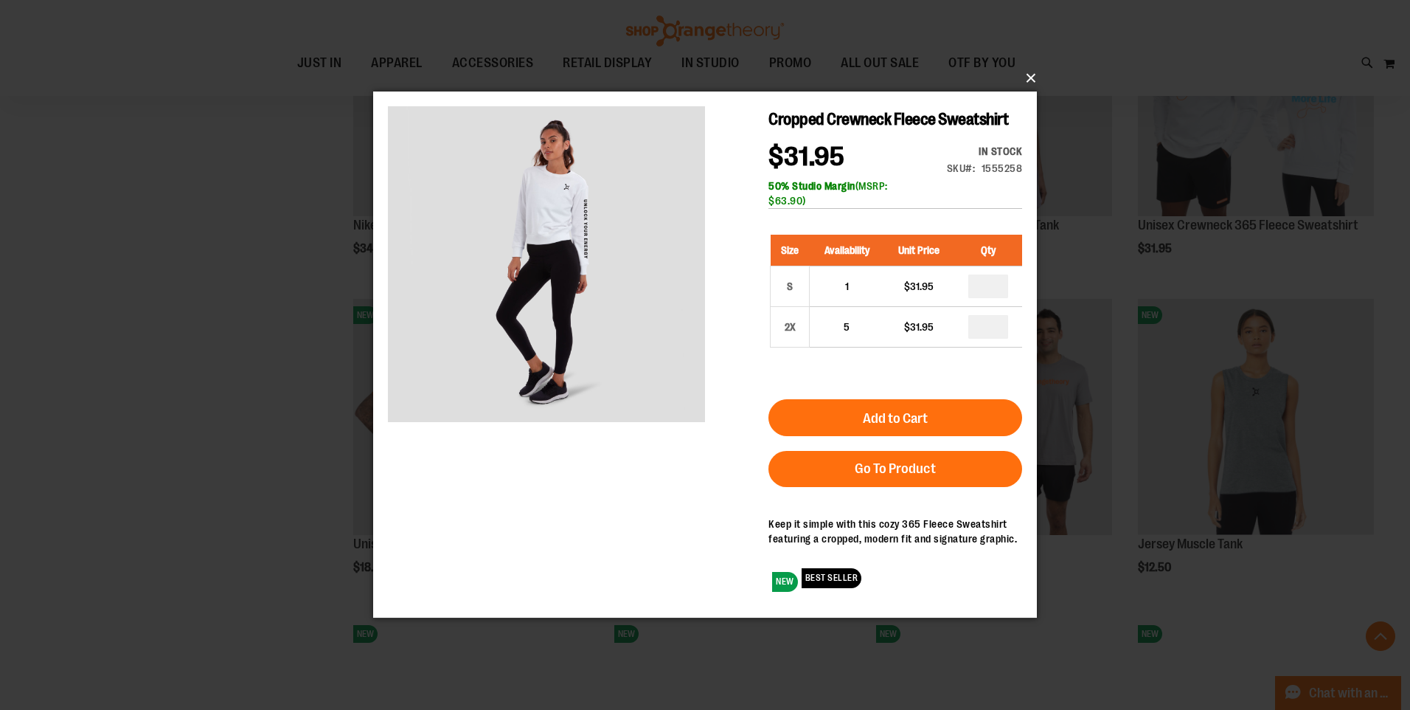
click at [1023, 73] on button "×" at bounding box center [710, 78] width 664 height 32
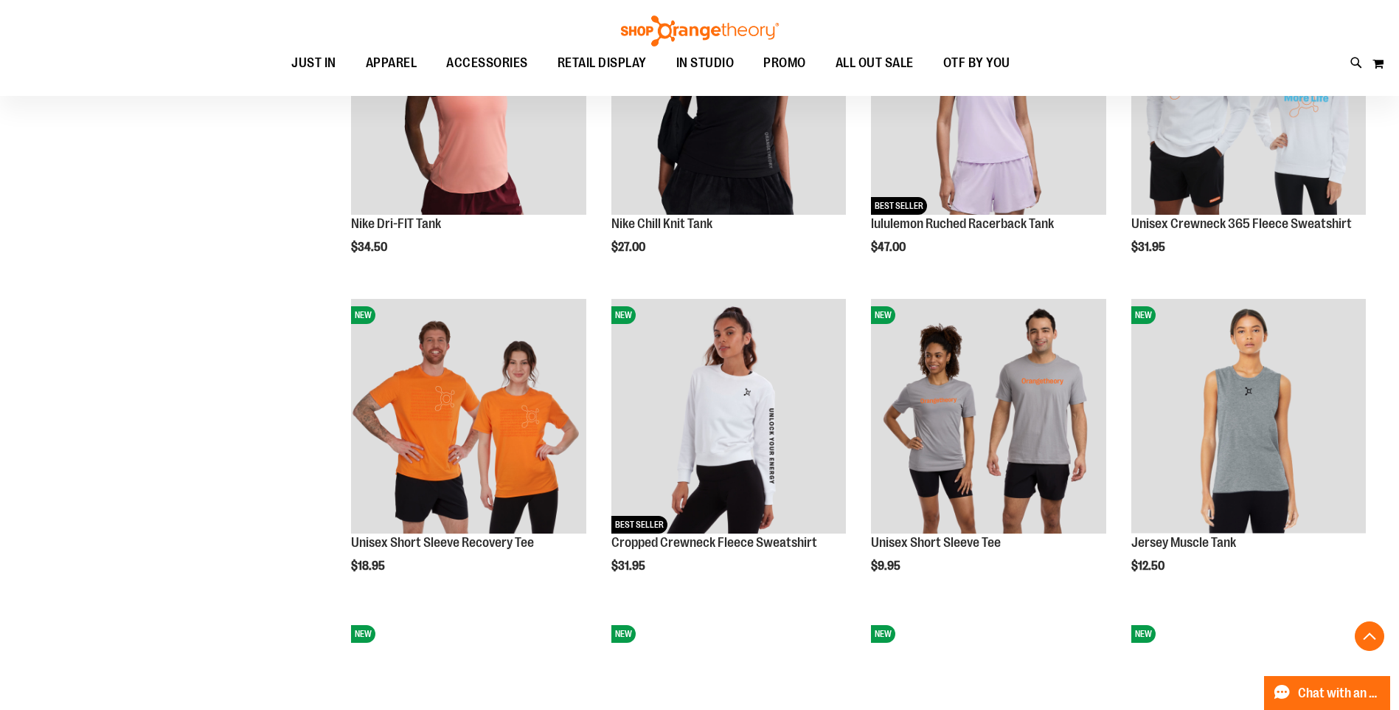
scroll to position [1253, 0]
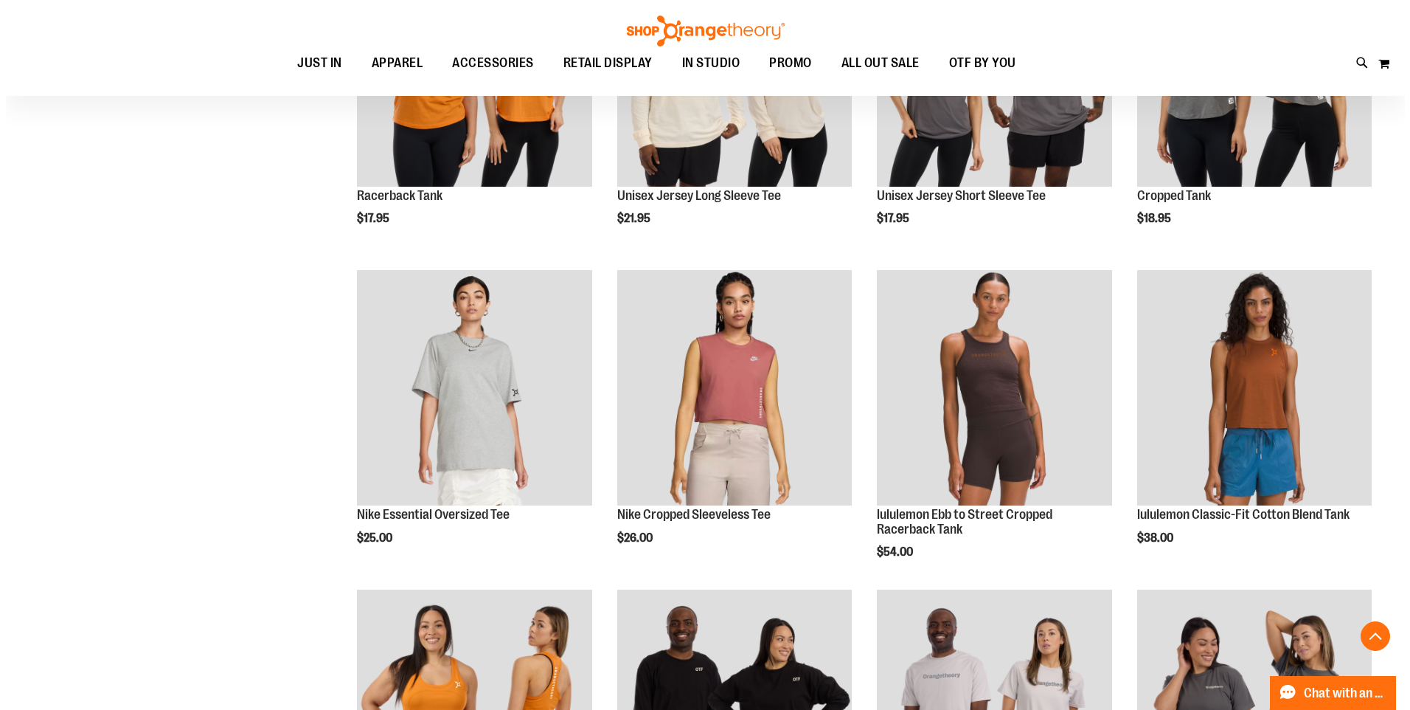
scroll to position [2286, 0]
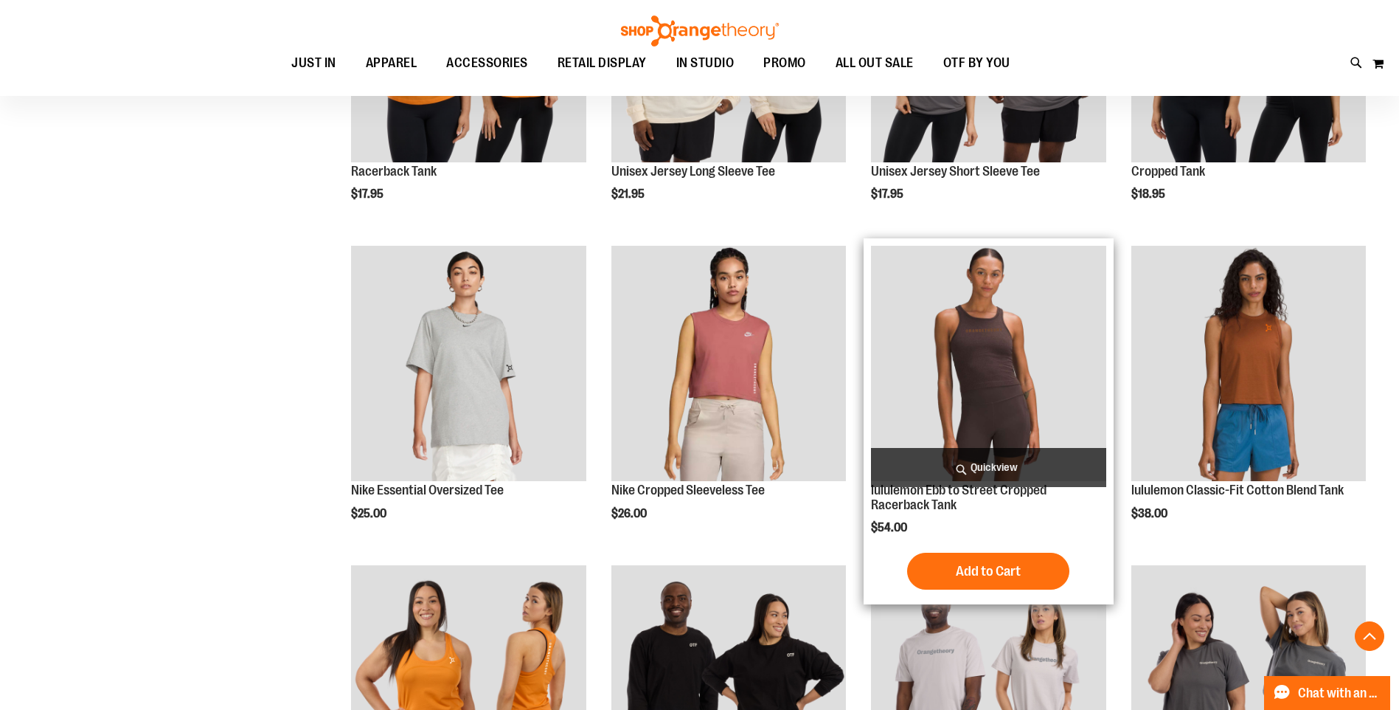
click at [975, 469] on span "Quickview" at bounding box center [988, 467] width 235 height 39
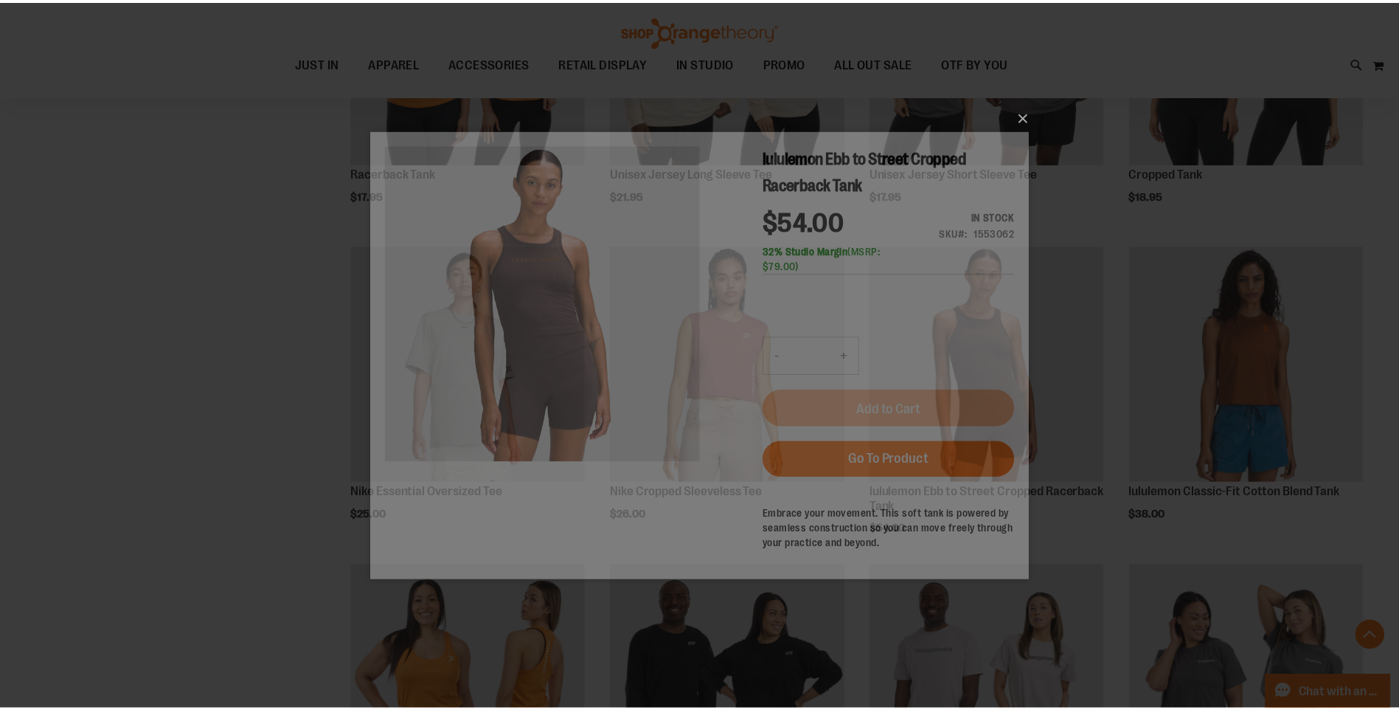
scroll to position [0, 0]
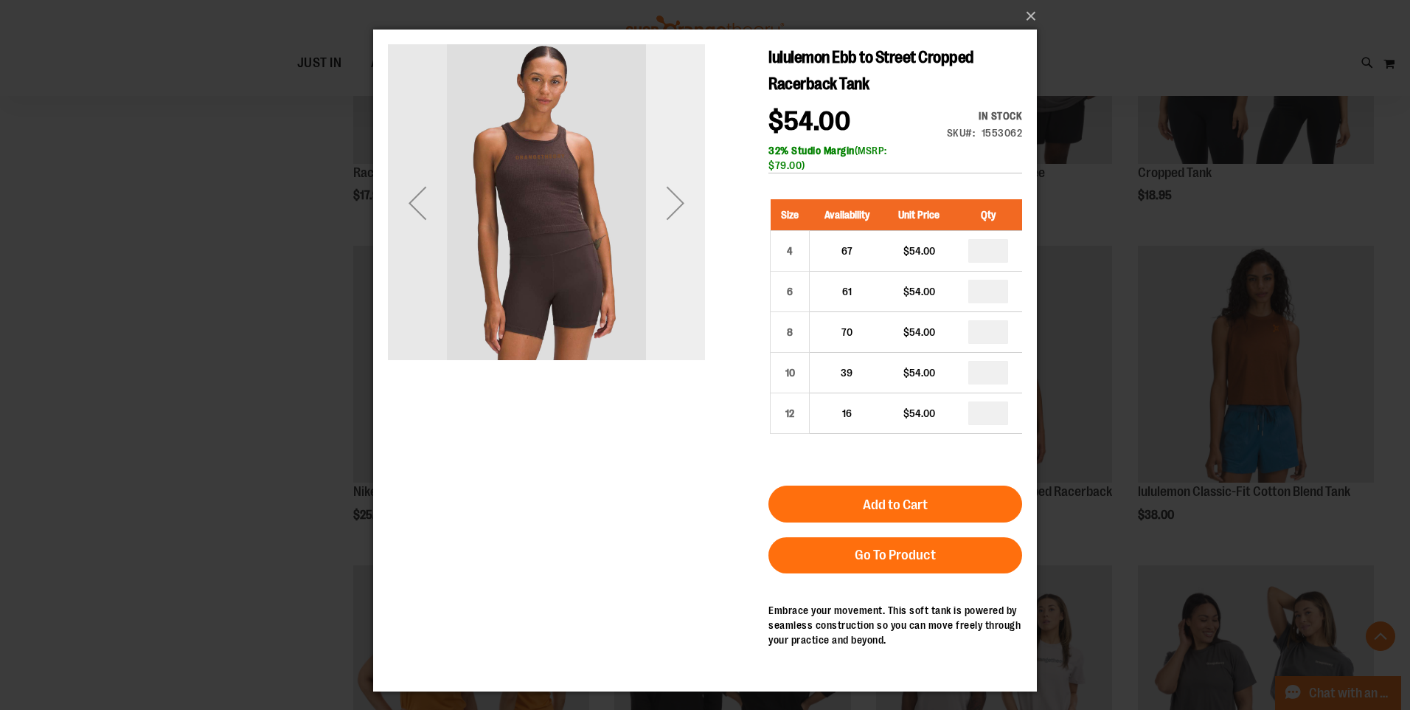
click at [679, 206] on div "Next" at bounding box center [675, 202] width 59 height 59
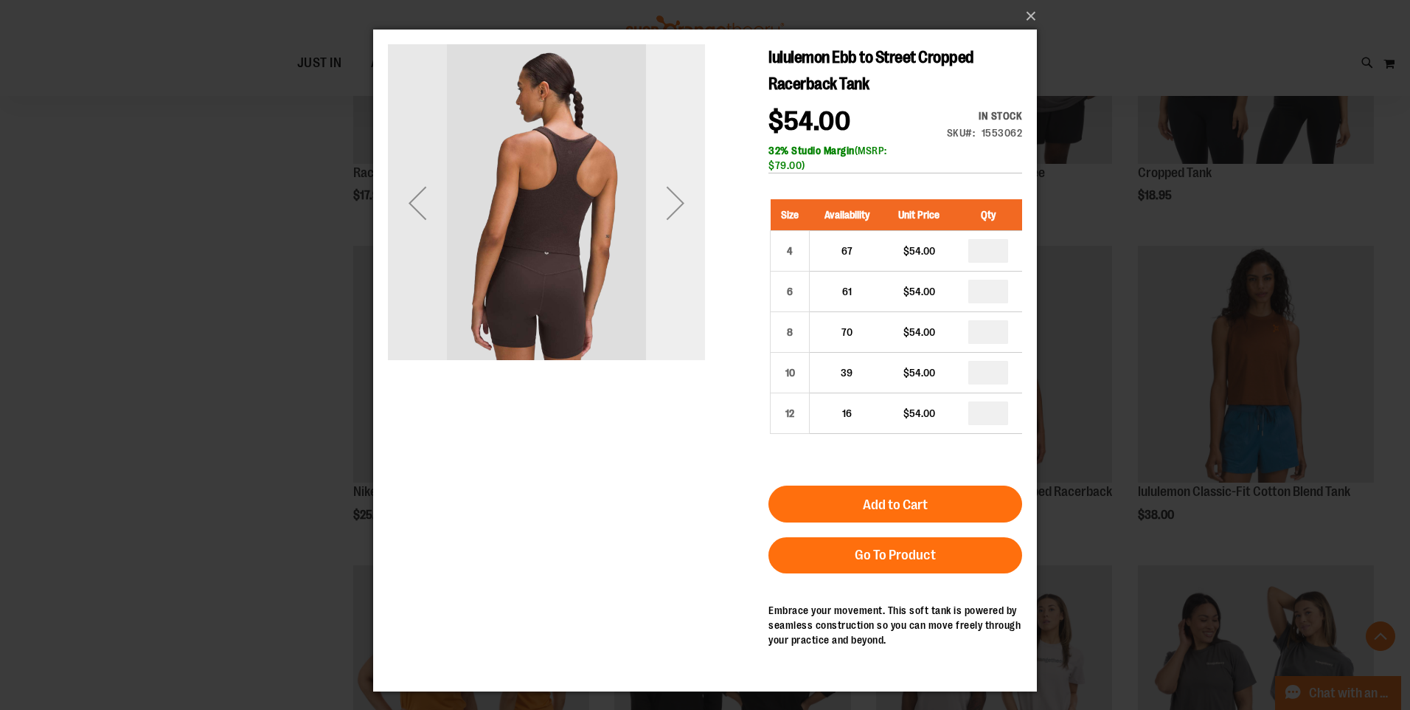
click at [679, 205] on div "Next" at bounding box center [675, 202] width 59 height 59
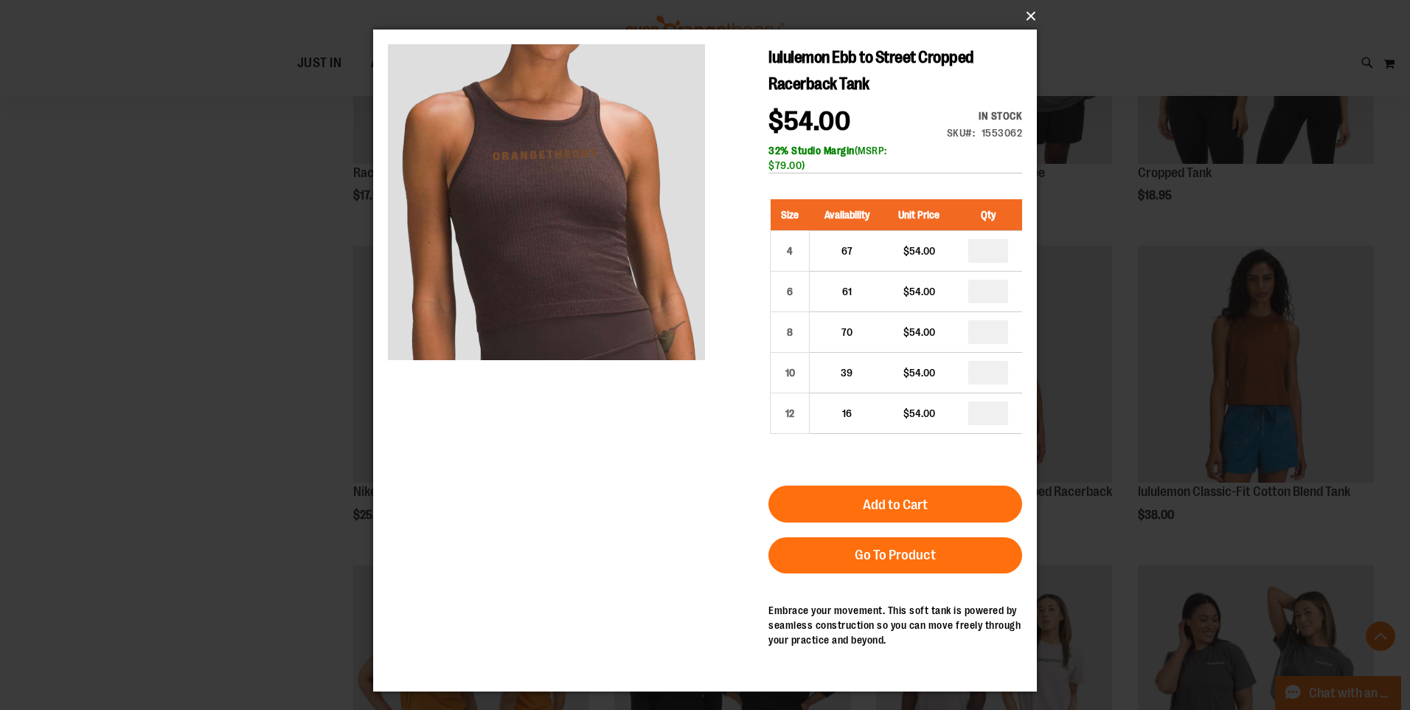
click at [1025, 13] on button "×" at bounding box center [710, 16] width 664 height 32
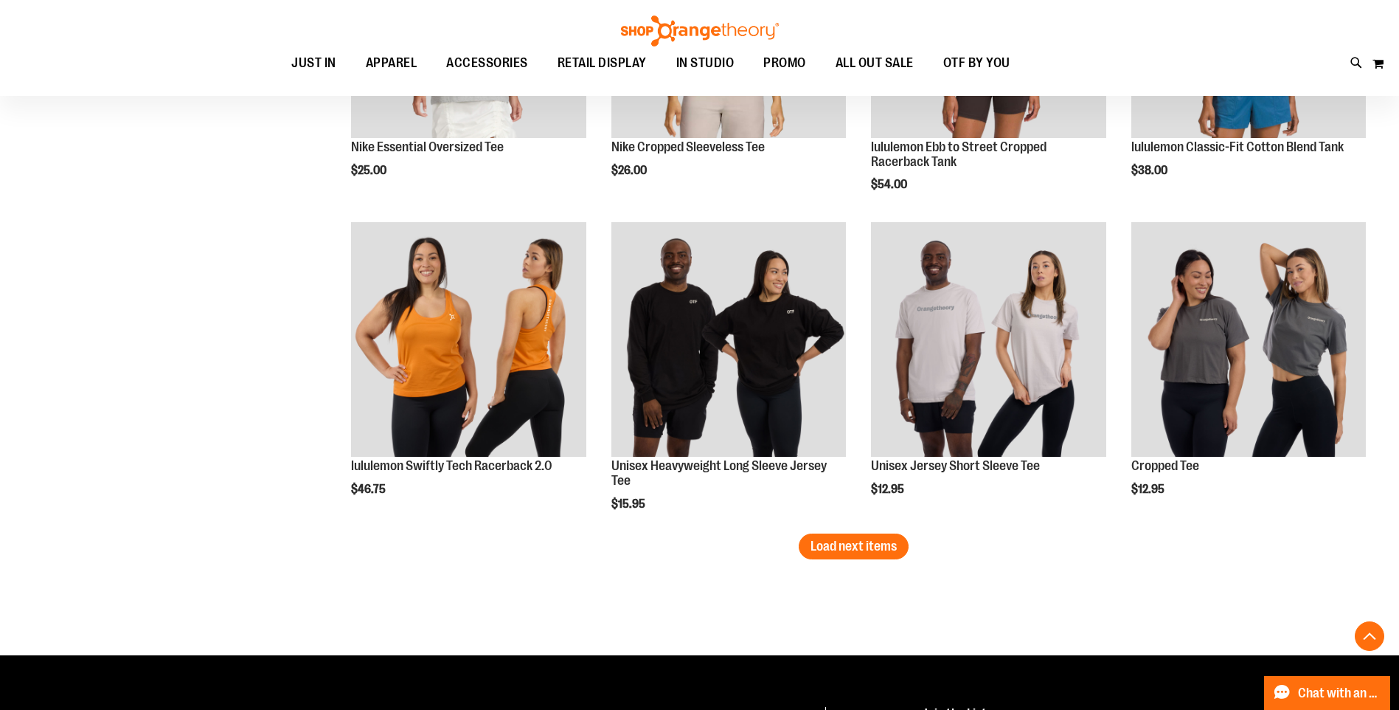
scroll to position [2655, 0]
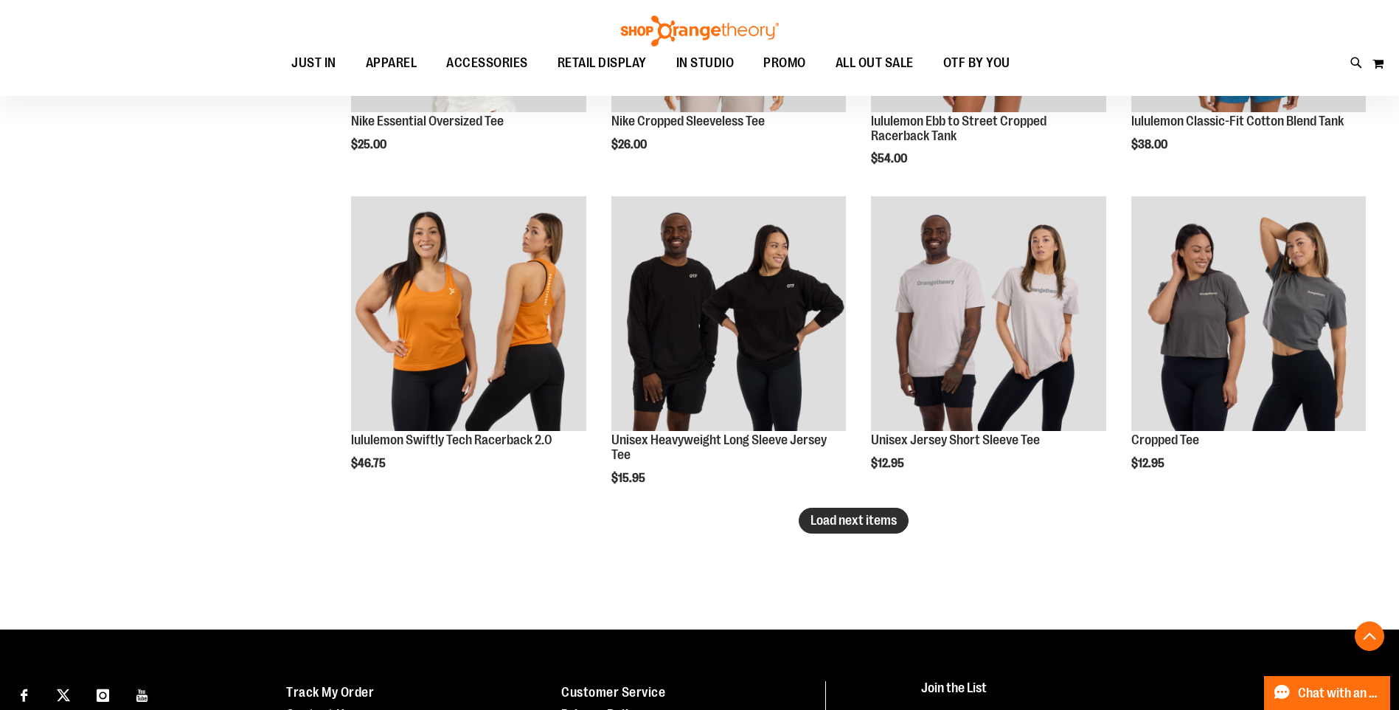
click at [897, 527] on button "Load next items" at bounding box center [854, 521] width 110 height 26
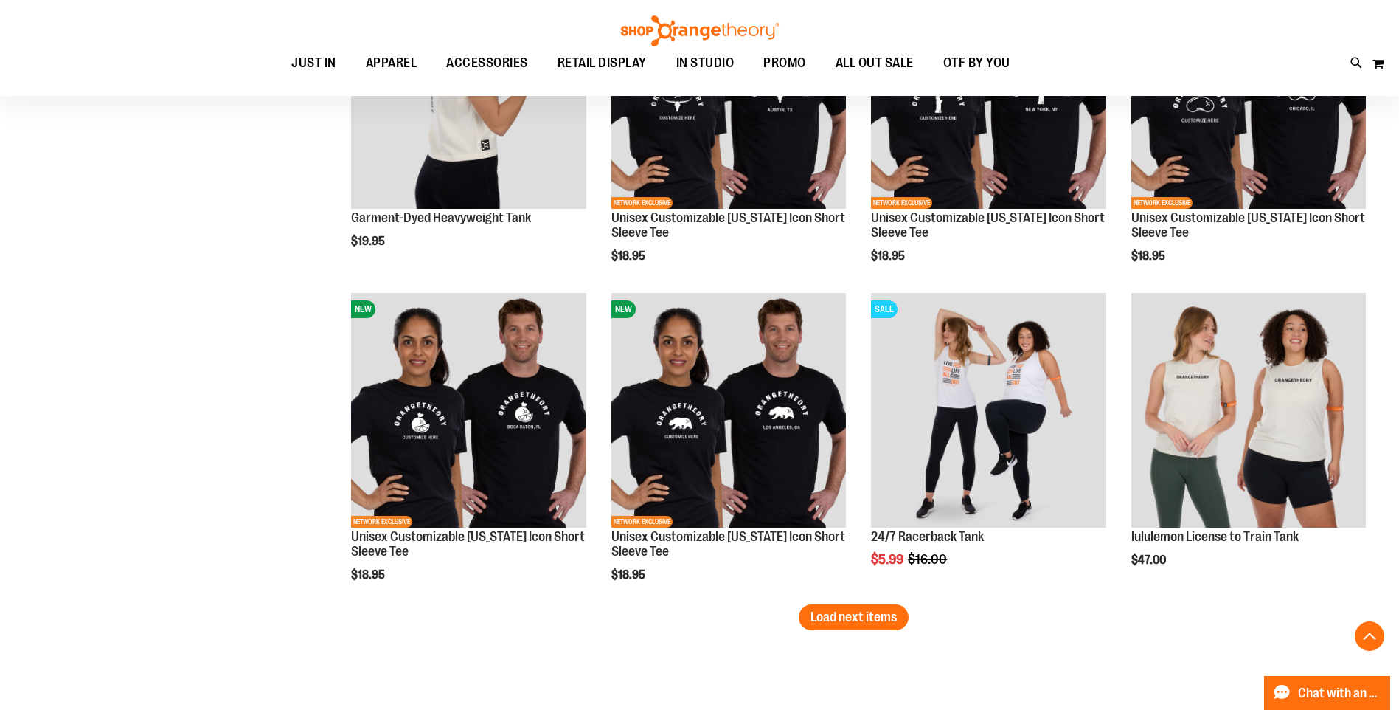
scroll to position [3540, 0]
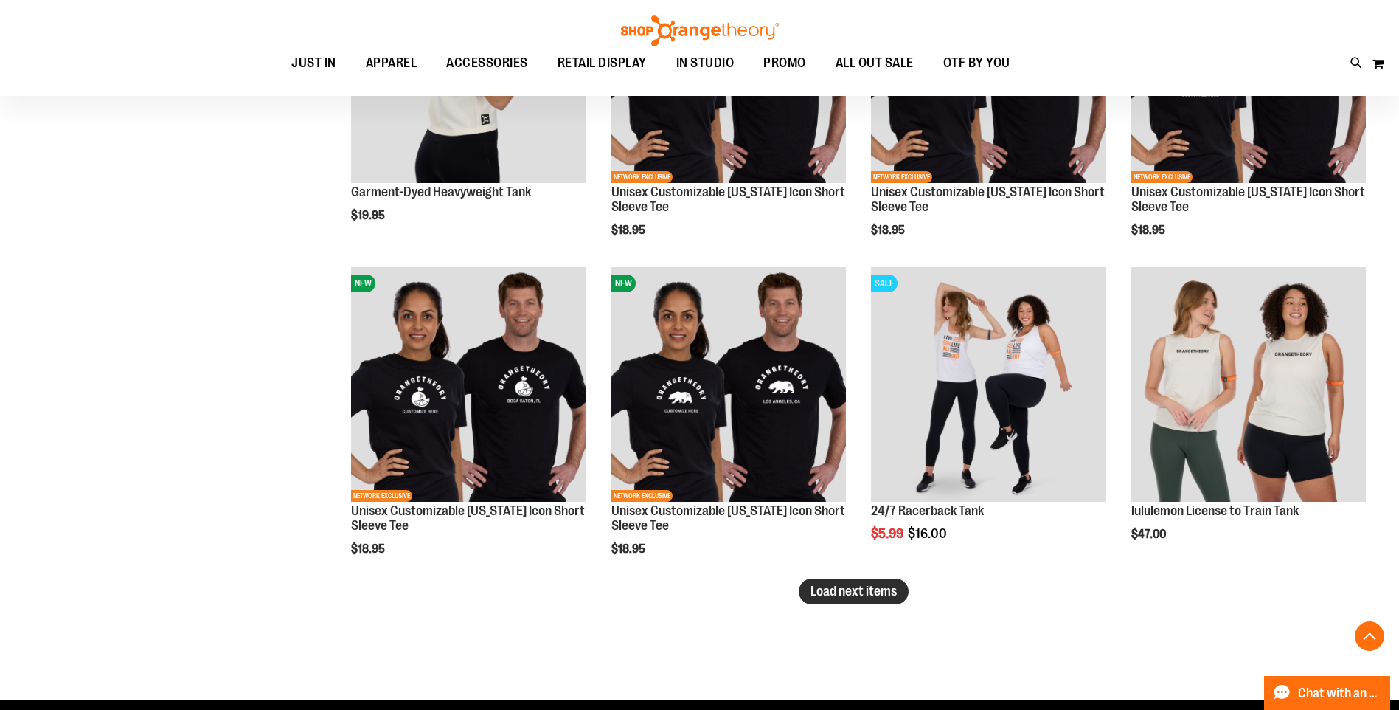
click at [851, 596] on span "Load next items" at bounding box center [854, 591] width 86 height 15
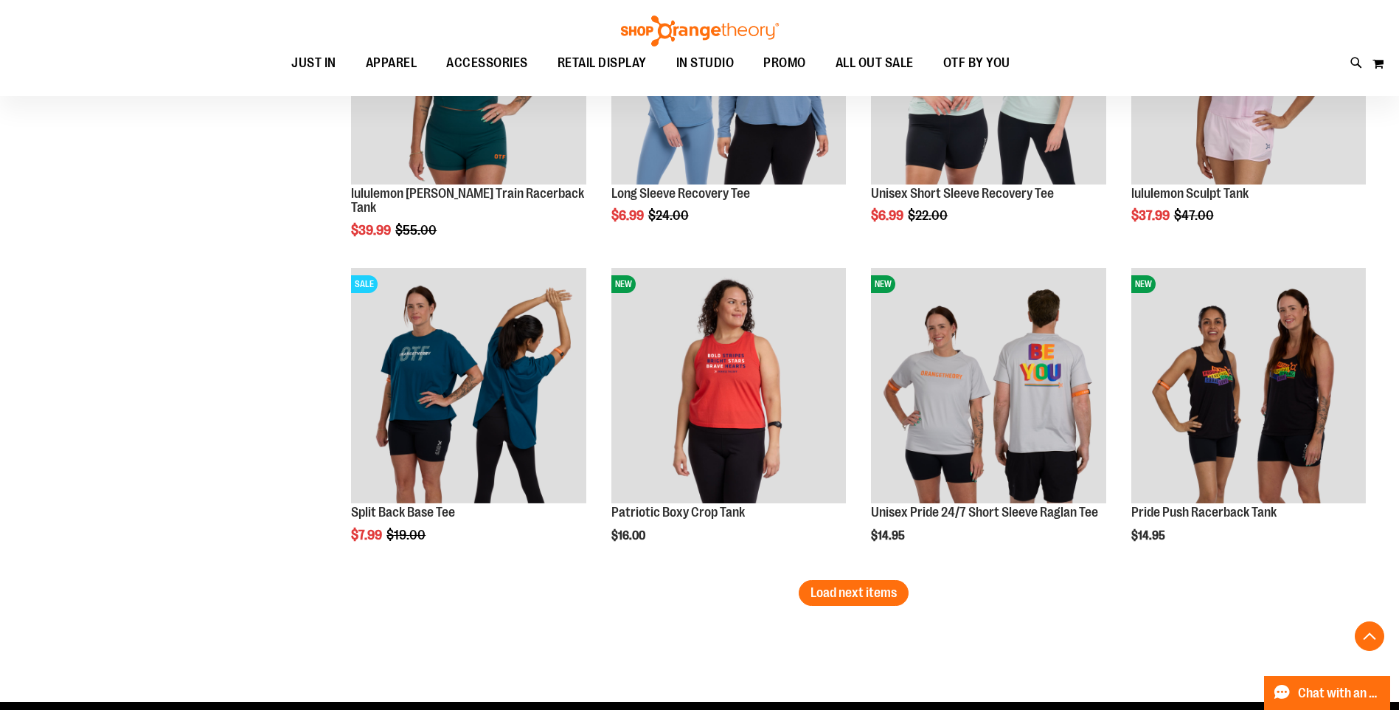
scroll to position [4573, 0]
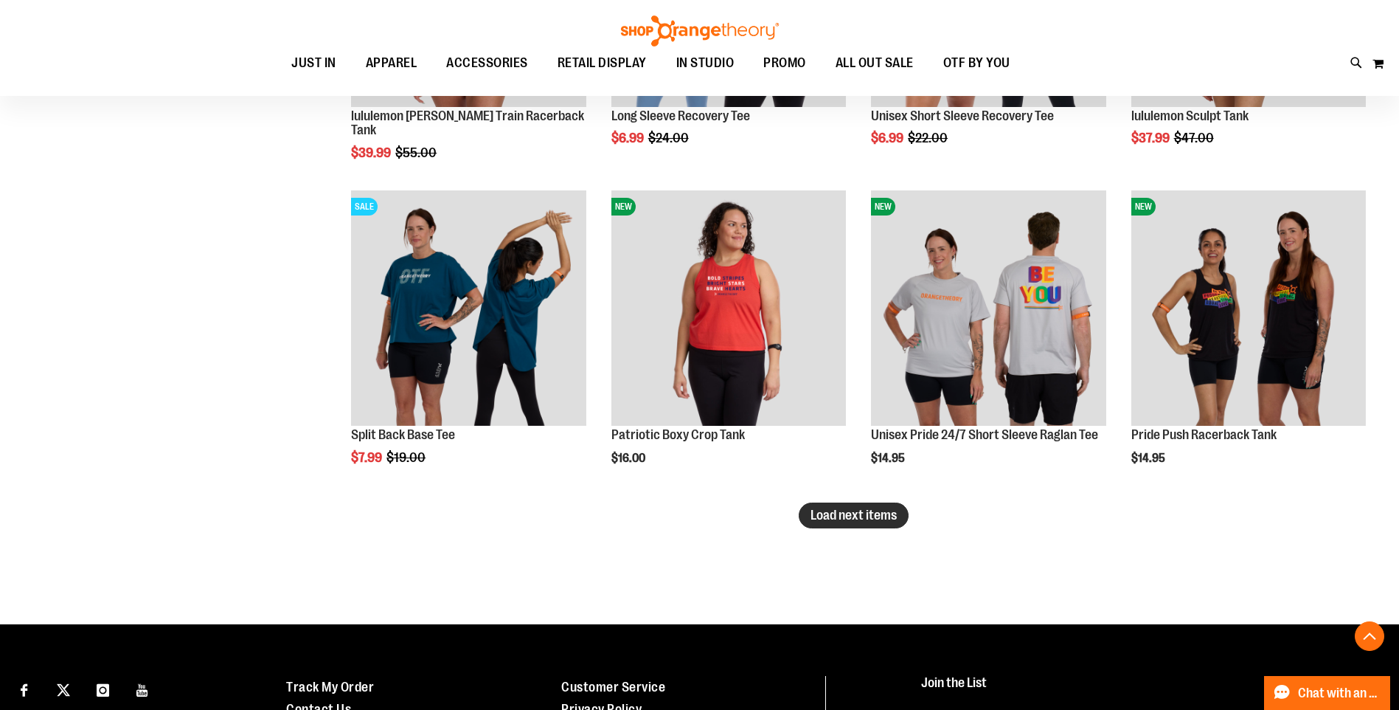
click at [865, 522] on span "Load next items" at bounding box center [854, 515] width 86 height 15
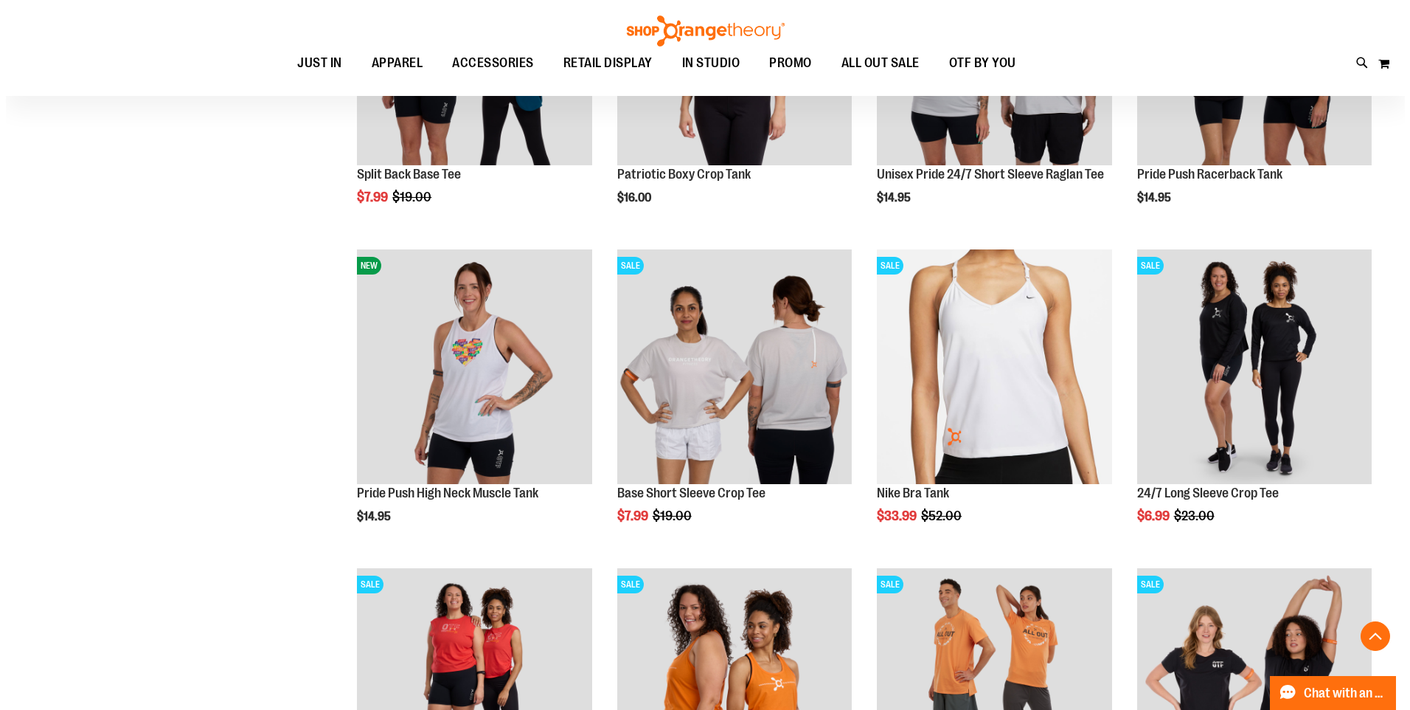
scroll to position [4868, 0]
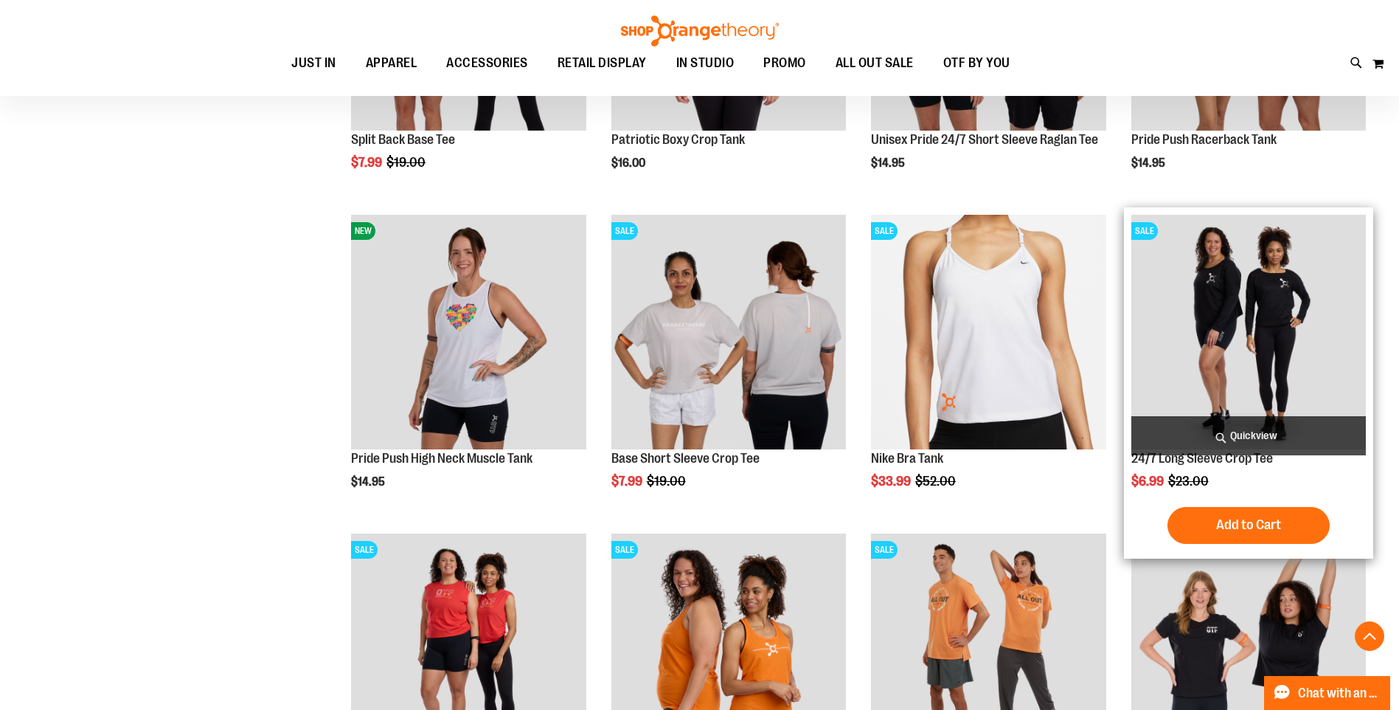
click at [1252, 423] on span "Quickview" at bounding box center [1249, 435] width 235 height 39
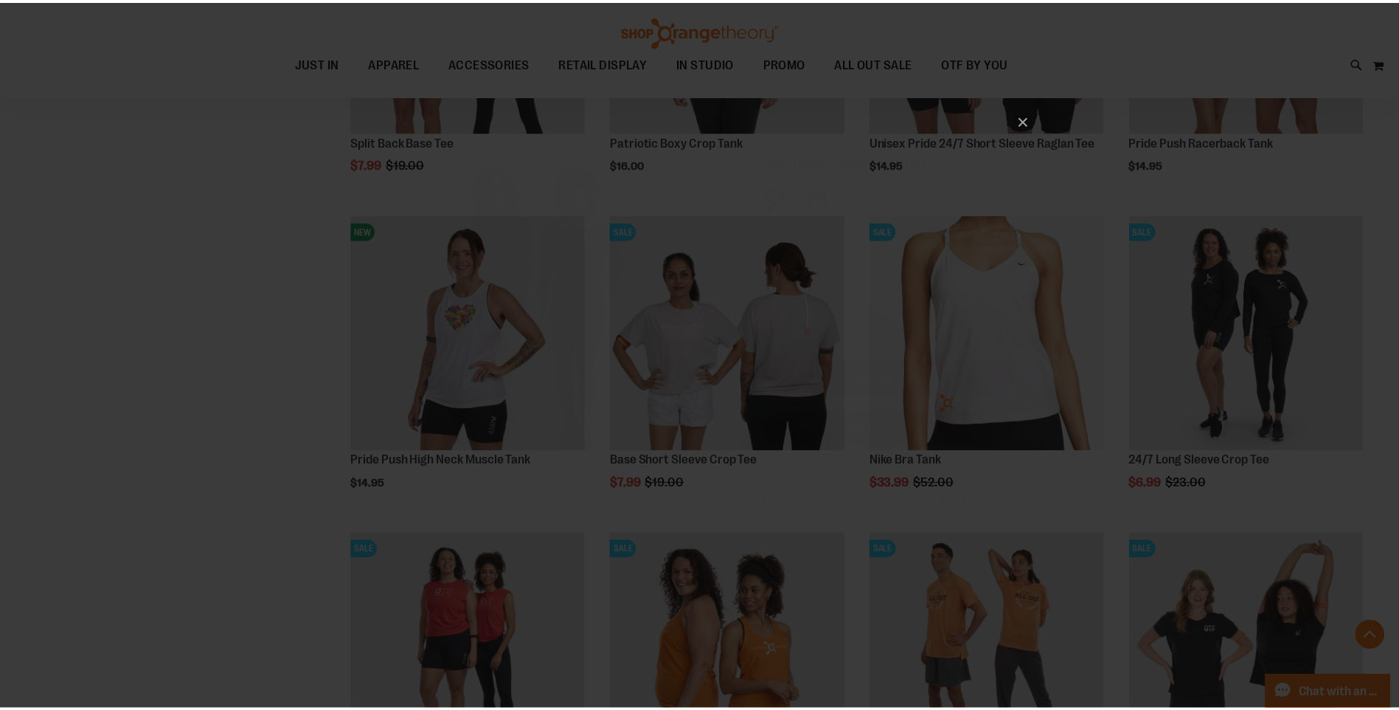
scroll to position [0, 0]
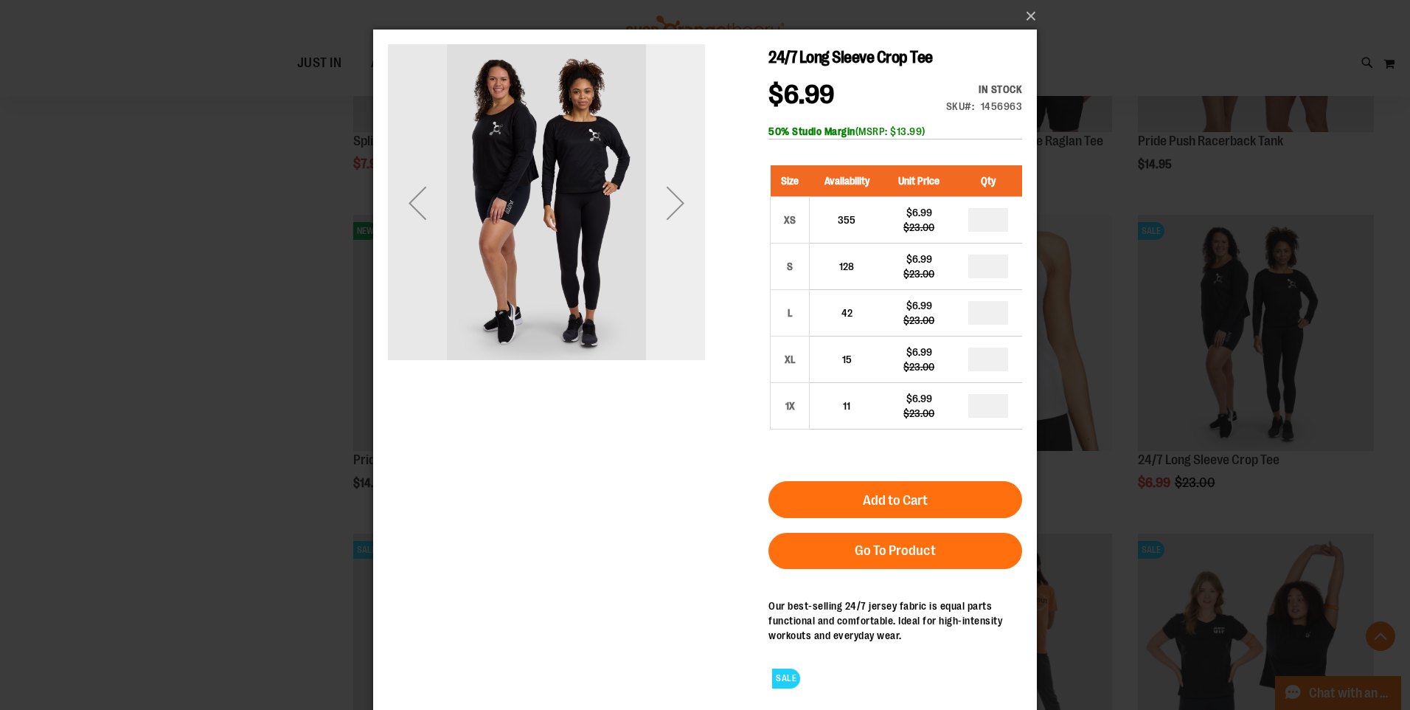
click at [677, 215] on div "Next" at bounding box center [675, 202] width 59 height 59
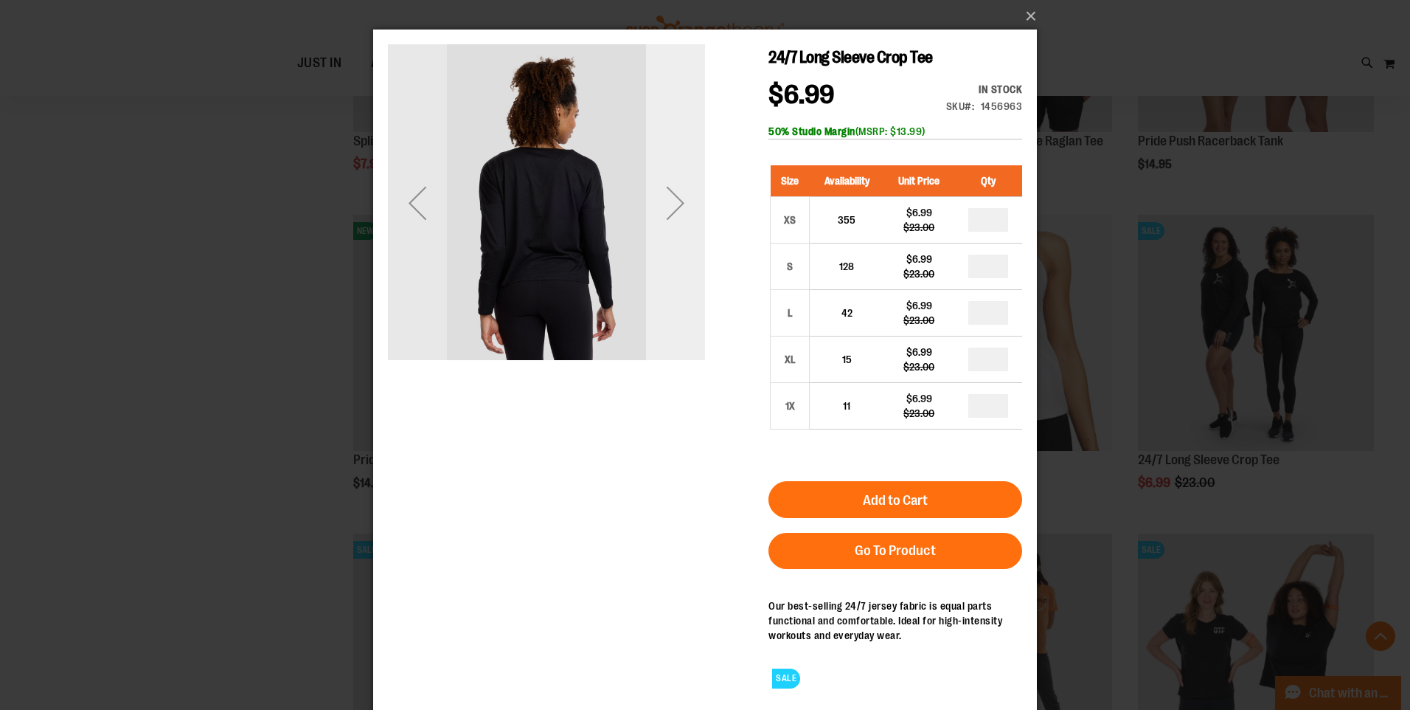
click at [677, 215] on div "Next" at bounding box center [675, 202] width 59 height 59
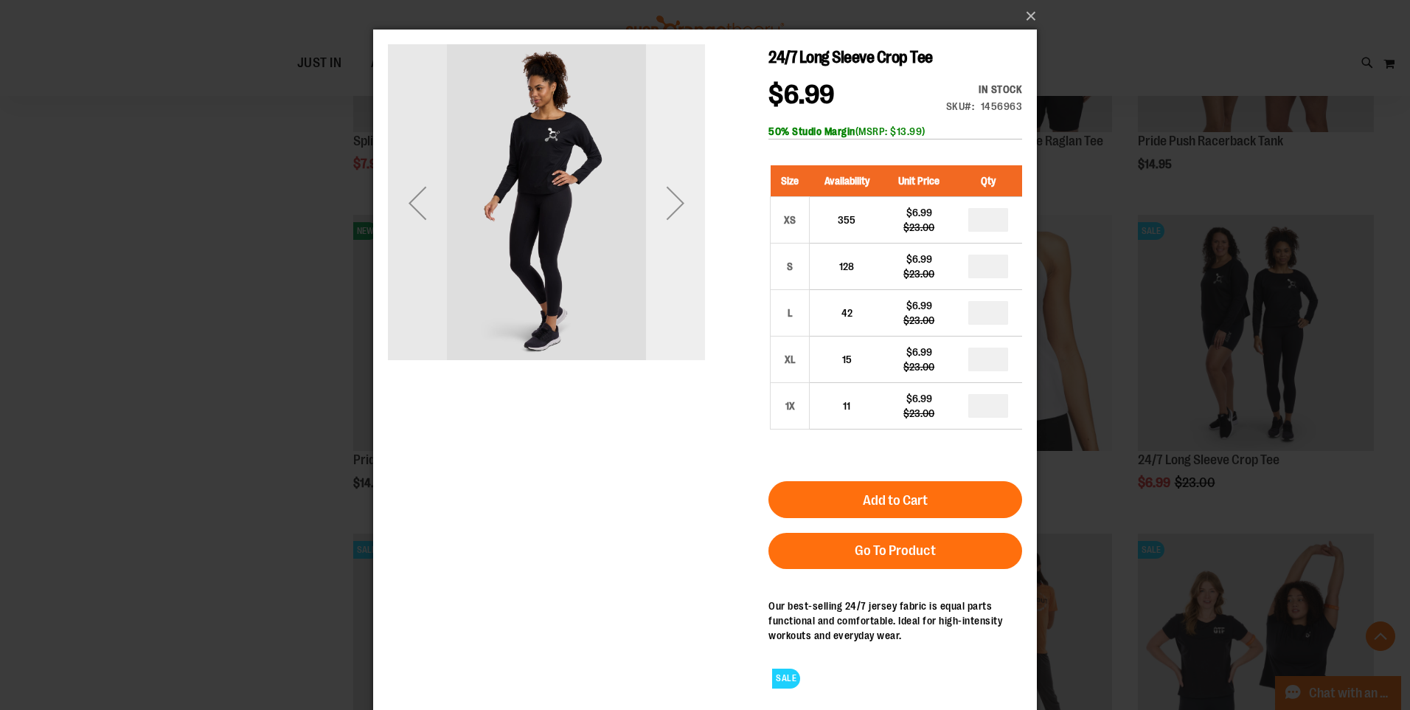
click at [677, 215] on div "Next" at bounding box center [675, 202] width 59 height 59
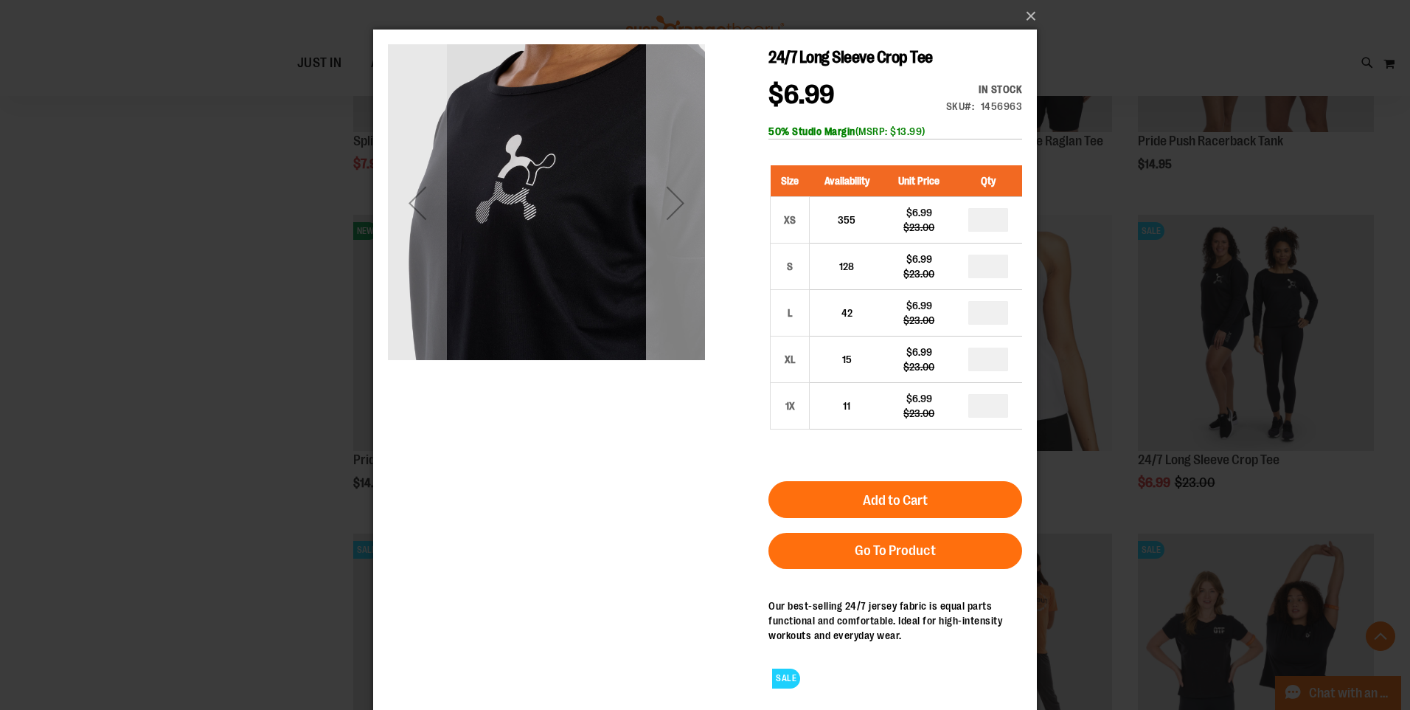
click at [677, 215] on div "Next" at bounding box center [675, 202] width 59 height 59
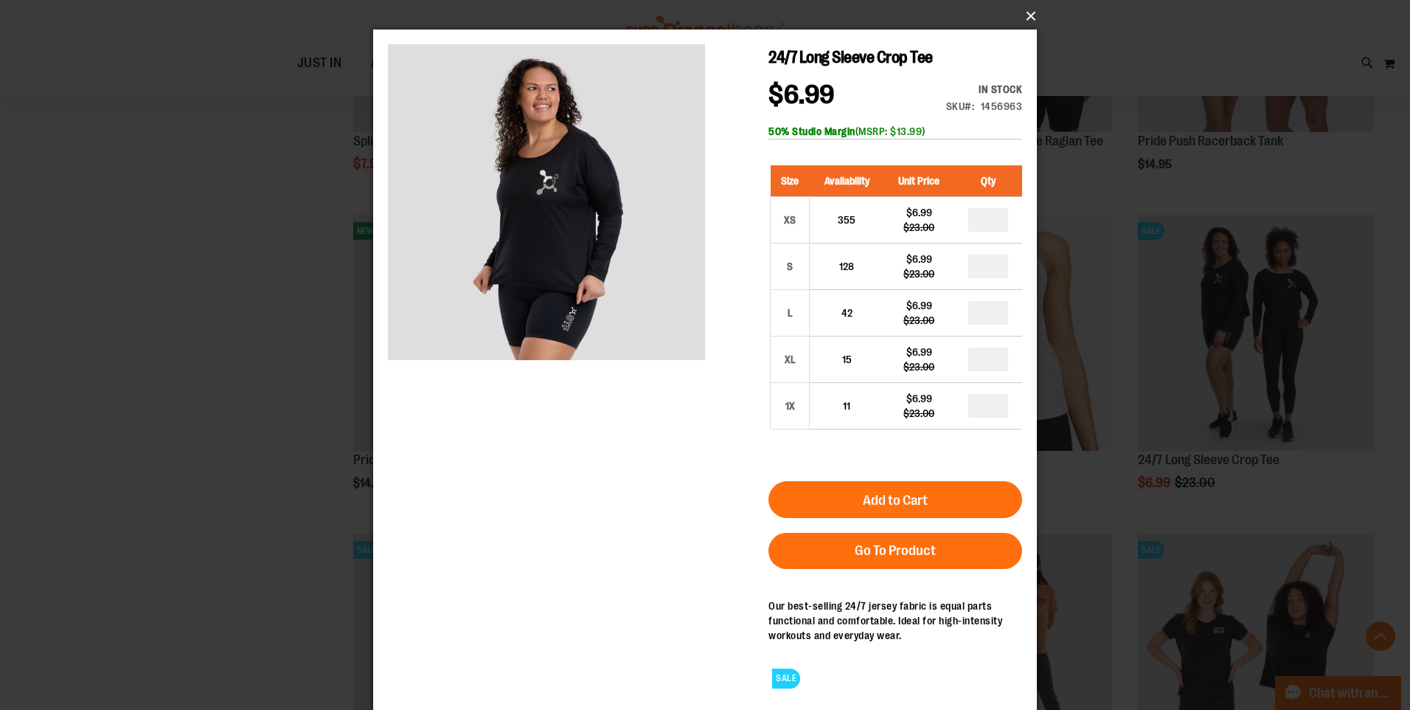
click at [1024, 24] on button "×" at bounding box center [710, 16] width 664 height 32
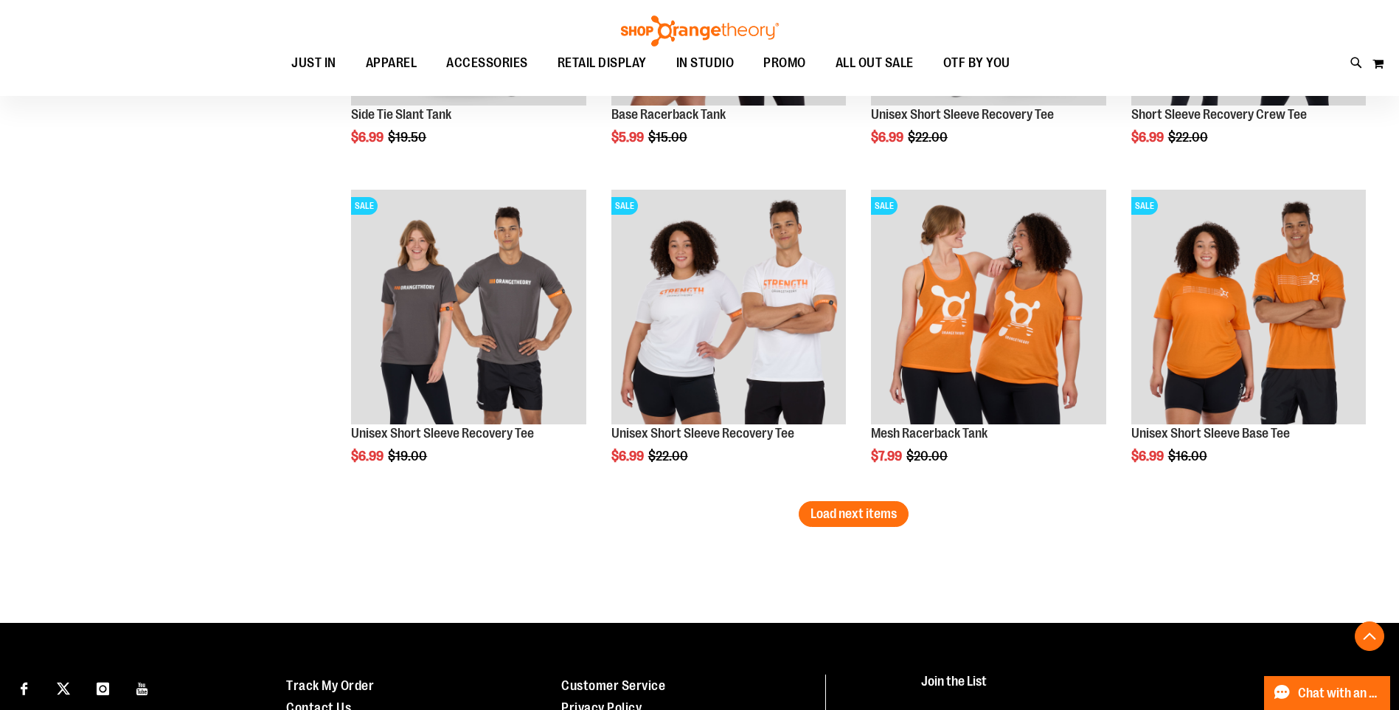
scroll to position [5532, 0]
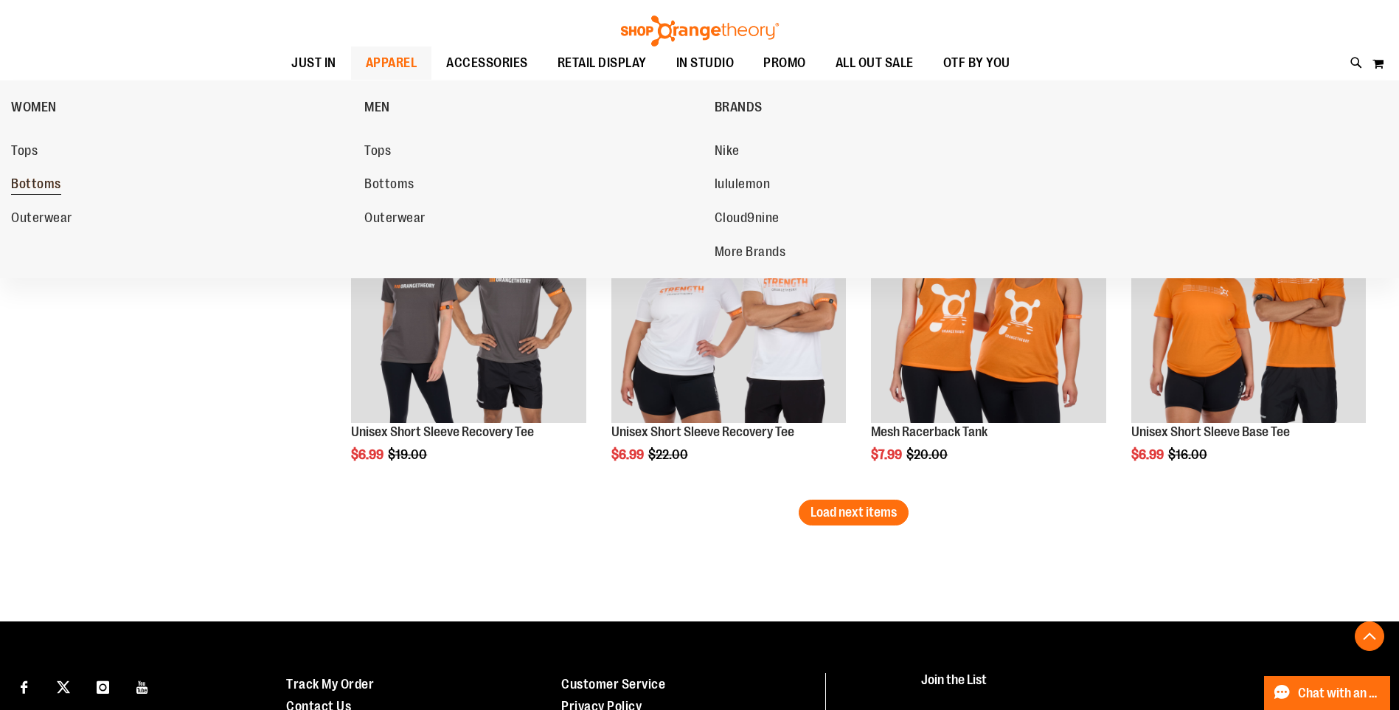
click at [55, 190] on span "Bottoms" at bounding box center [36, 185] width 50 height 18
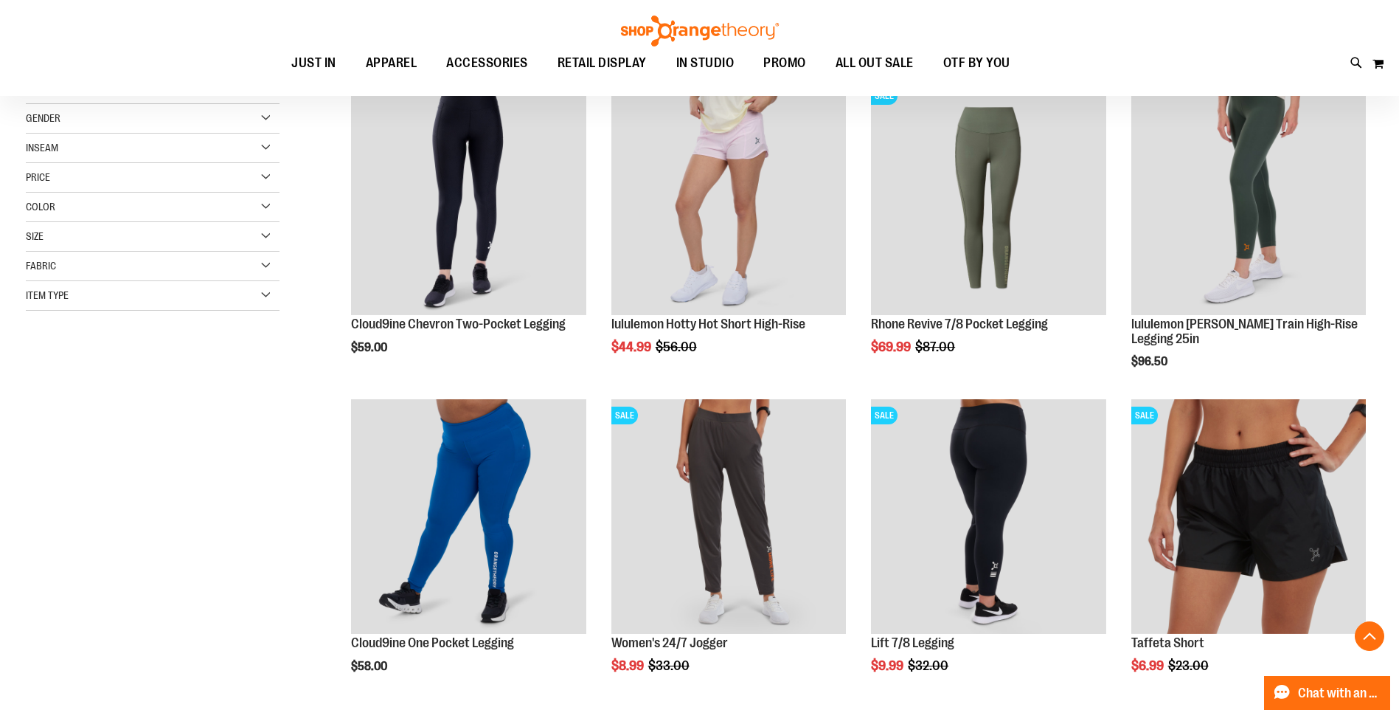
scroll to position [294, 0]
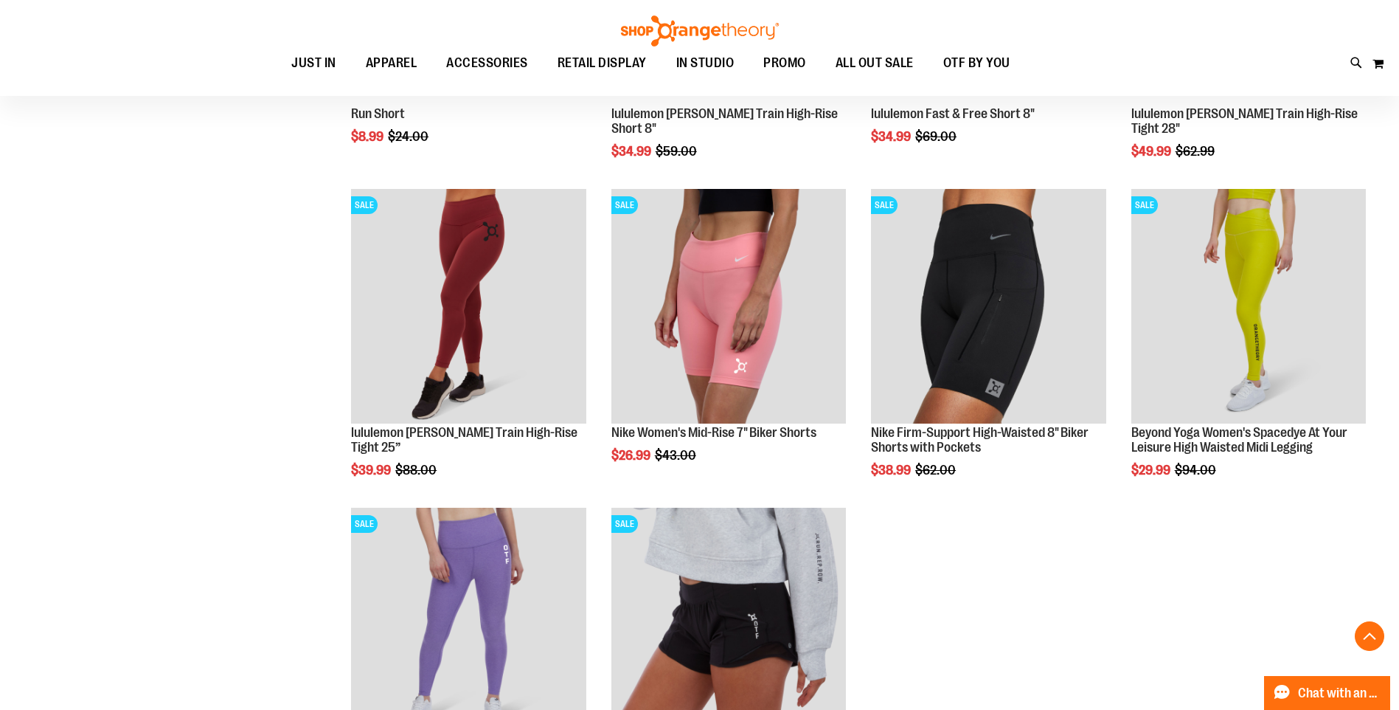
scroll to position [1548, 0]
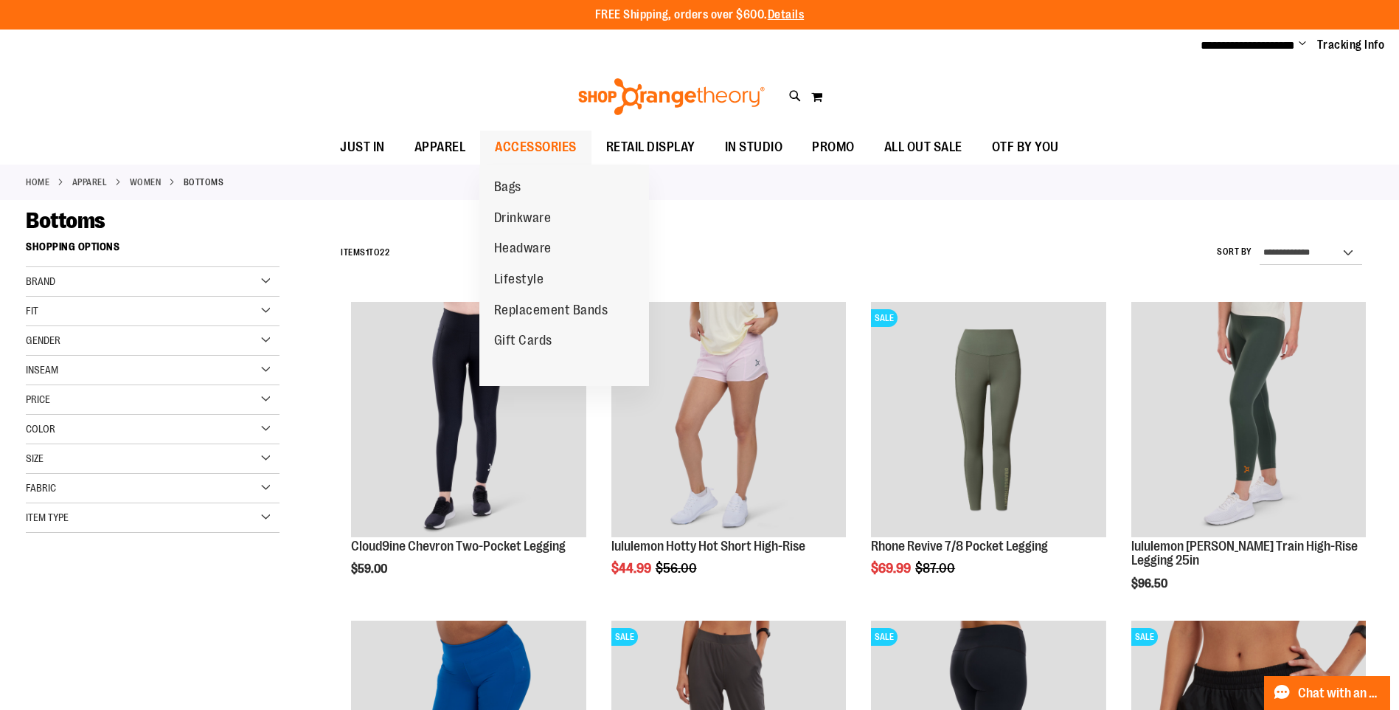
type input "**********"
click at [534, 134] on span "ACCESSORIES" at bounding box center [536, 147] width 82 height 33
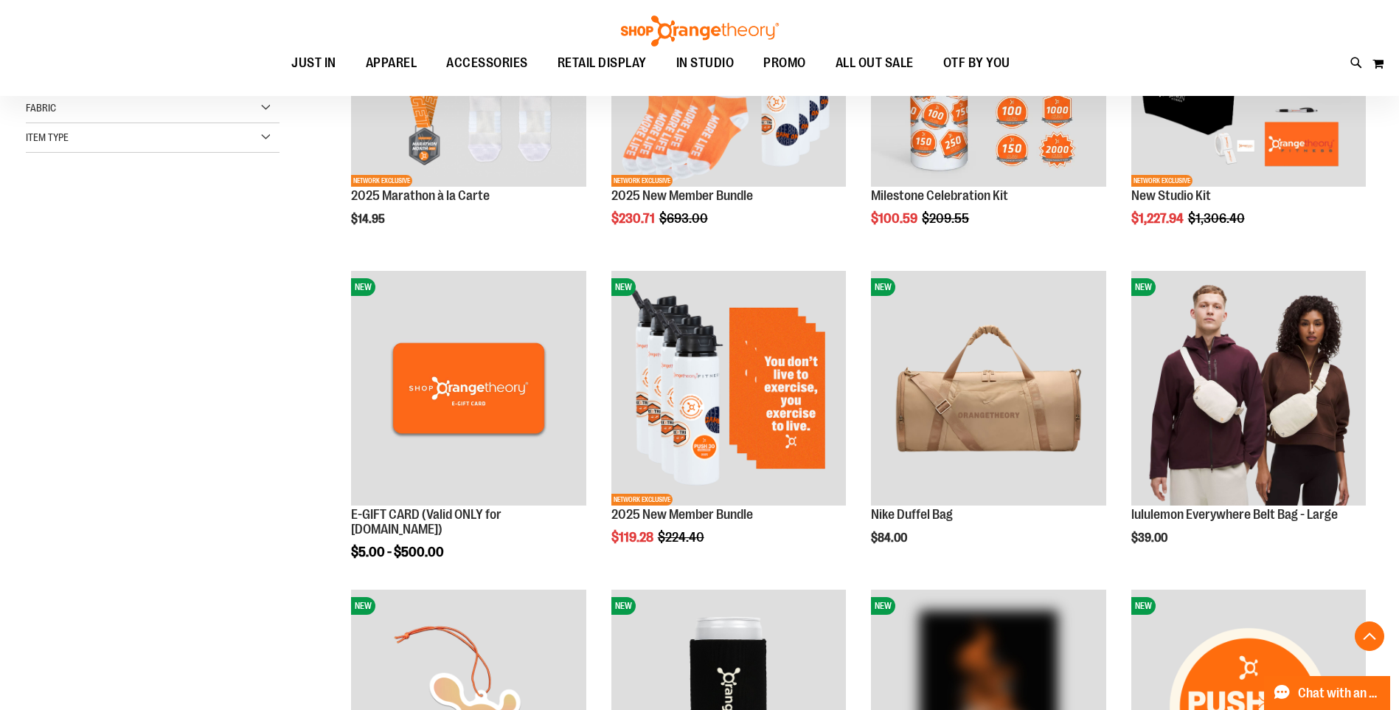
scroll to position [368, 0]
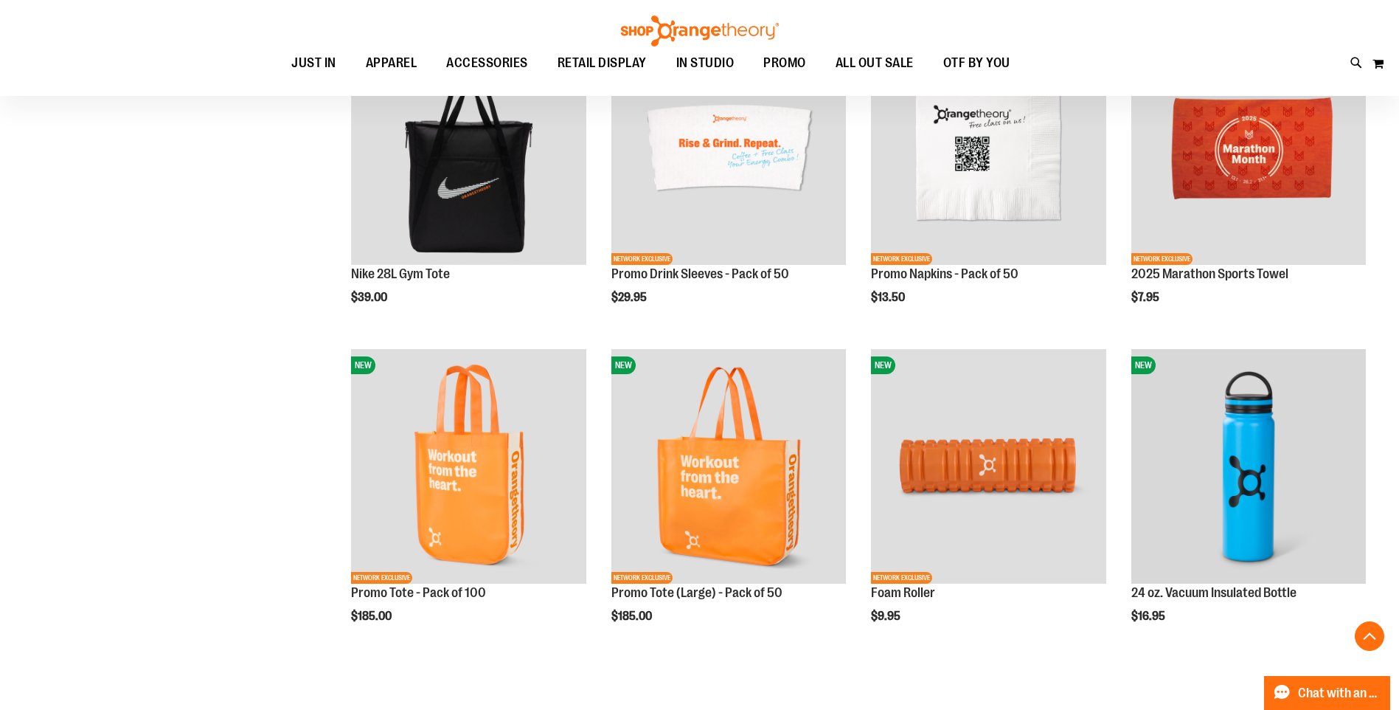
scroll to position [1253, 0]
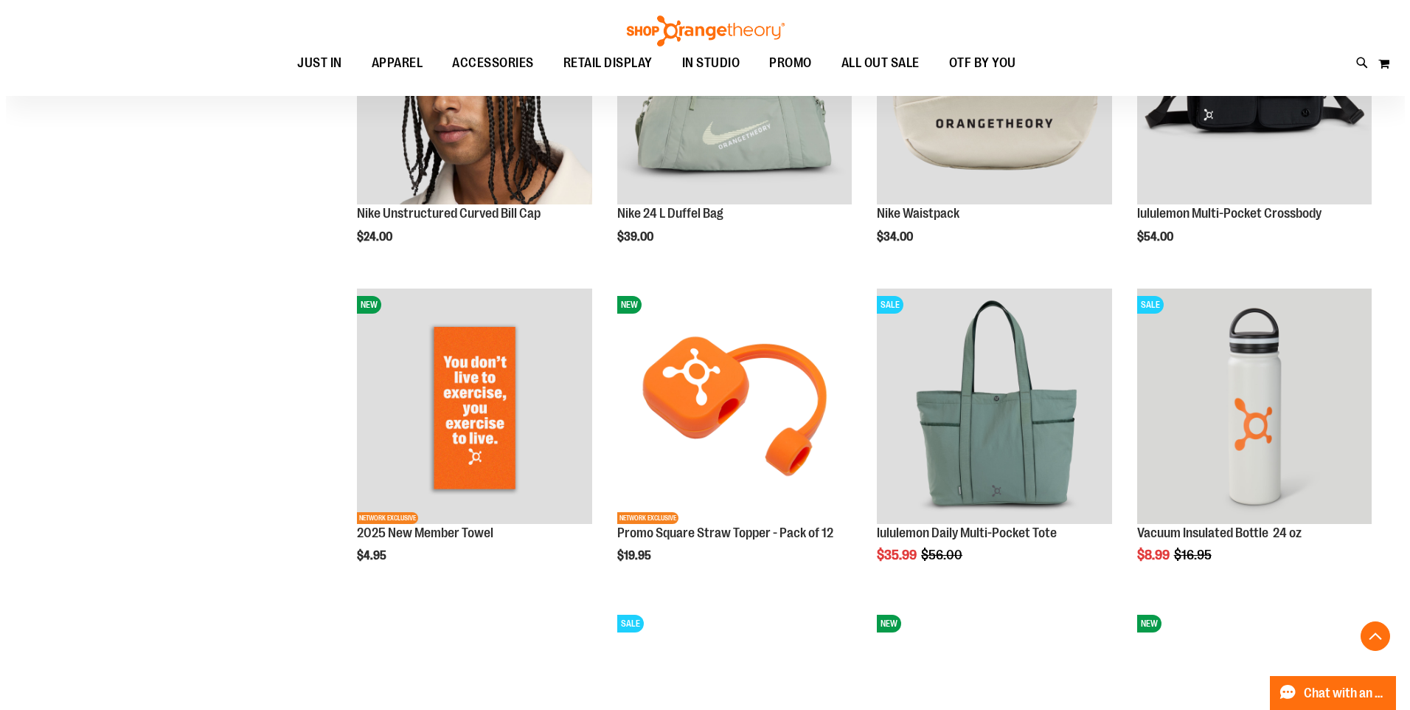
scroll to position [1917, 0]
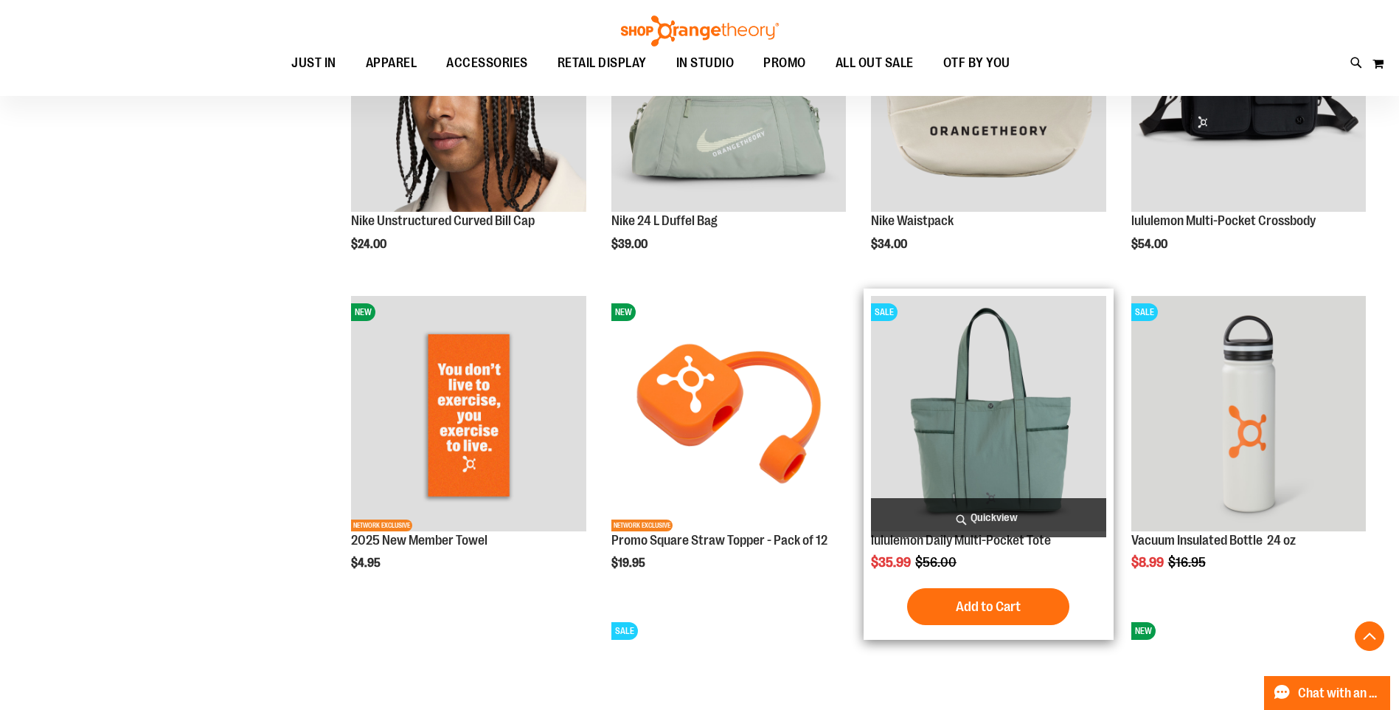
type input "**********"
click at [989, 519] on span "Quickview" at bounding box center [988, 517] width 235 height 39
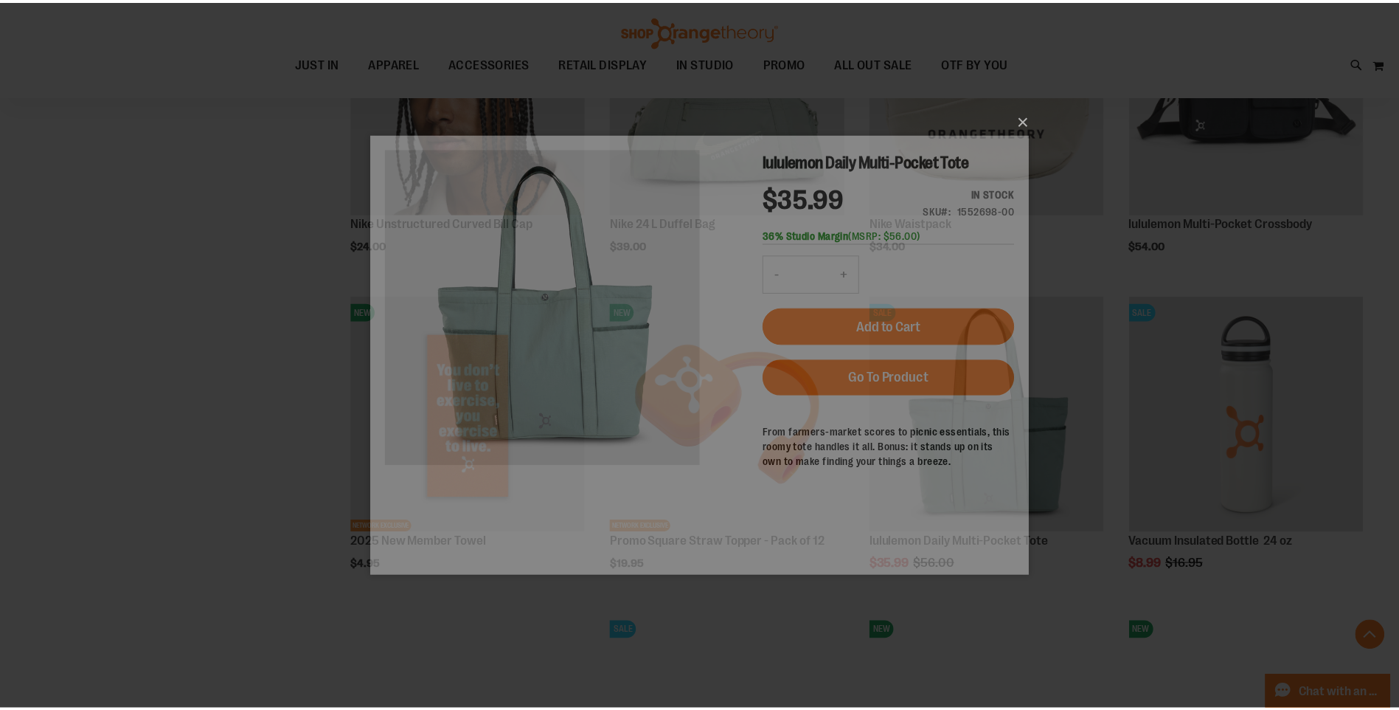
scroll to position [0, 0]
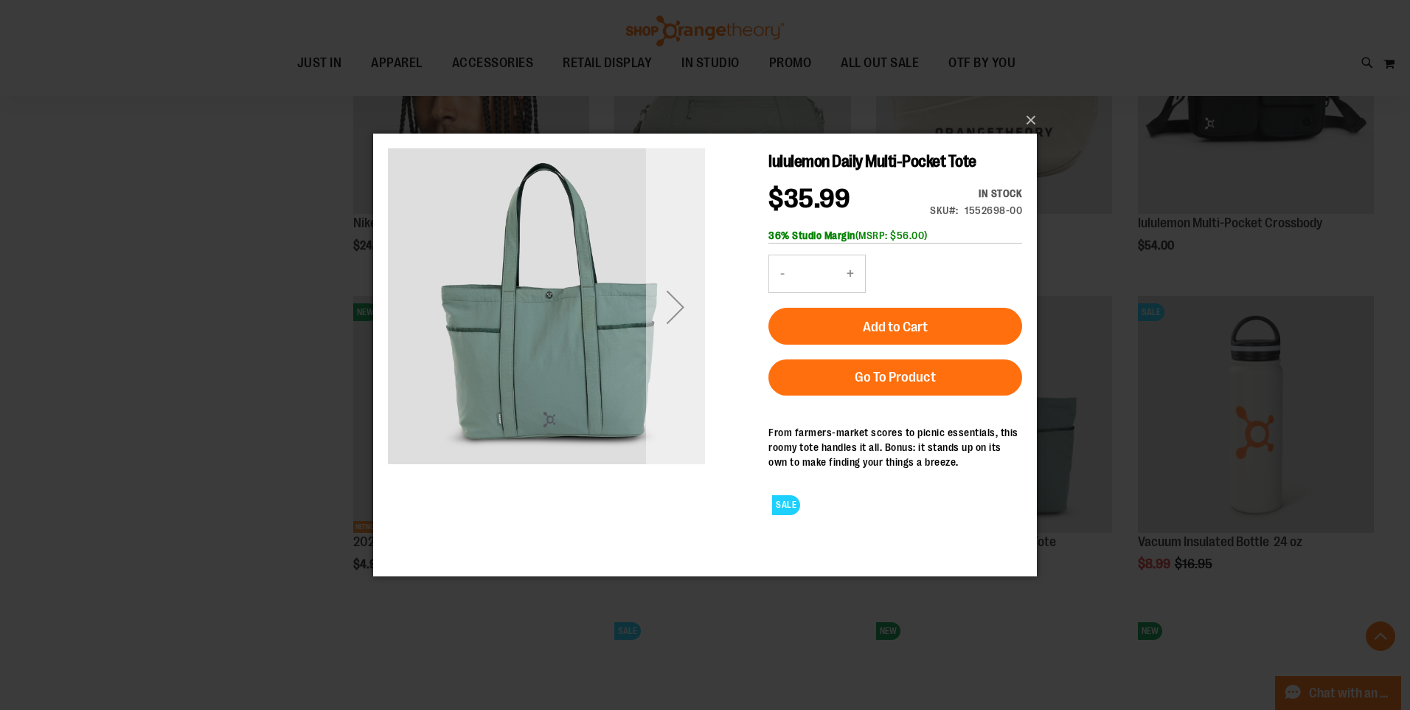
click at [668, 318] on div "Next" at bounding box center [675, 306] width 59 height 59
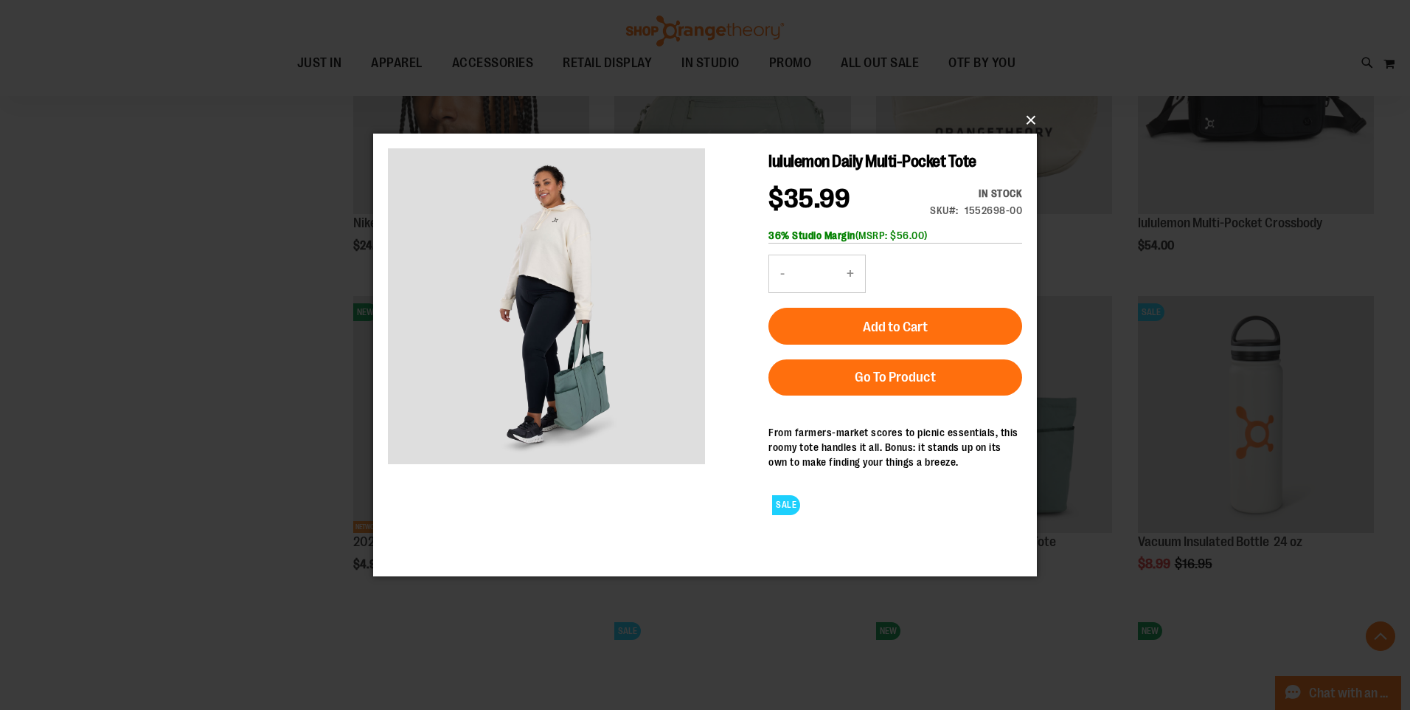
click at [1022, 118] on button "×" at bounding box center [710, 120] width 664 height 32
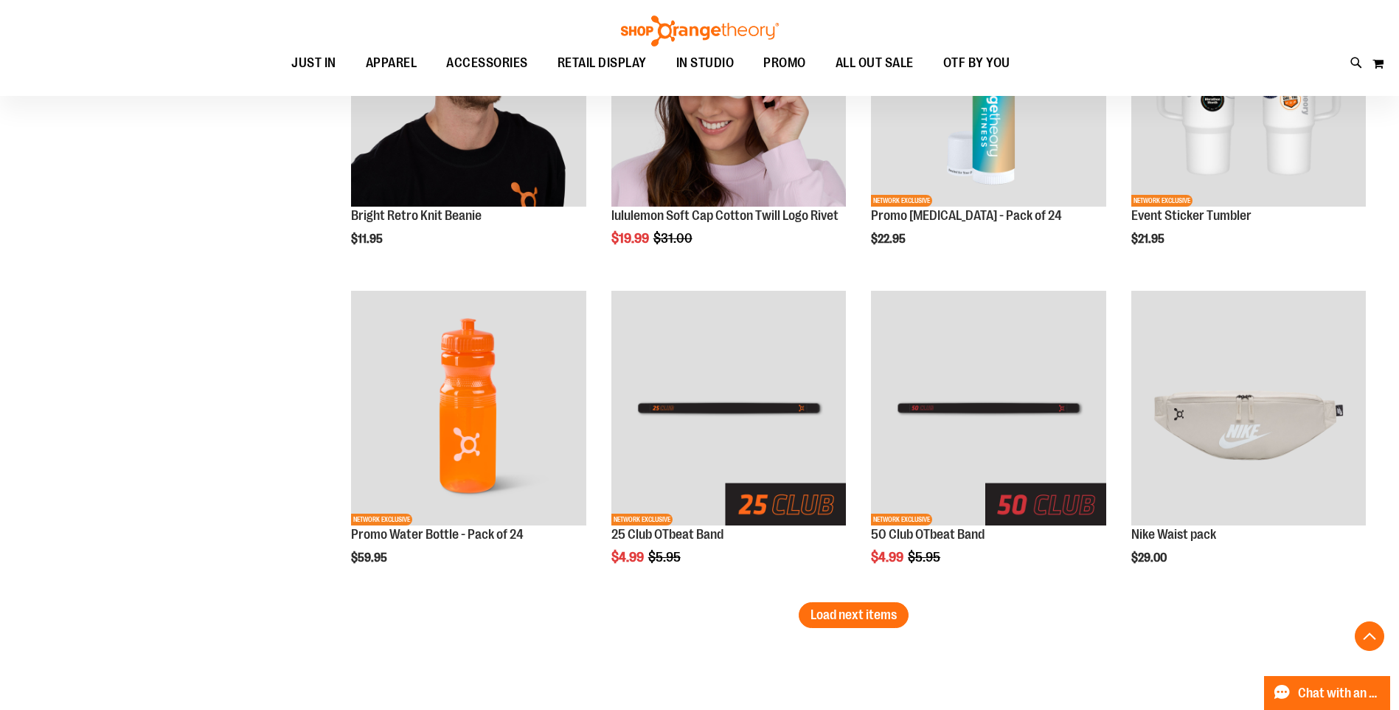
scroll to position [2581, 0]
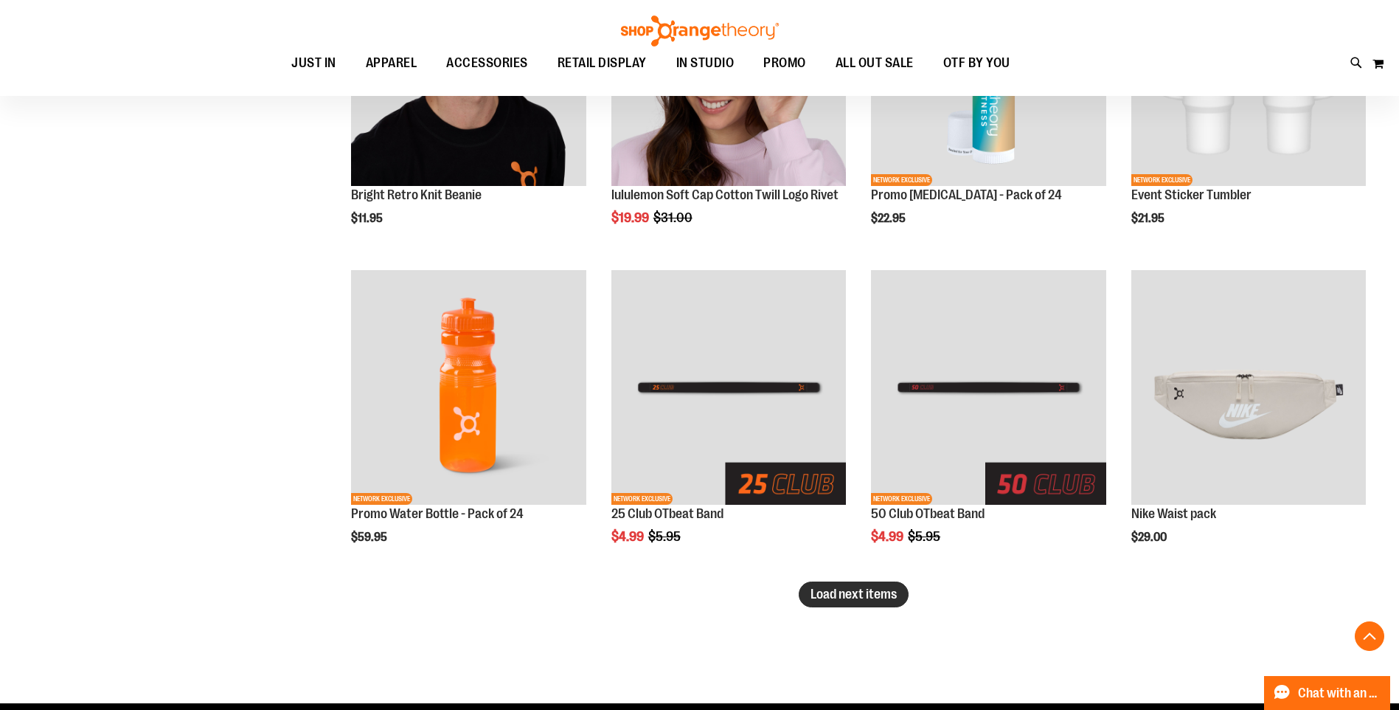
click at [873, 584] on button "Load next items" at bounding box center [854, 594] width 110 height 26
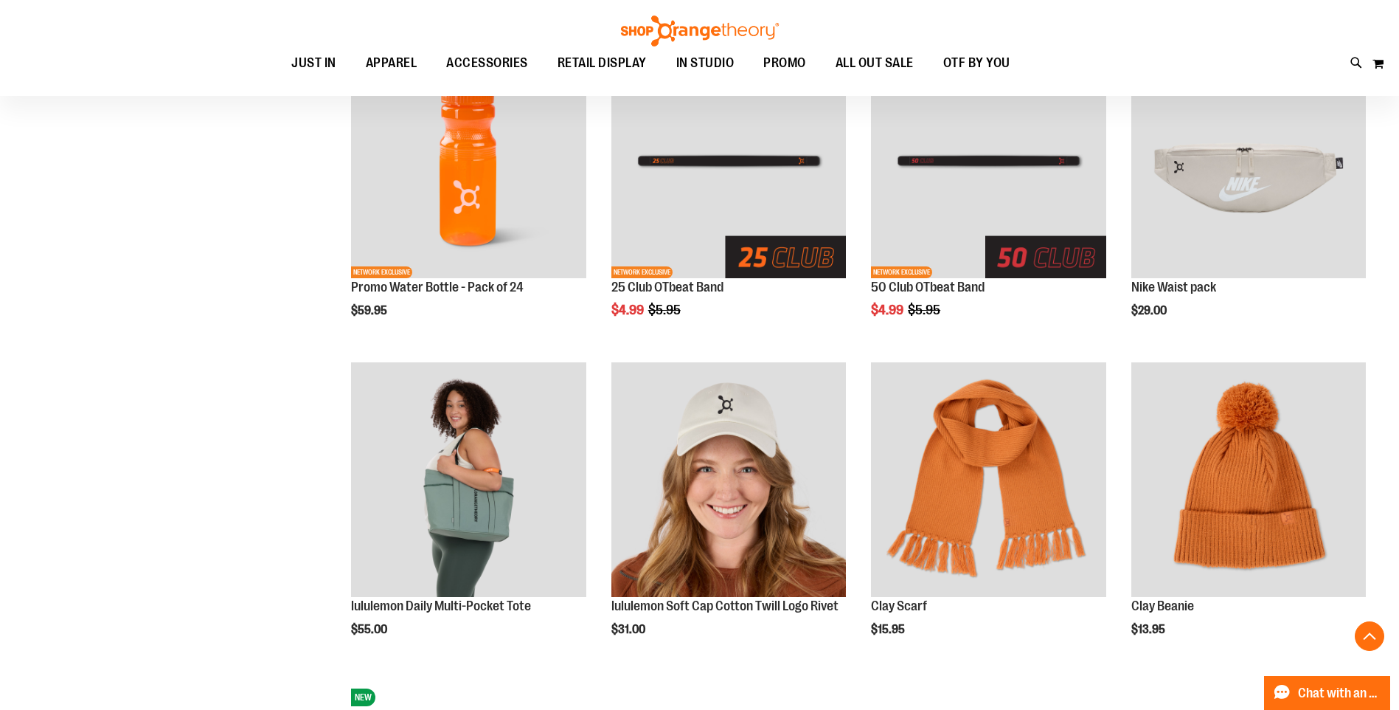
scroll to position [2876, 0]
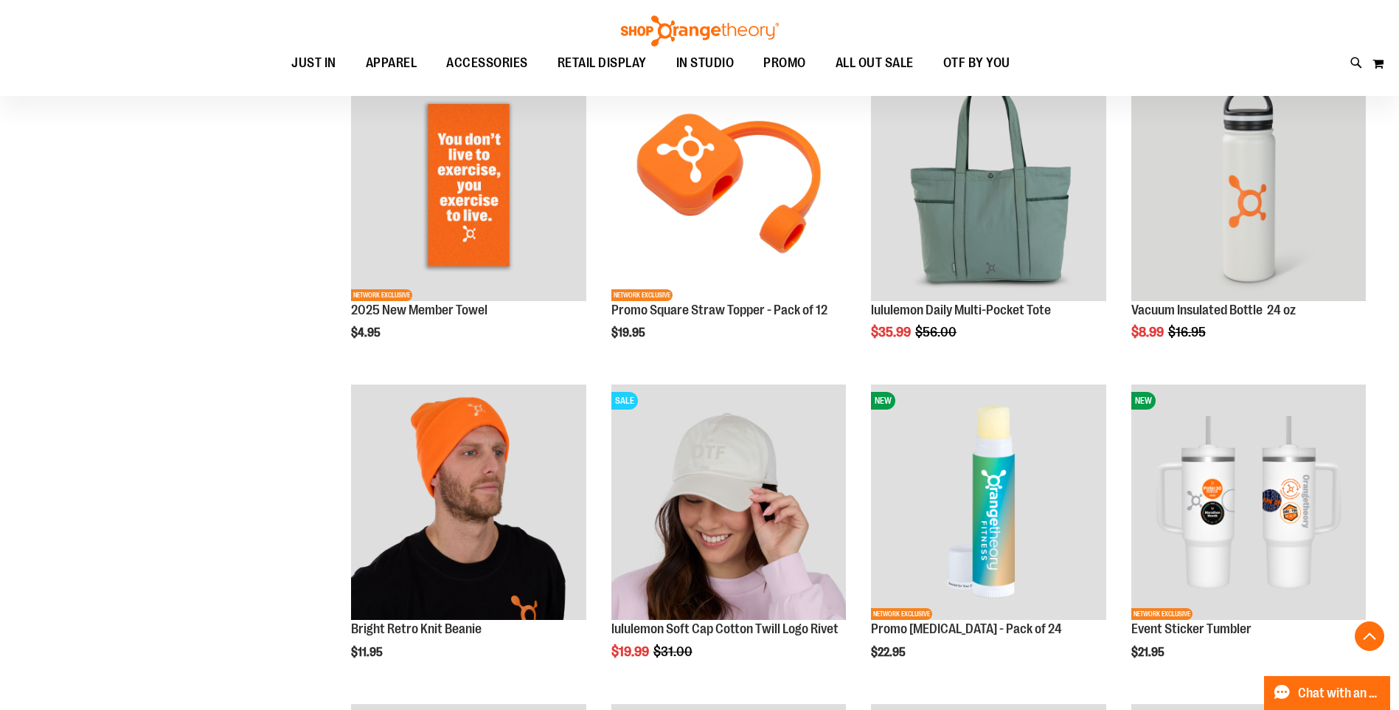
scroll to position [2139, 0]
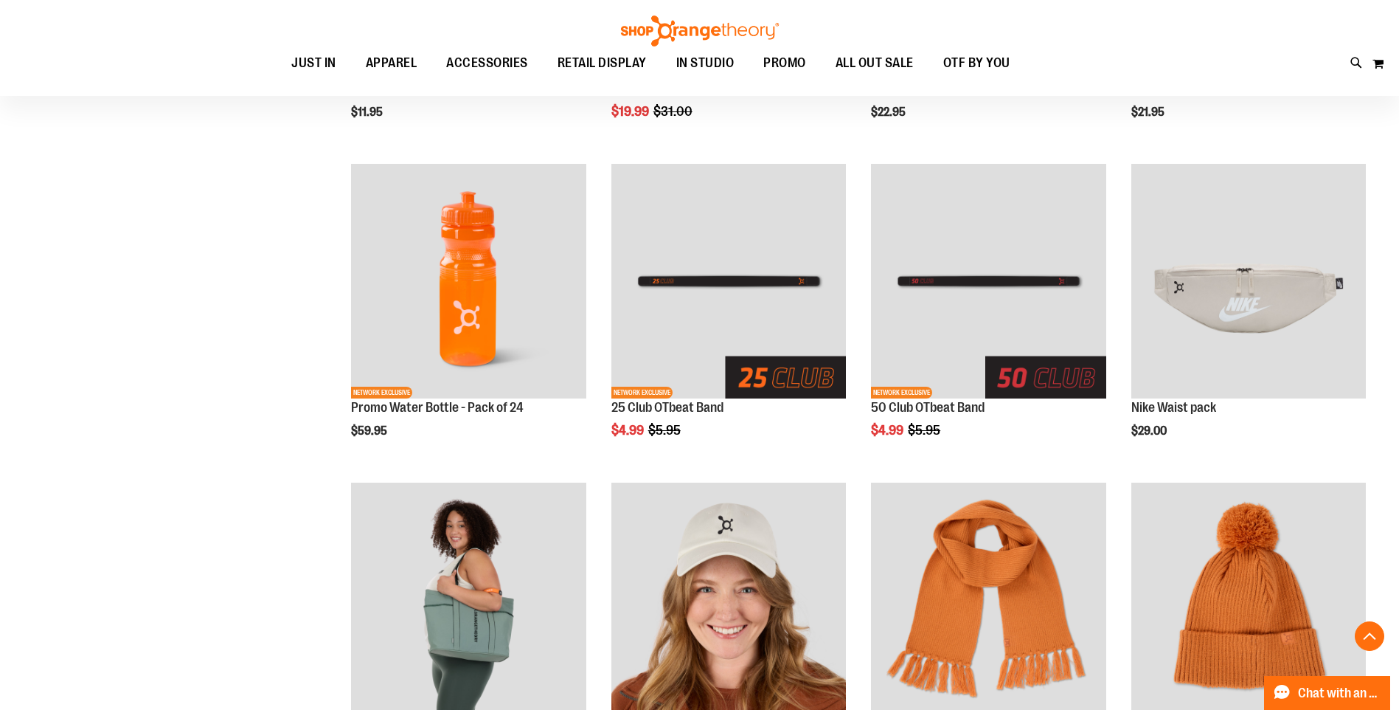
scroll to position [2876, 0]
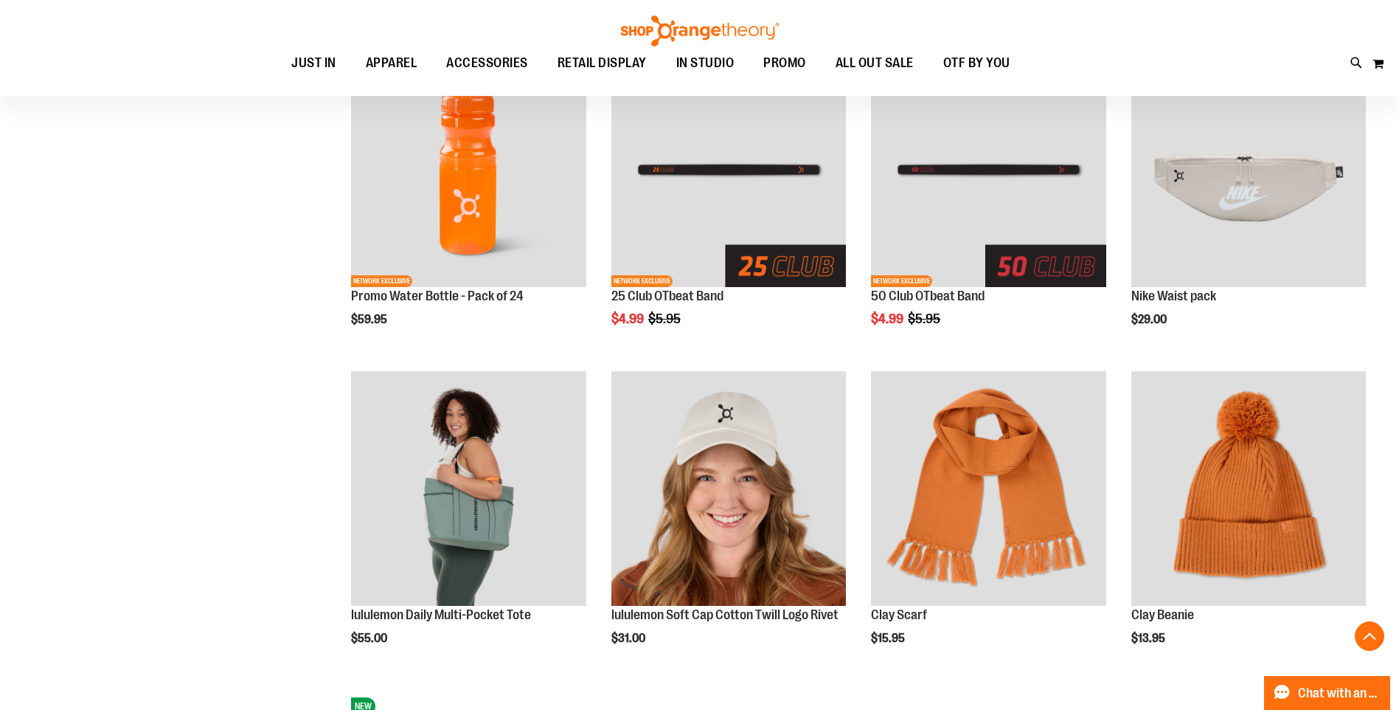
scroll to position [2803, 0]
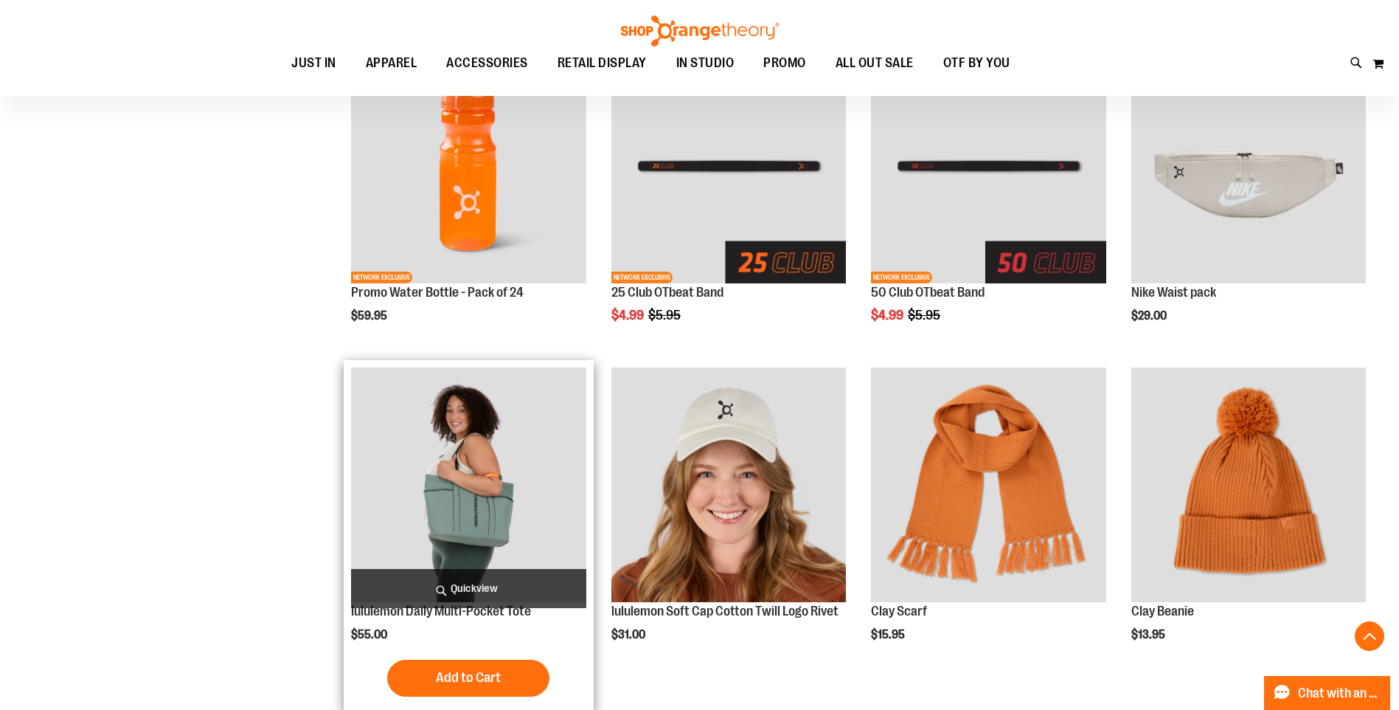
click at [460, 514] on img "product" at bounding box center [468, 484] width 235 height 235
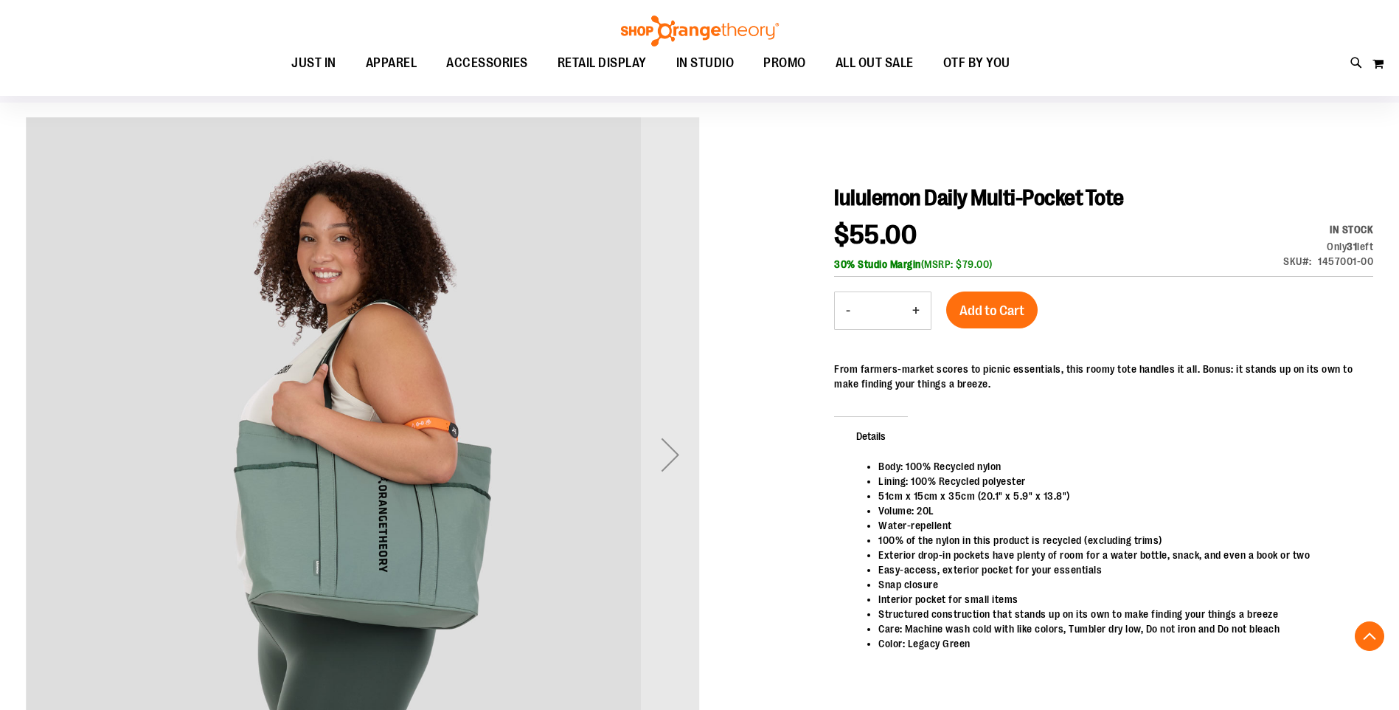
scroll to position [294, 0]
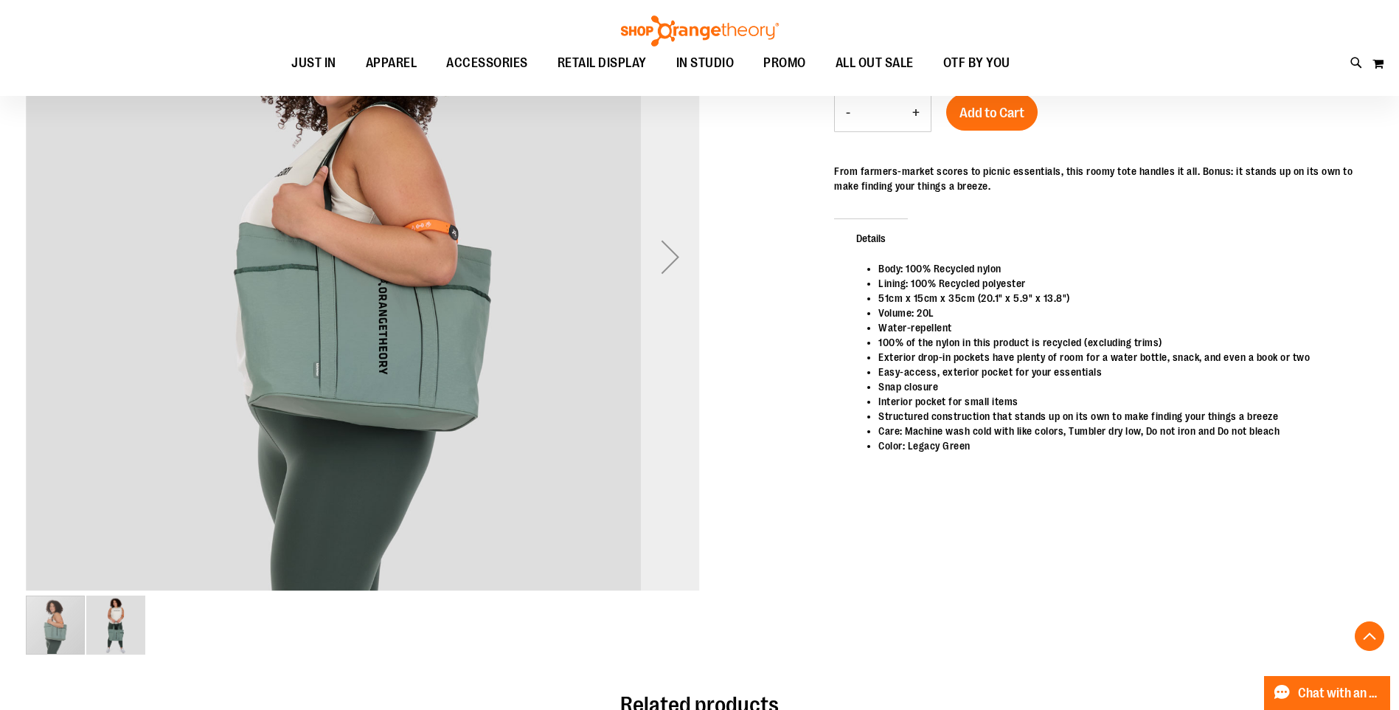
type input "**********"
click at [674, 274] on div "Next" at bounding box center [670, 256] width 59 height 59
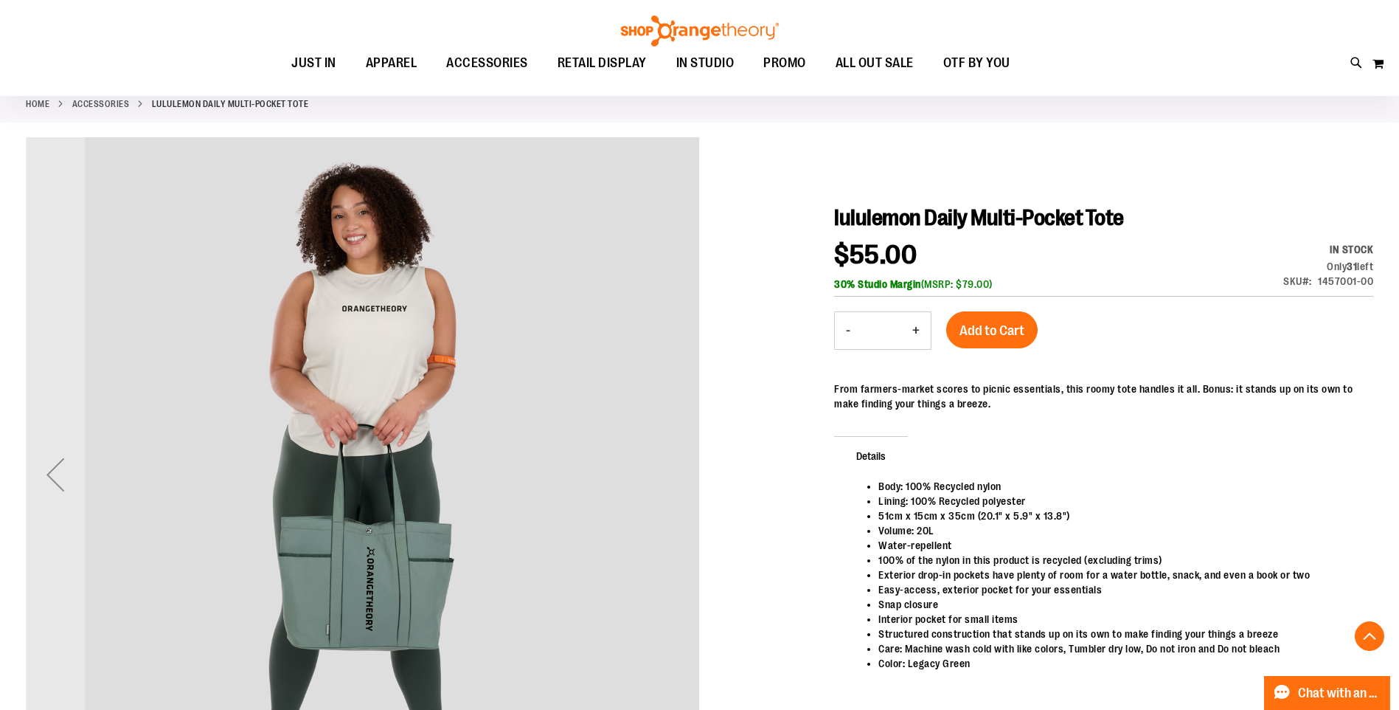
scroll to position [0, 0]
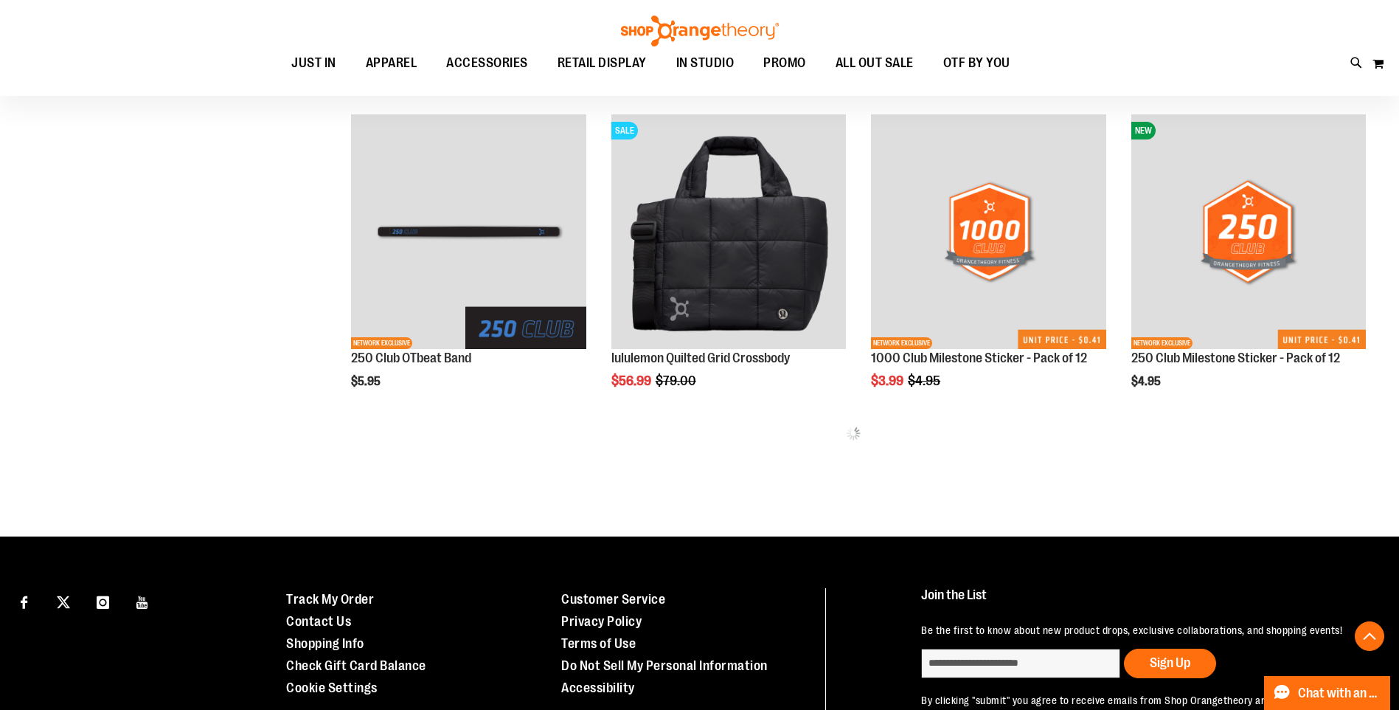
scroll to position [885, 0]
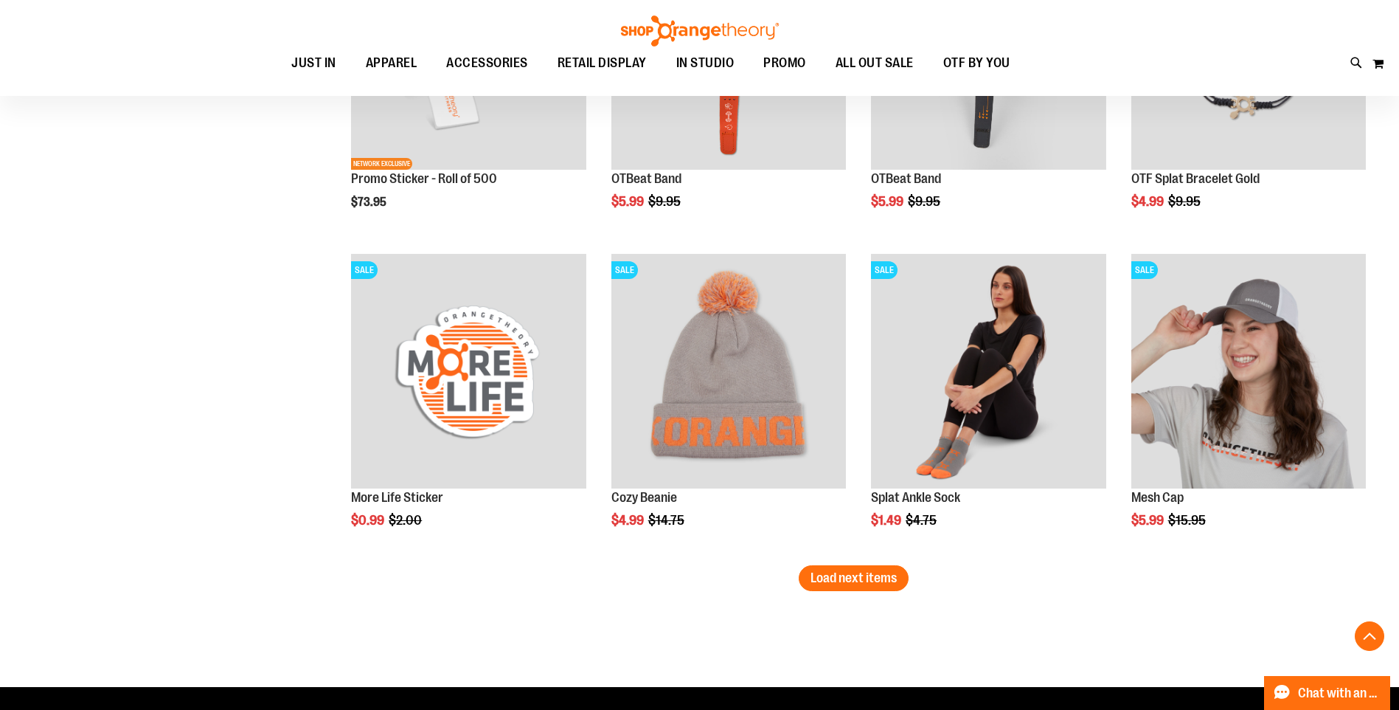
scroll to position [2655, 0]
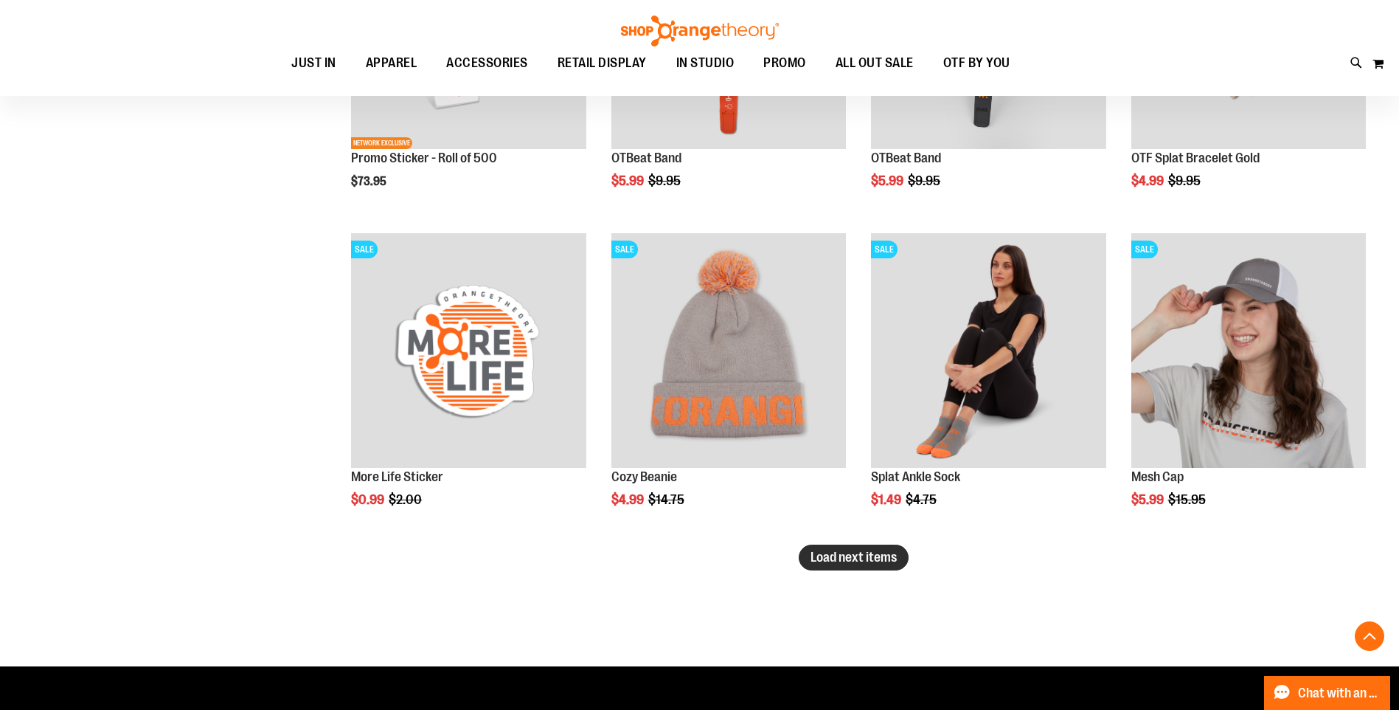
type input "**********"
click at [845, 563] on span "Load next items" at bounding box center [854, 557] width 86 height 15
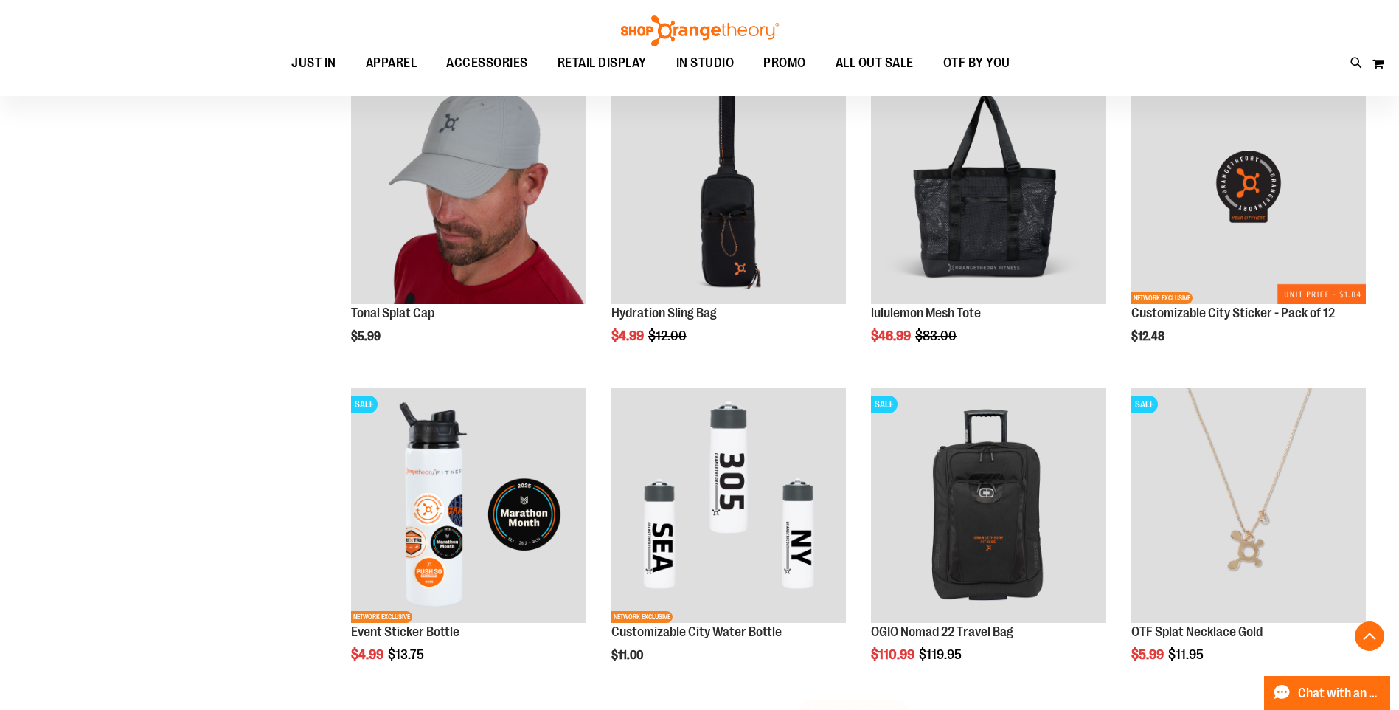
scroll to position [3540, 0]
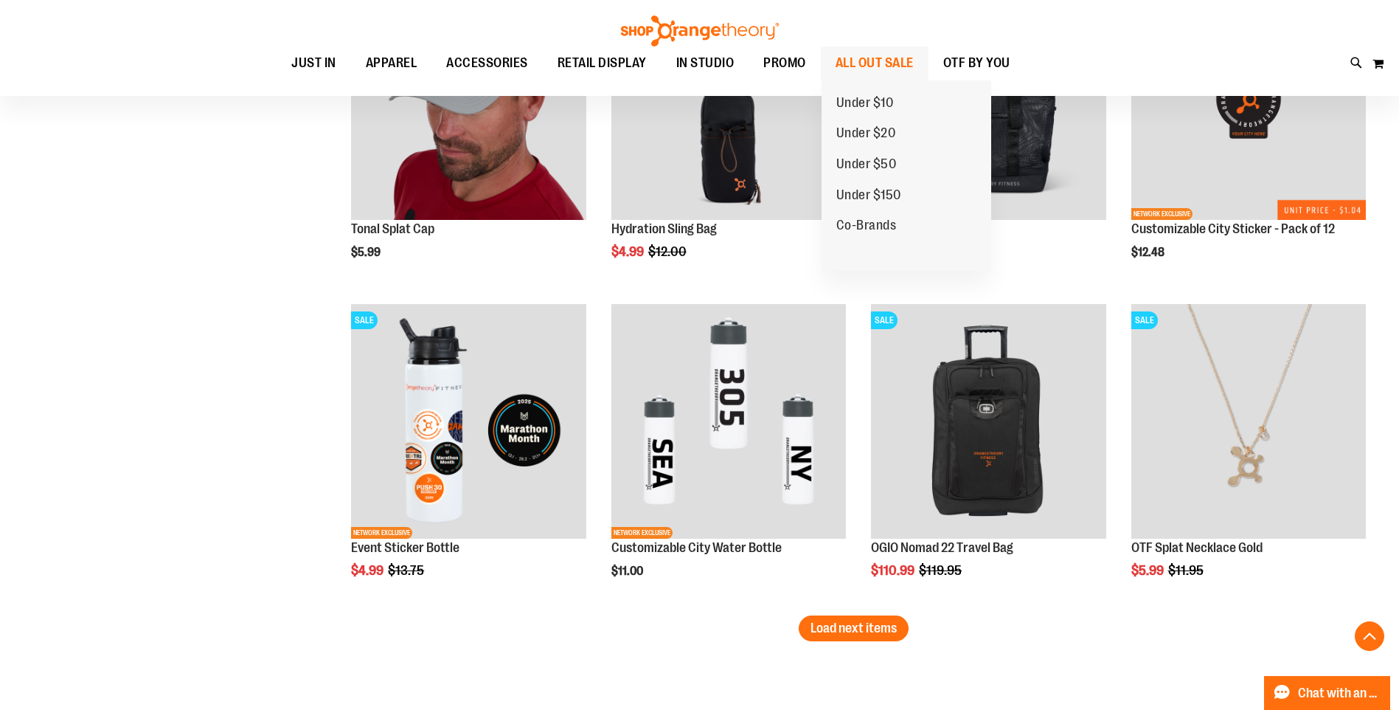
click at [860, 58] on span "ALL OUT SALE" at bounding box center [875, 62] width 78 height 33
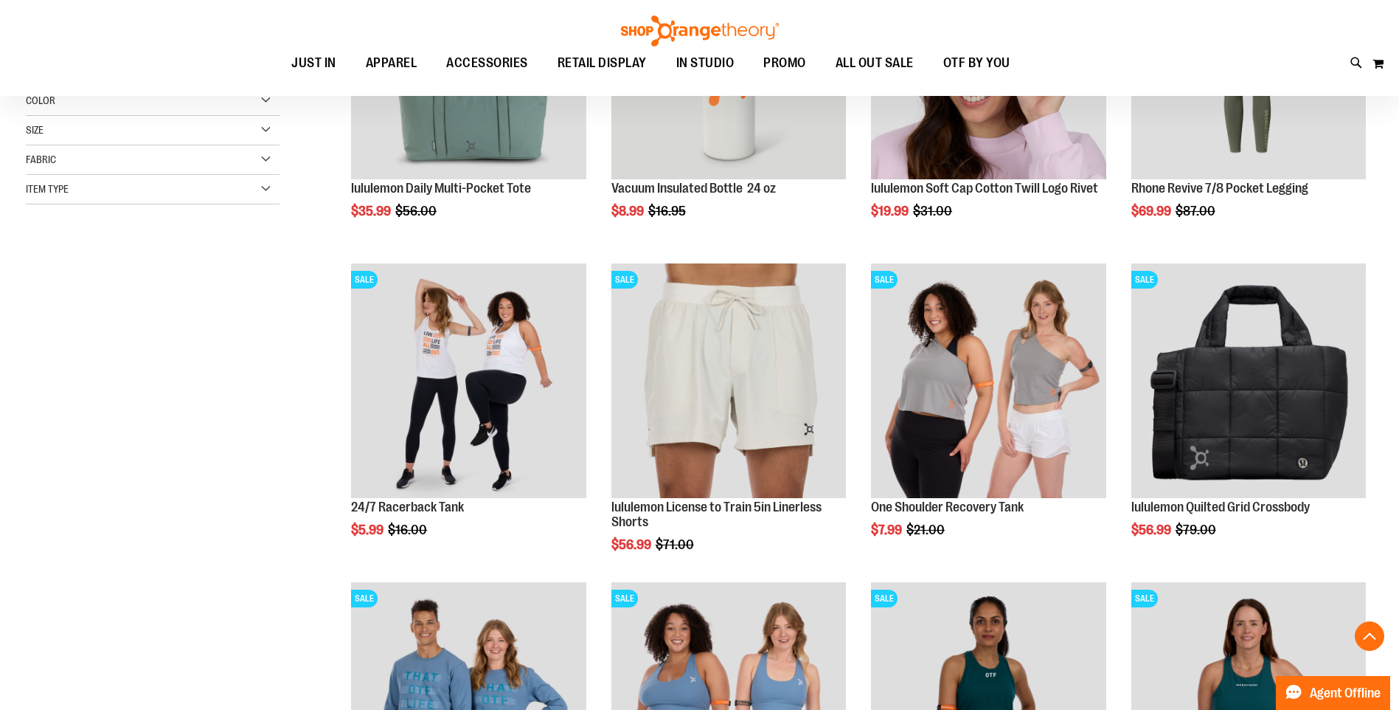
scroll to position [368, 0]
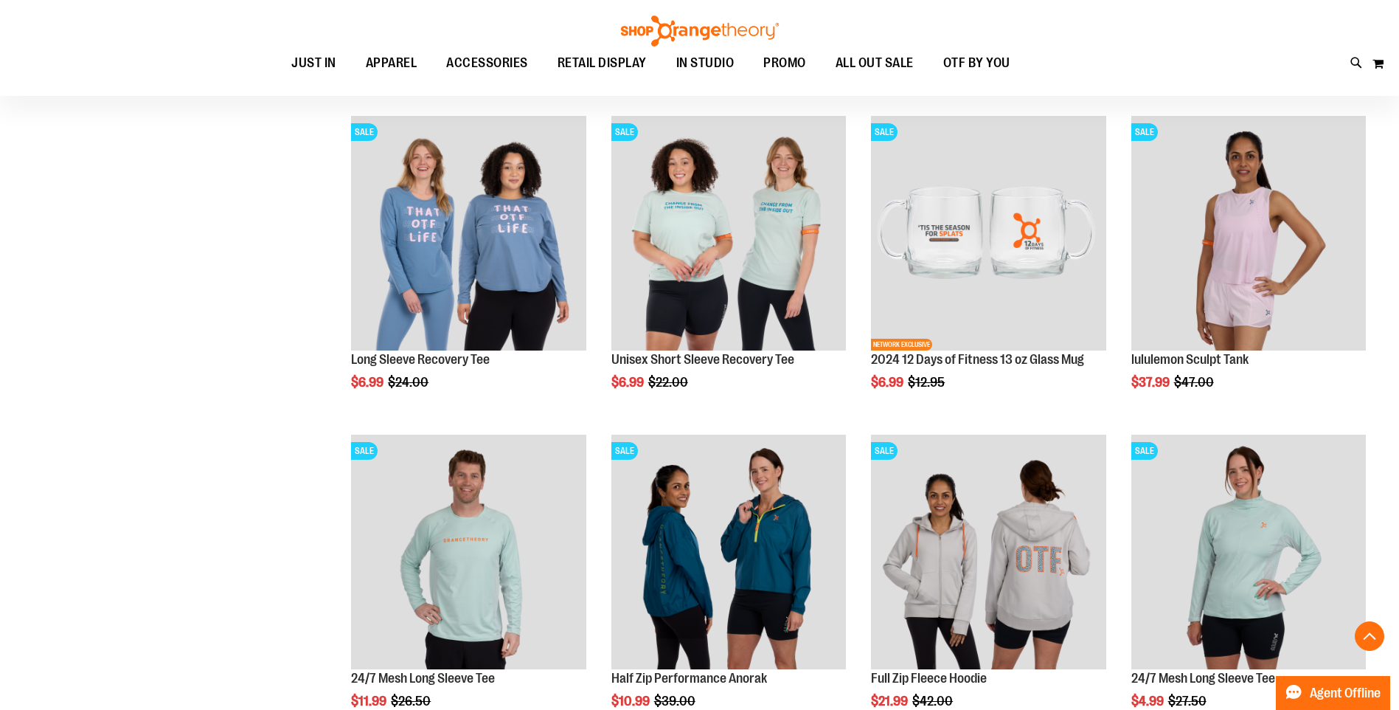
scroll to position [1253, 0]
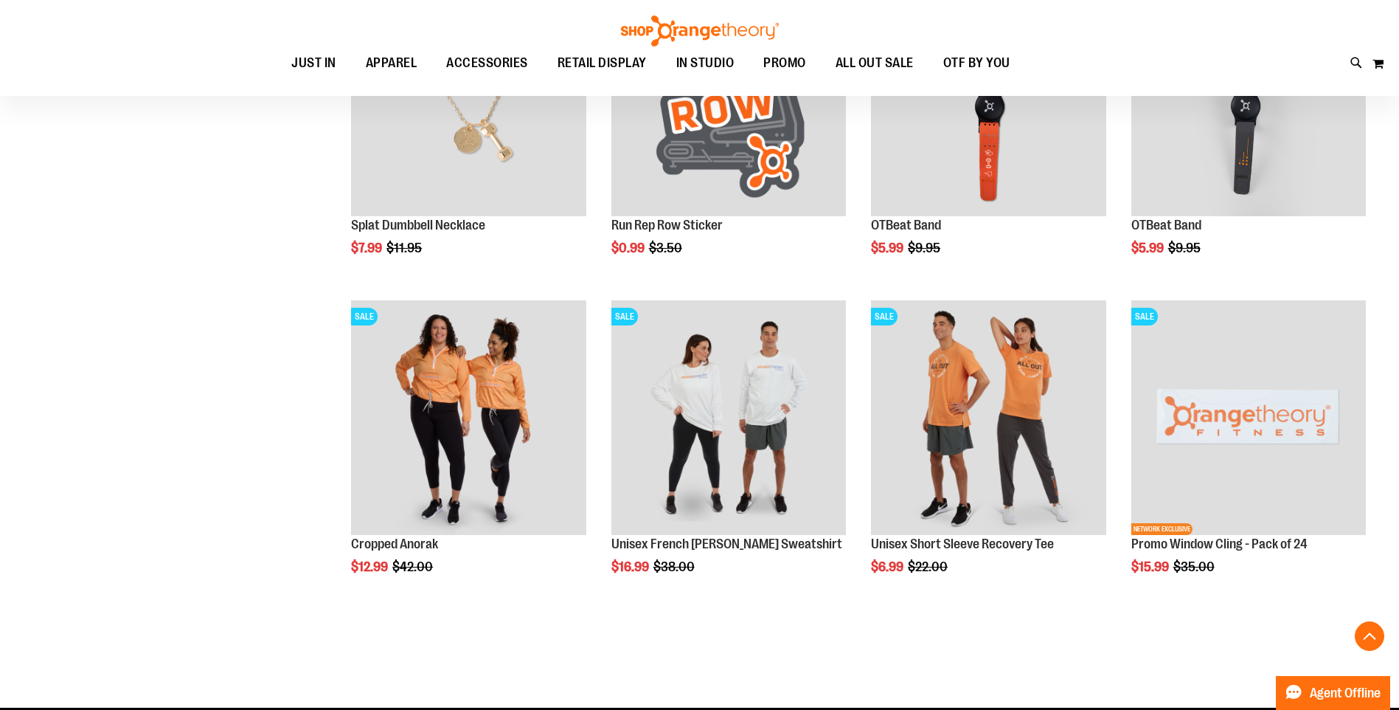
scroll to position [2581, 0]
